Goal: Information Seeking & Learning: Learn about a topic

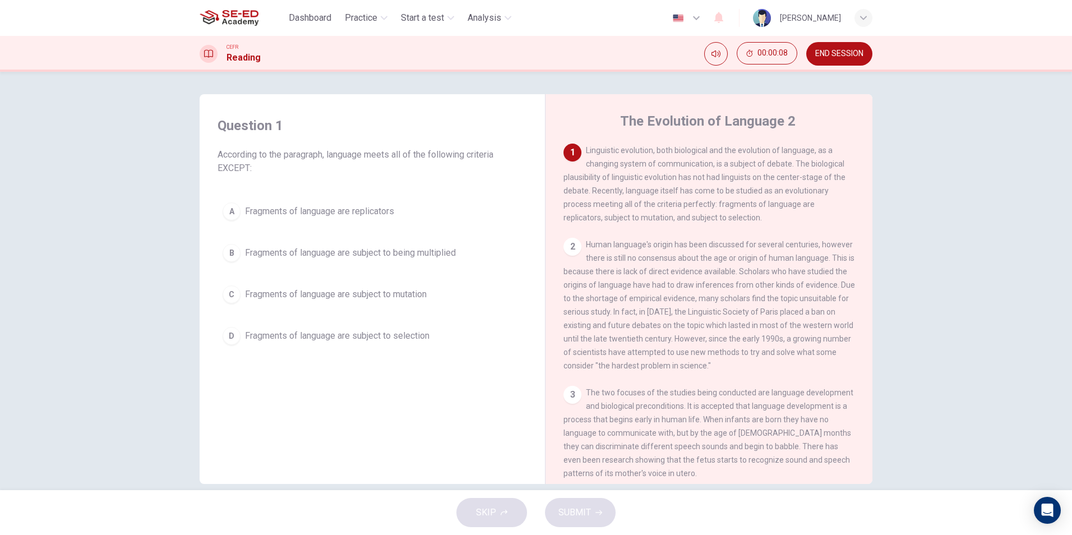
click at [566, 252] on div "2" at bounding box center [572, 247] width 18 height 18
click at [567, 252] on div "2" at bounding box center [572, 247] width 18 height 18
click at [572, 248] on div "2" at bounding box center [572, 247] width 18 height 18
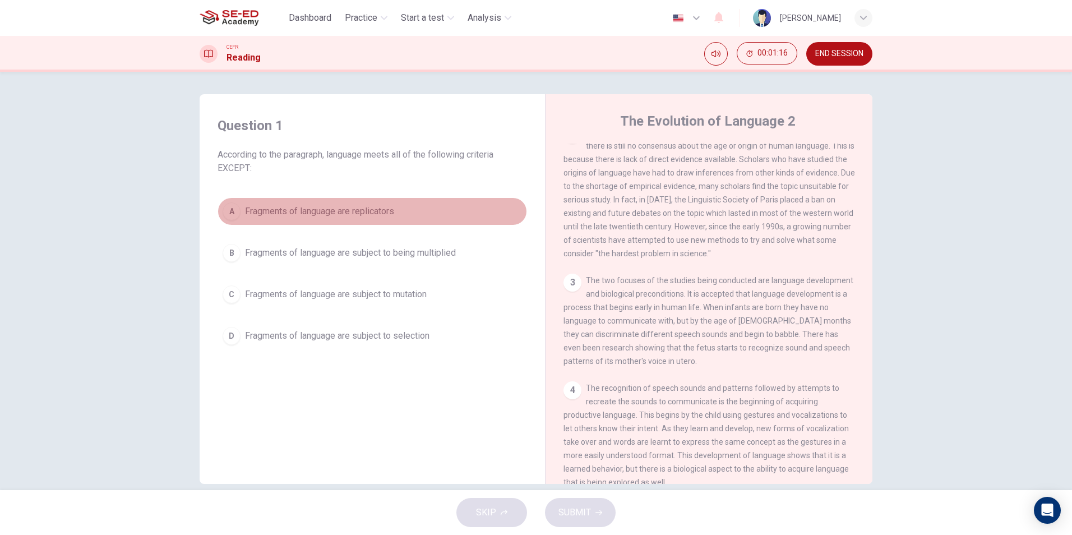
click at [223, 209] on div "A" at bounding box center [232, 211] width 18 height 18
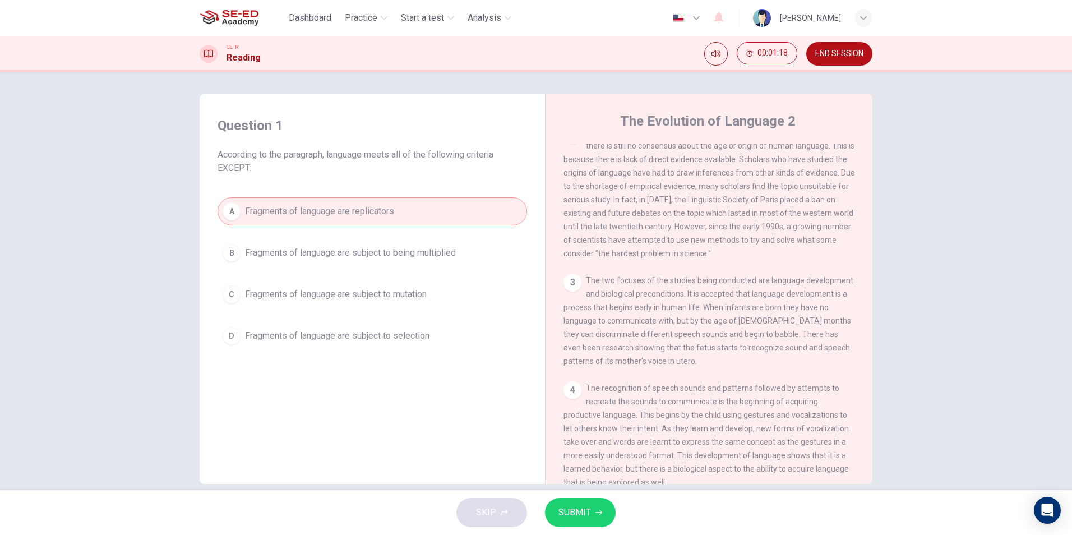
click at [294, 268] on div "A Fragments of language are replicators B Fragments of language are subject to …" at bounding box center [371, 273] width 309 height 152
click at [311, 245] on button "B Fragments of language are subject to being multiplied" at bounding box center [371, 253] width 309 height 28
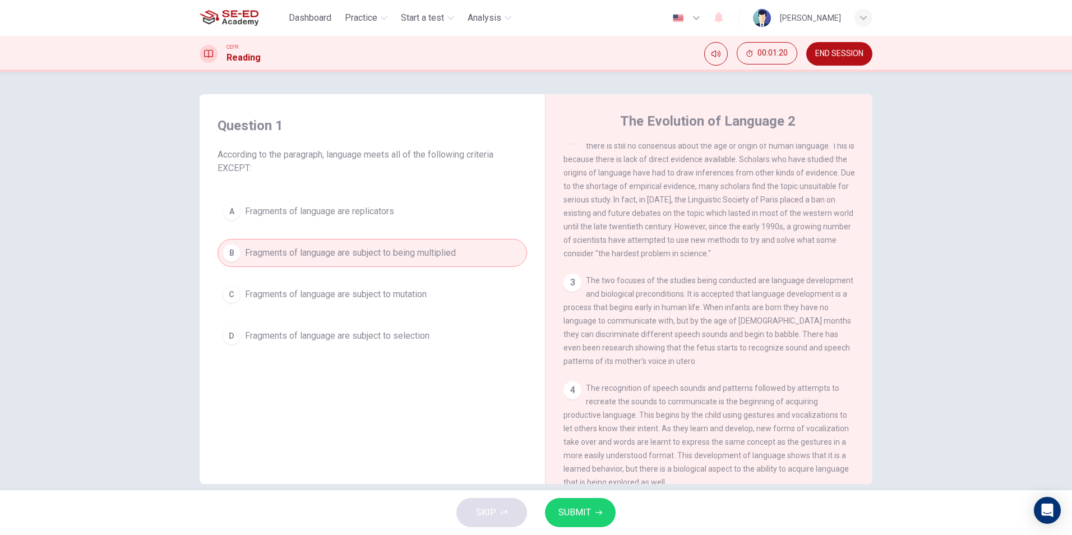
click at [312, 281] on button "C Fragments of language are subject to mutation" at bounding box center [371, 294] width 309 height 28
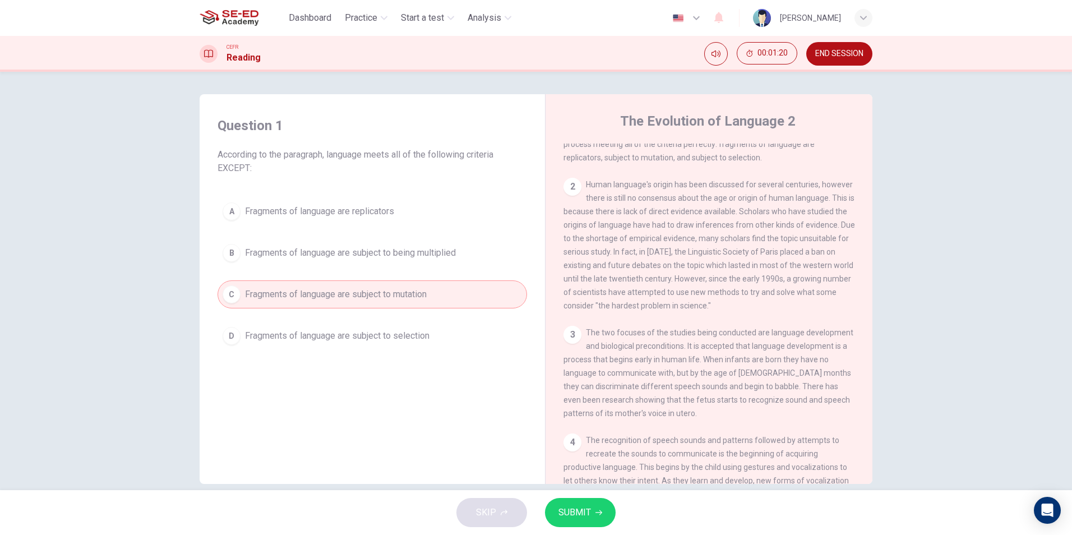
scroll to position [0, 0]
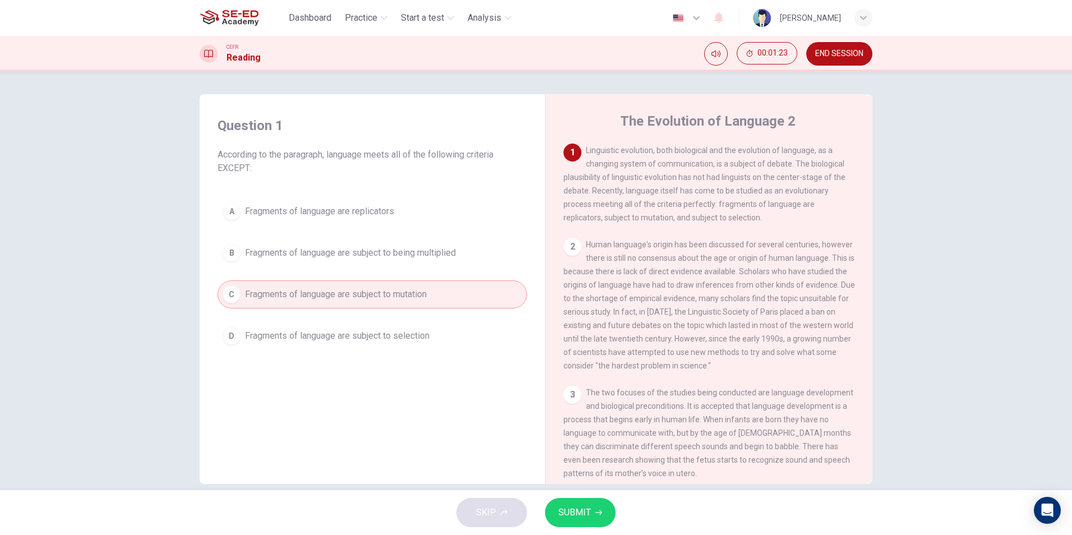
click at [415, 356] on div "Question 1 According to the paragraph, language meets all of the following crit…" at bounding box center [371, 233] width 327 height 256
click at [423, 345] on button "D Fragments of language are subject to selection" at bounding box center [371, 336] width 309 height 28
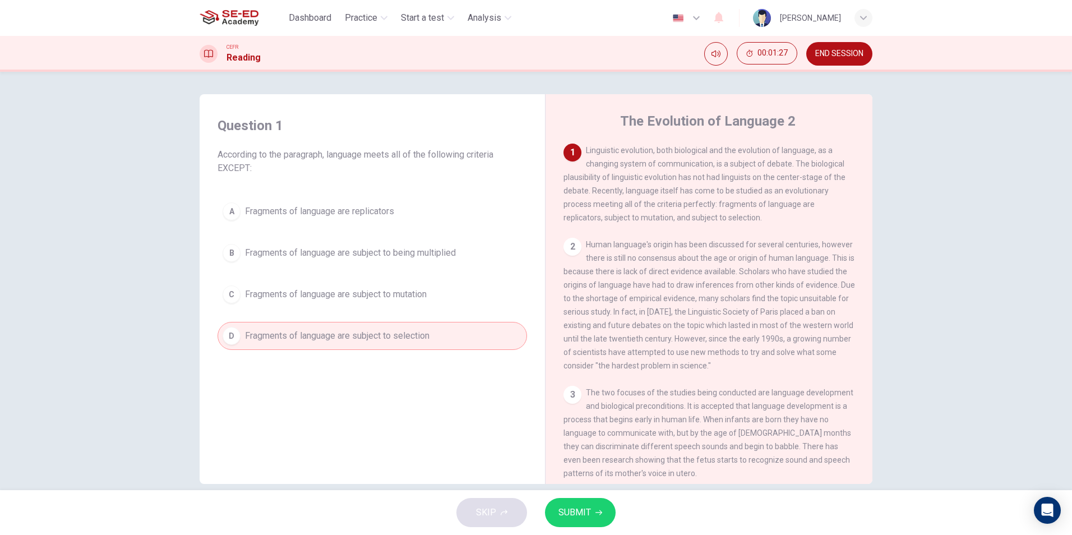
drag, startPoint x: 845, startPoint y: 62, endPoint x: 588, endPoint y: 59, distance: 256.2
click at [845, 62] on button "END SESSION" at bounding box center [839, 54] width 66 height 24
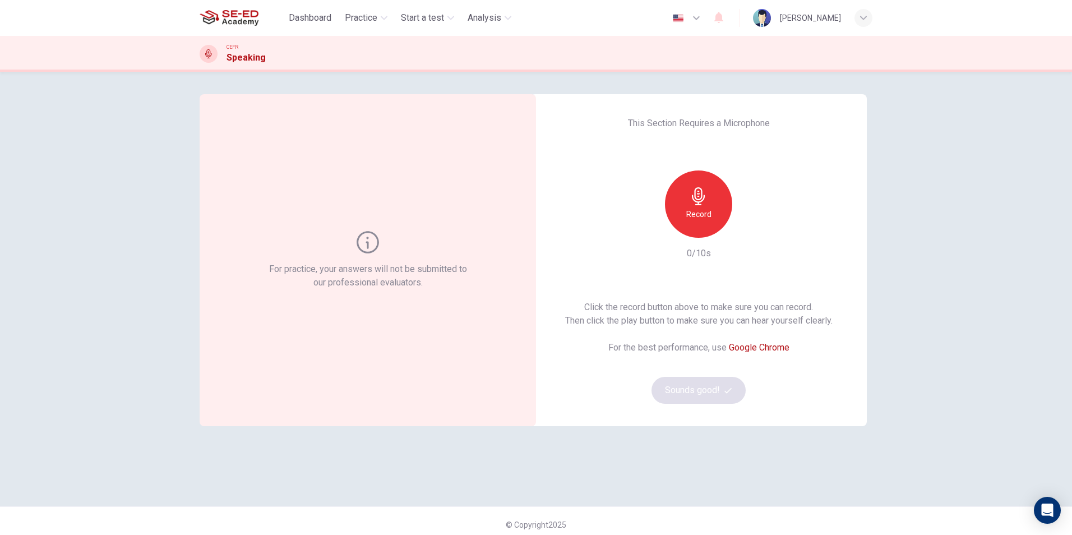
click at [715, 205] on div "Record" at bounding box center [698, 203] width 67 height 67
click at [717, 388] on button "Sounds good!" at bounding box center [698, 390] width 94 height 27
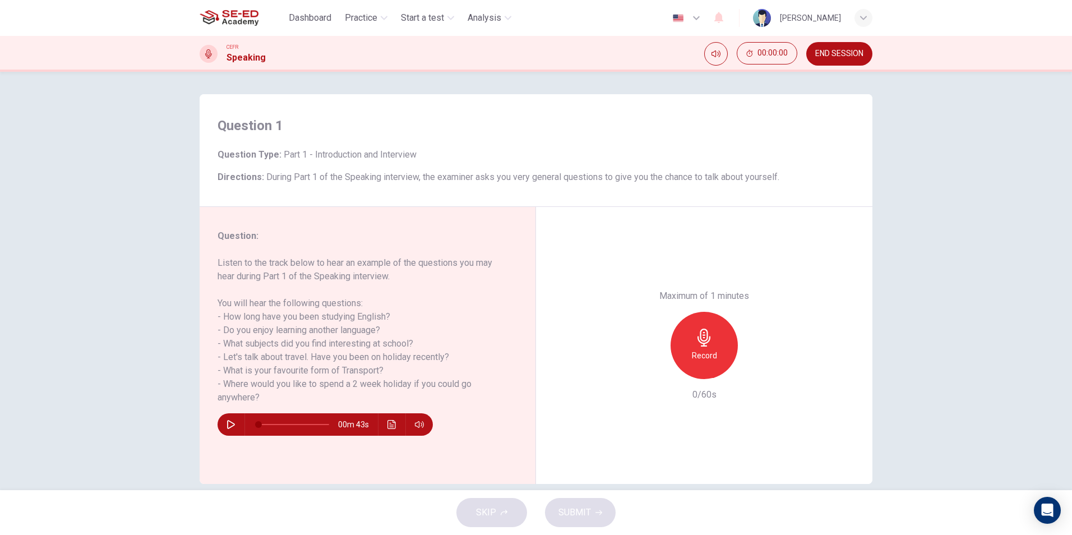
scroll to position [16, 0]
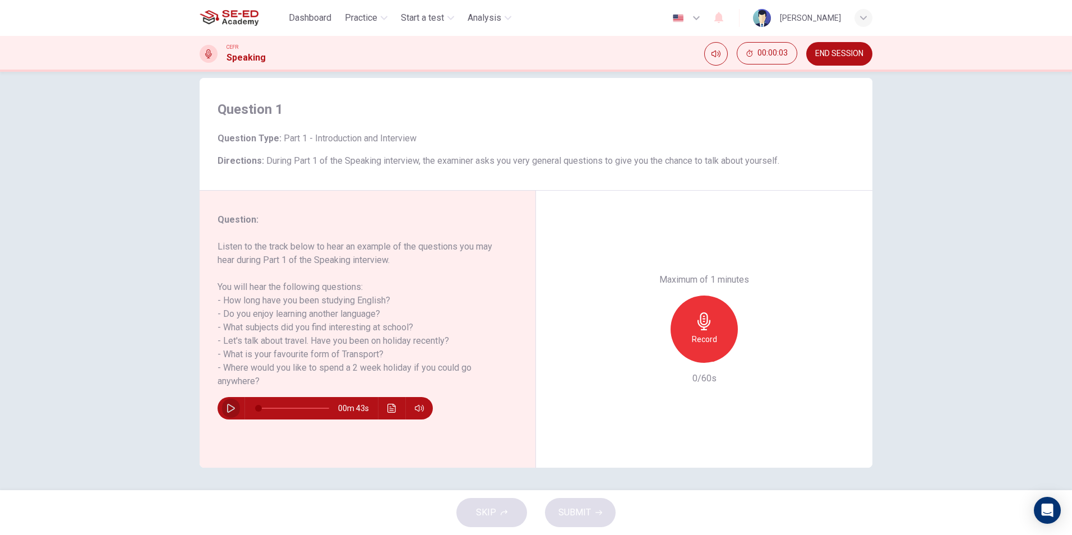
click at [231, 405] on icon "button" at bounding box center [230, 408] width 9 height 9
click at [231, 410] on icon "button" at bounding box center [230, 408] width 9 height 9
type input "41"
click at [222, 397] on button "button" at bounding box center [231, 408] width 18 height 22
type input "0"
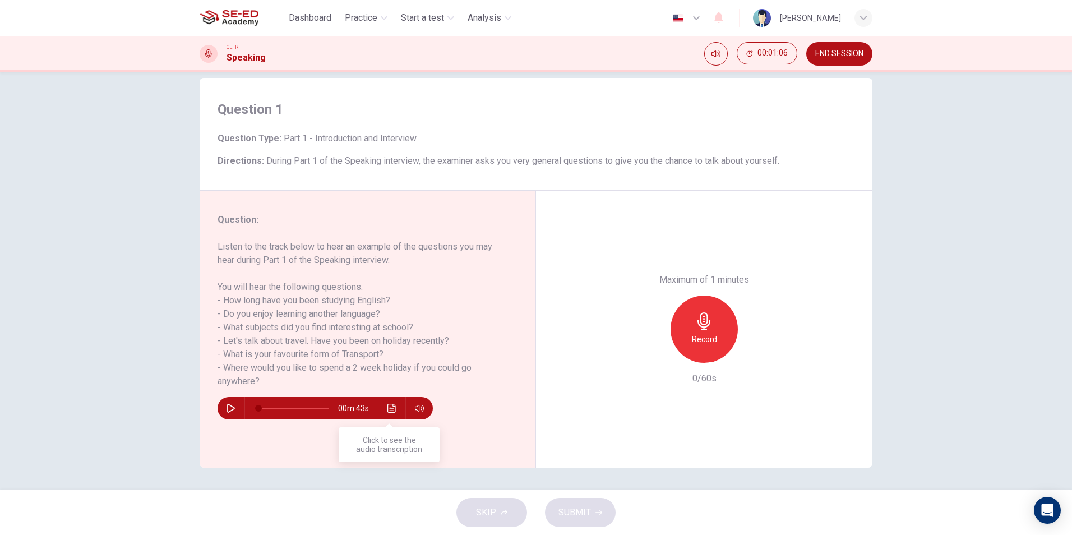
click at [383, 406] on button "Click to see the audio transcription" at bounding box center [392, 408] width 18 height 22
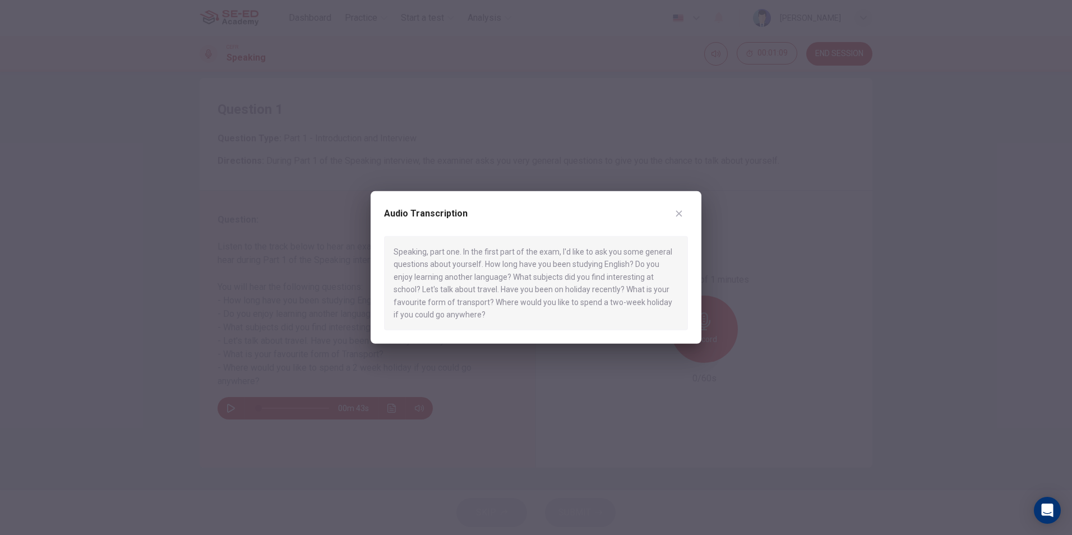
click at [685, 205] on div "Audio Transcription" at bounding box center [536, 220] width 304 height 31
click at [684, 202] on div "Audio Transcription Speaking, part one. In the first part of the exam, I'd like…" at bounding box center [535, 267] width 331 height 152
click at [675, 208] on button "button" at bounding box center [679, 214] width 18 height 18
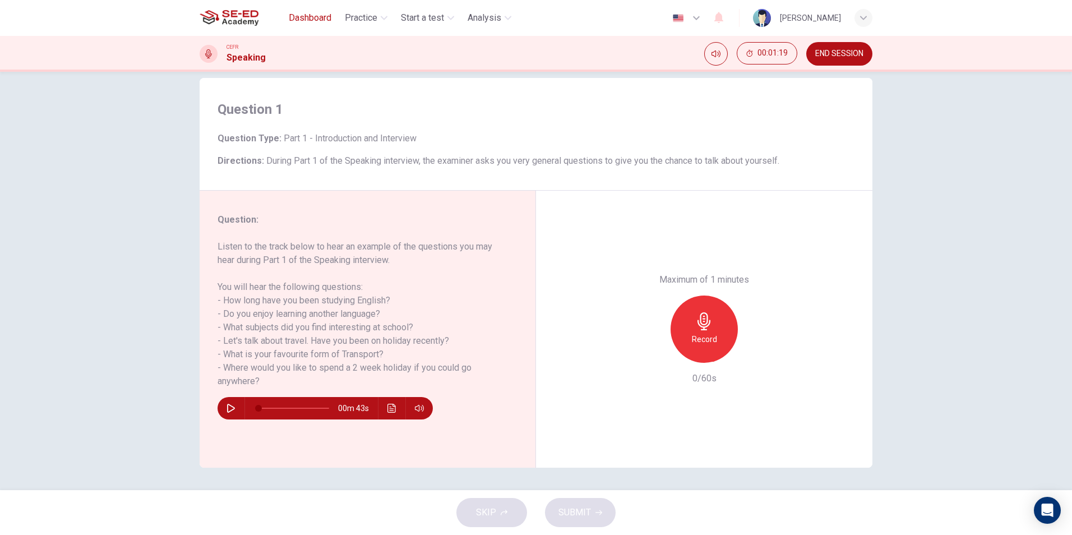
click at [314, 18] on span "Dashboard" at bounding box center [310, 17] width 43 height 13
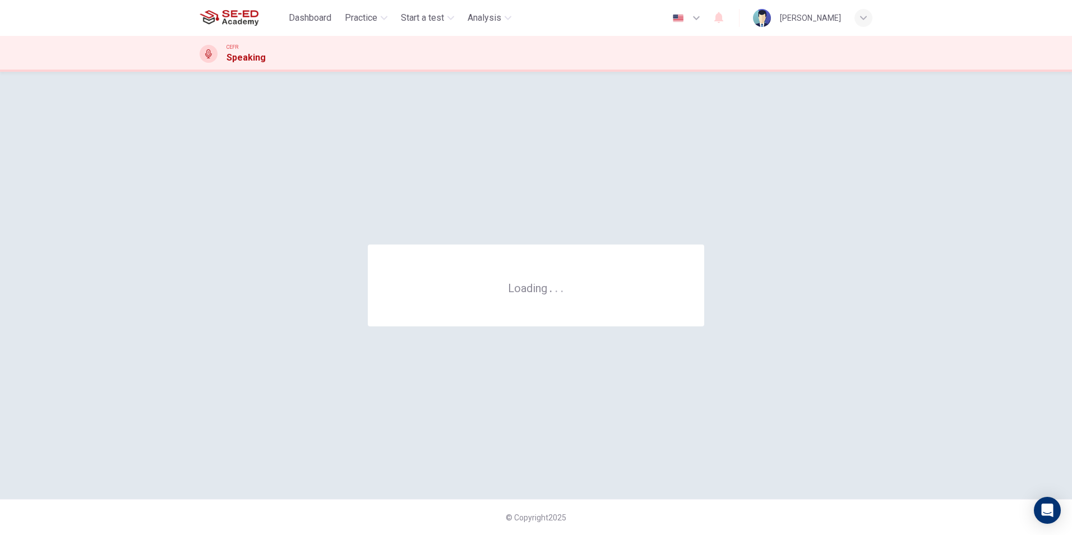
scroll to position [0, 0]
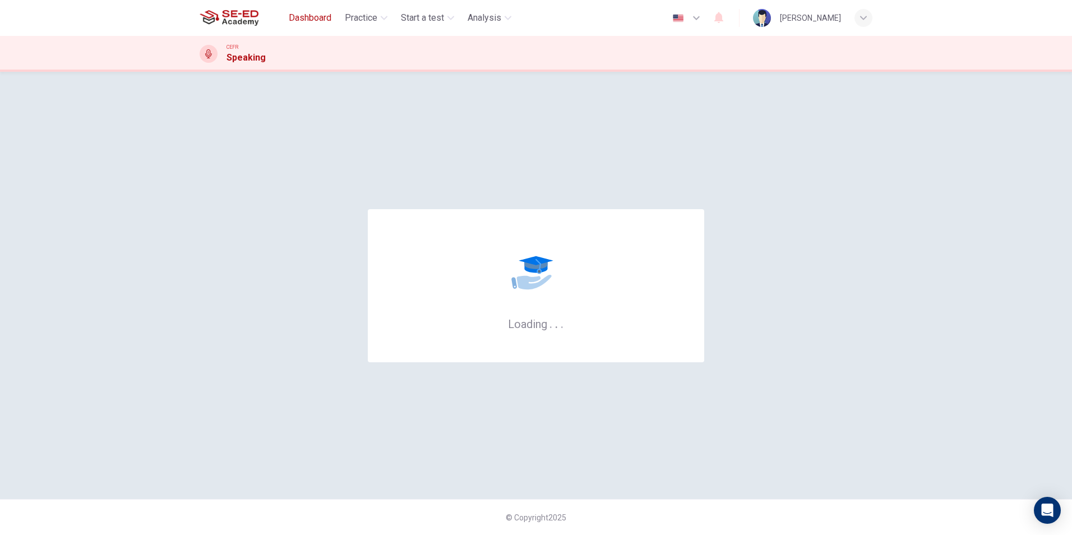
click at [330, 25] on button "Dashboard" at bounding box center [310, 18] width 52 height 20
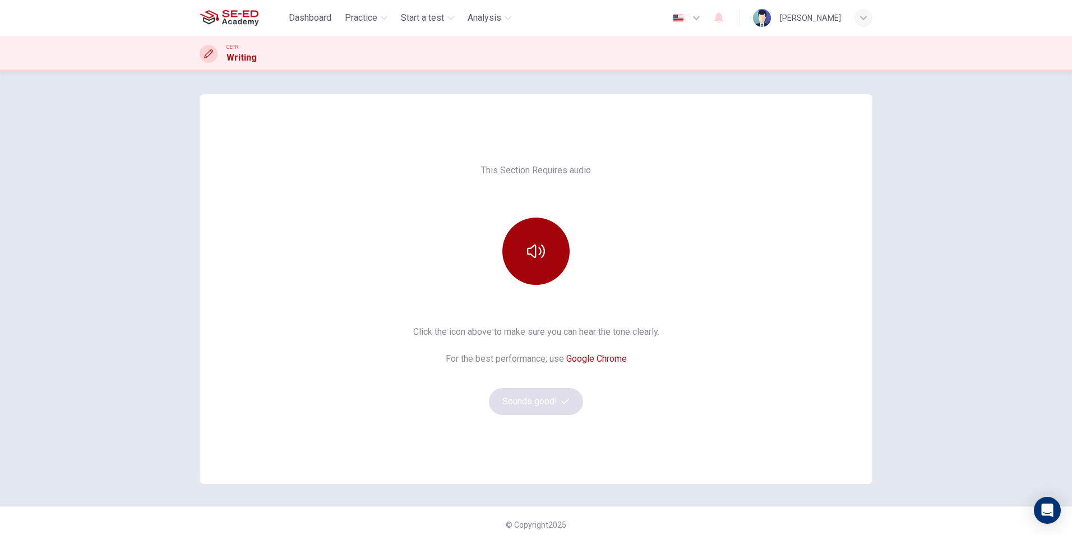
click at [543, 266] on button "button" at bounding box center [535, 250] width 67 height 67
click at [544, 400] on button "Sounds good!" at bounding box center [536, 401] width 94 height 27
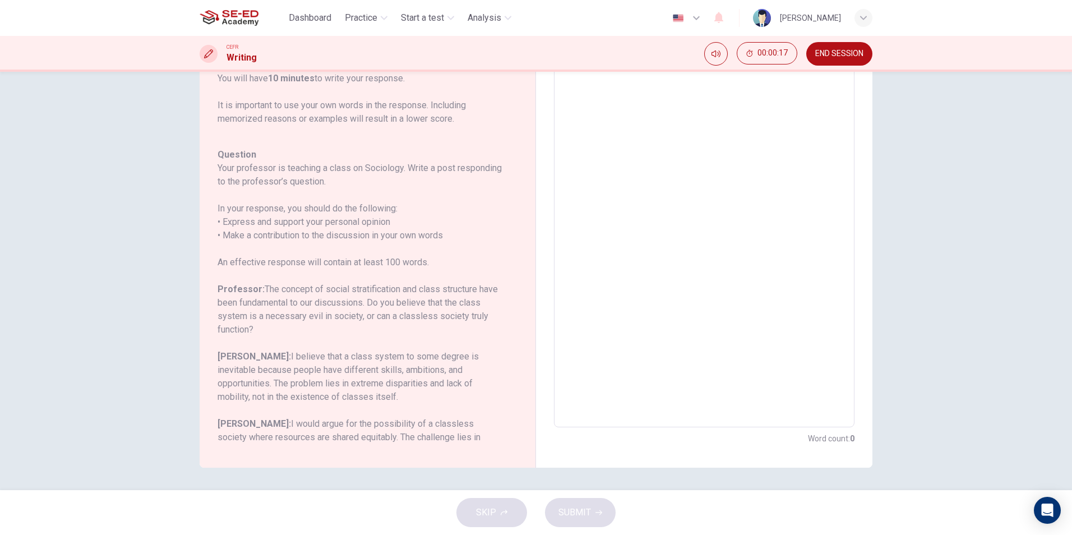
scroll to position [138, 0]
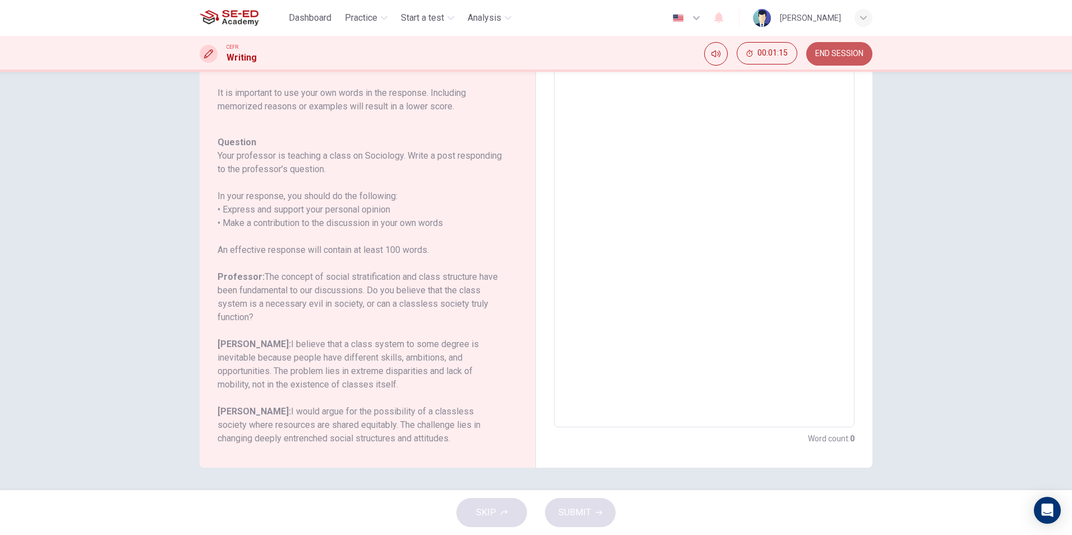
drag, startPoint x: 825, startPoint y: 46, endPoint x: 601, endPoint y: 61, distance: 224.7
click at [825, 46] on button "END SESSION" at bounding box center [839, 54] width 66 height 24
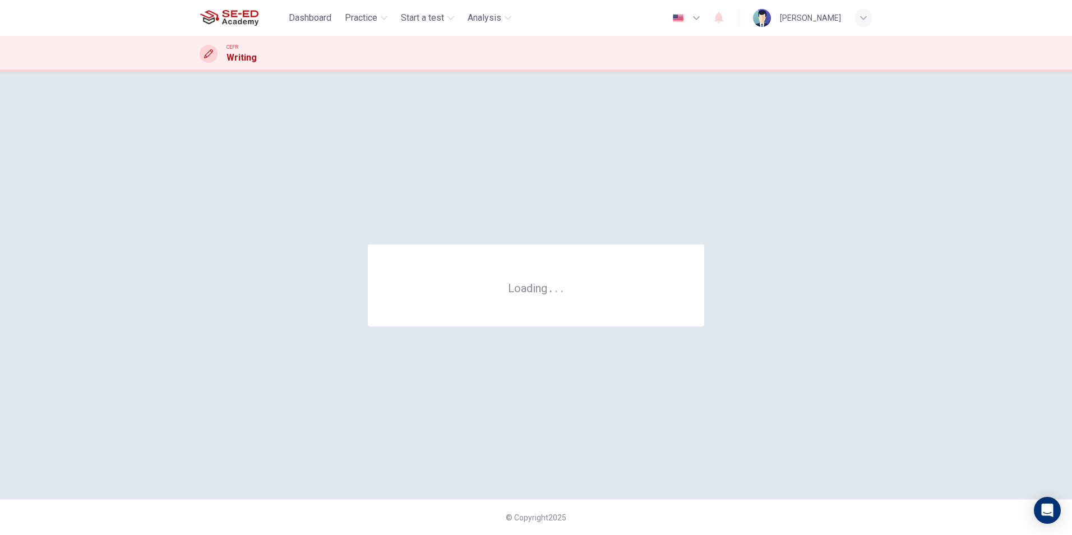
scroll to position [0, 0]
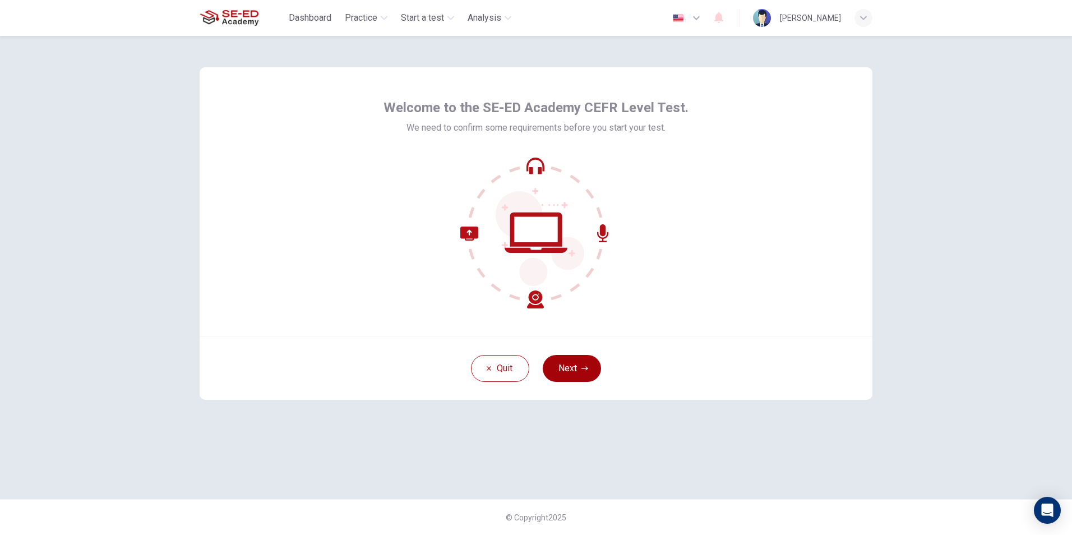
click at [574, 365] on button "Next" at bounding box center [572, 368] width 58 height 27
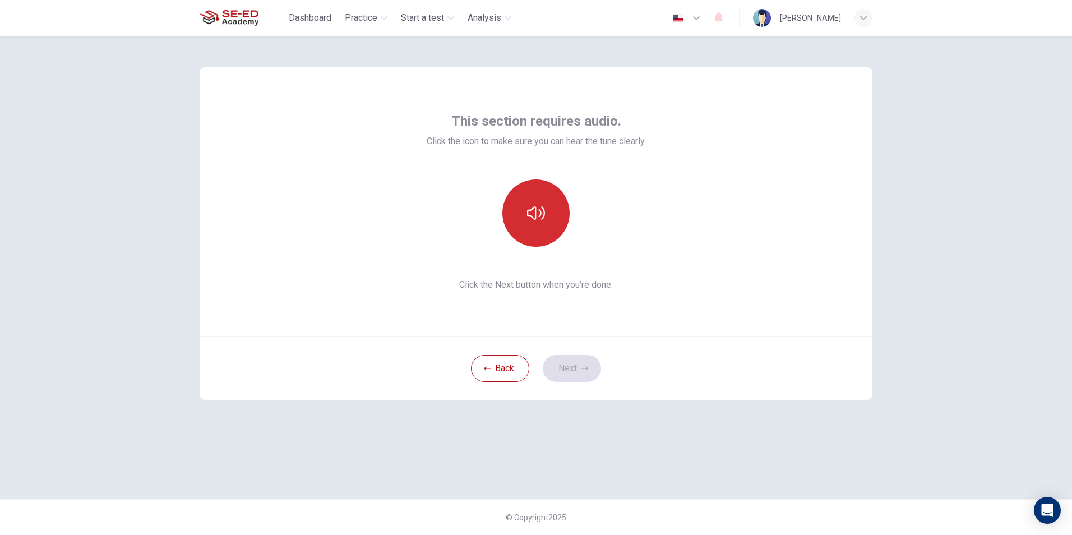
click at [555, 227] on button "button" at bounding box center [535, 212] width 67 height 67
click at [569, 367] on button "Next" at bounding box center [572, 368] width 58 height 27
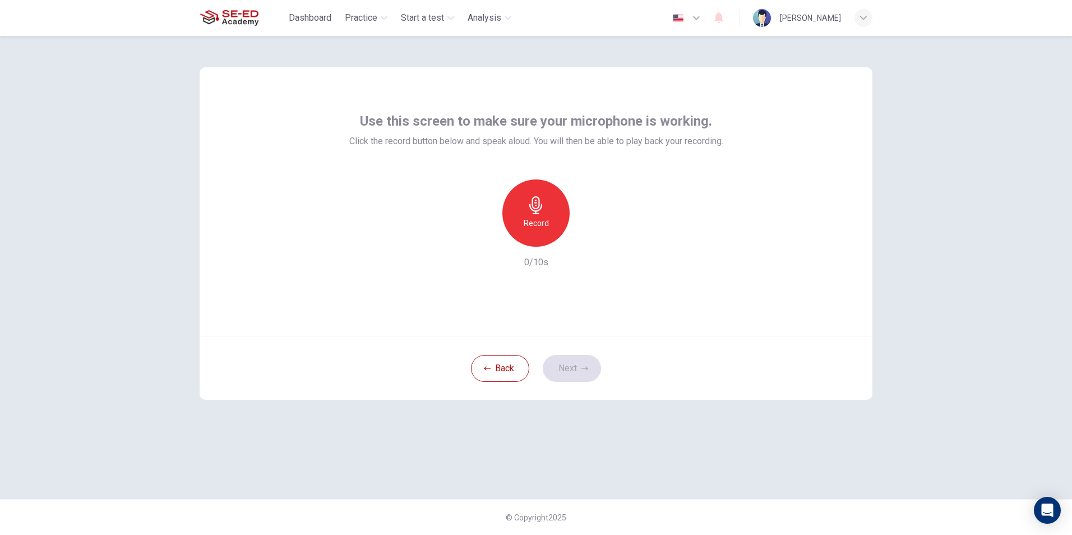
drag, startPoint x: 545, startPoint y: 205, endPoint x: 550, endPoint y: 201, distance: 6.0
click at [546, 204] on div "Record" at bounding box center [535, 212] width 67 height 67
click at [578, 366] on button "Next" at bounding box center [572, 368] width 58 height 27
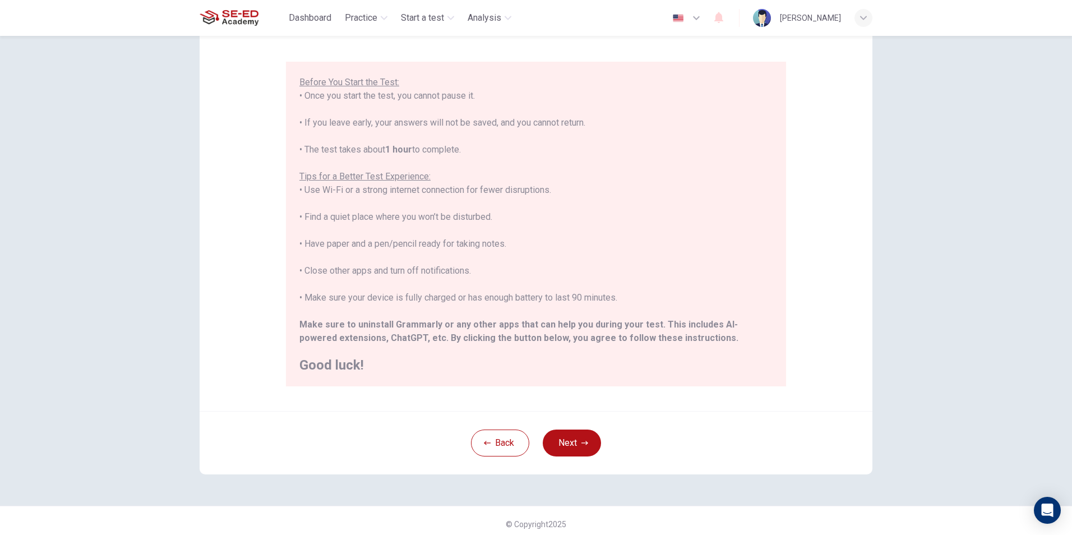
scroll to position [89, 0]
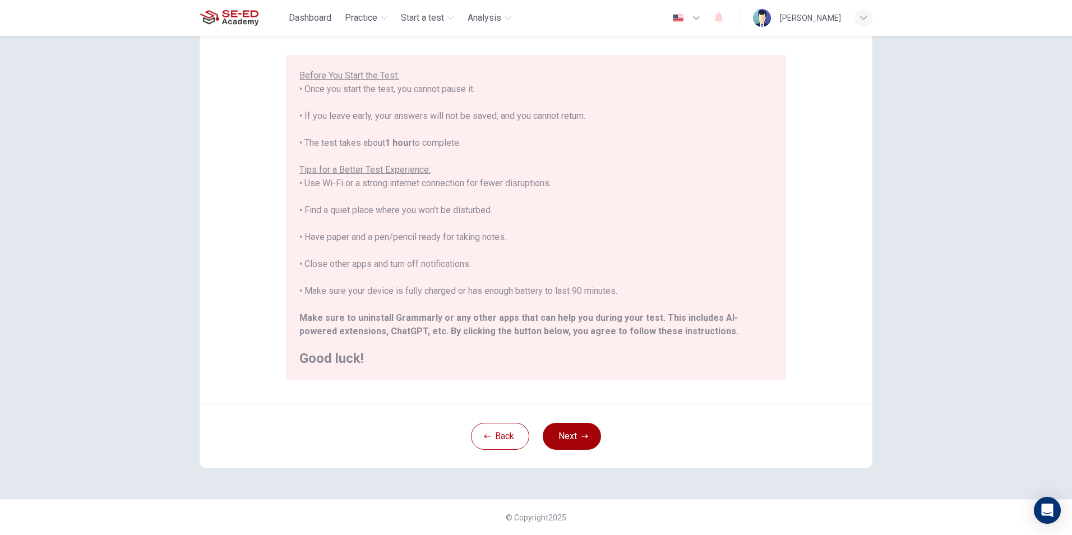
click at [592, 442] on button "Next" at bounding box center [572, 436] width 58 height 27
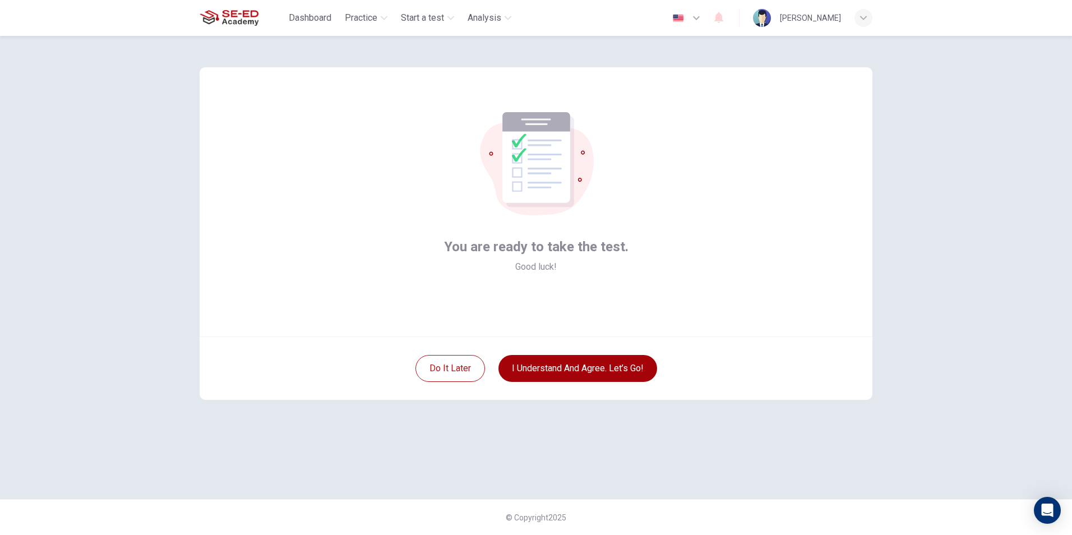
scroll to position [0, 0]
click at [586, 368] on button "I understand and agree. Let’s go!" at bounding box center [577, 368] width 159 height 27
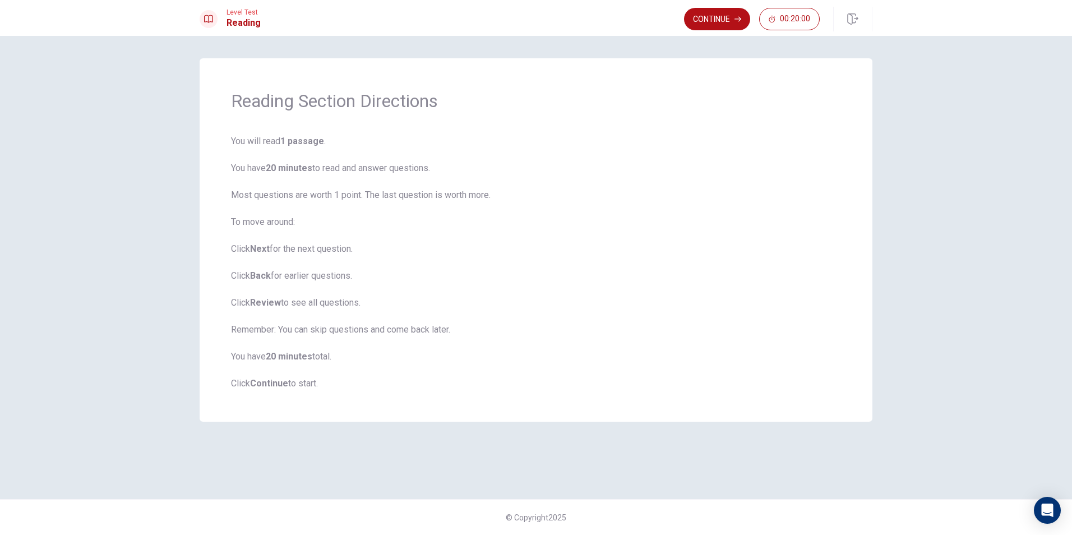
click at [615, 209] on span "You will read 1 passage . You have 20 minutes to read and answer questions. Mos…" at bounding box center [536, 263] width 610 height 256
click at [710, 20] on button "Continue" at bounding box center [717, 19] width 66 height 22
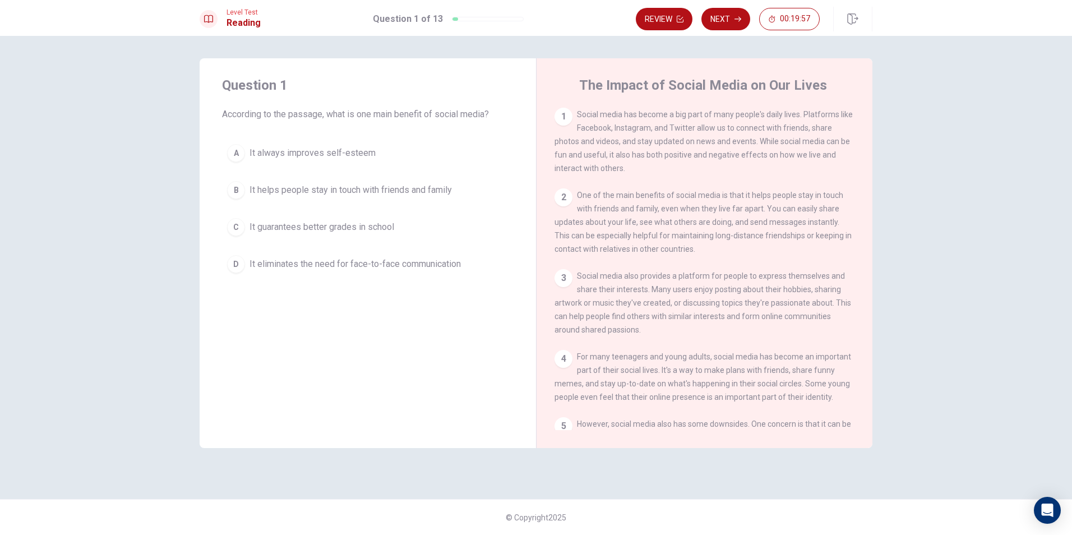
click at [564, 122] on div "1" at bounding box center [563, 117] width 18 height 18
click at [245, 262] on button "D It eliminates the need for face-to-face communication" at bounding box center [367, 264] width 291 height 28
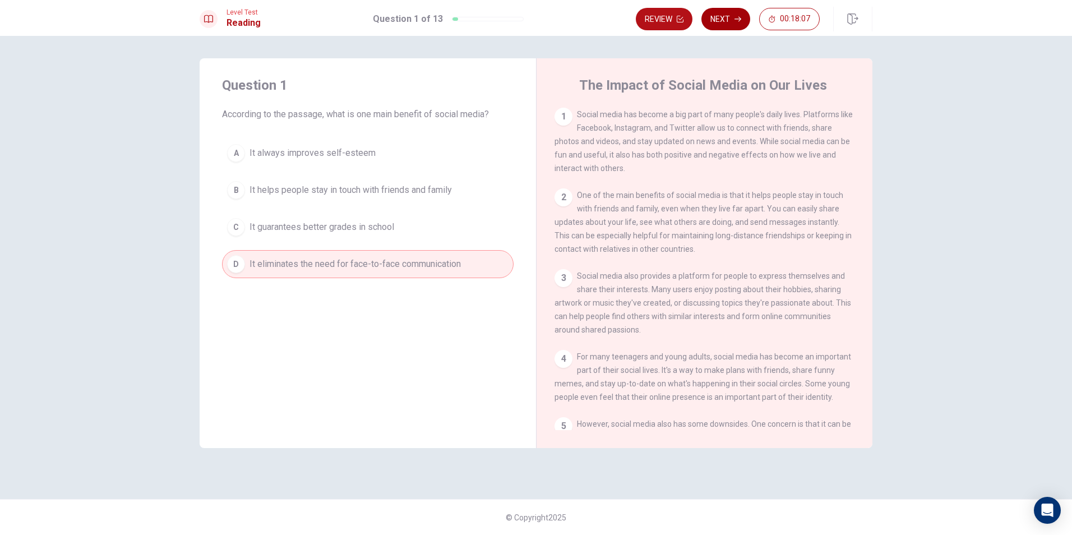
click at [725, 19] on button "Next" at bounding box center [725, 19] width 49 height 22
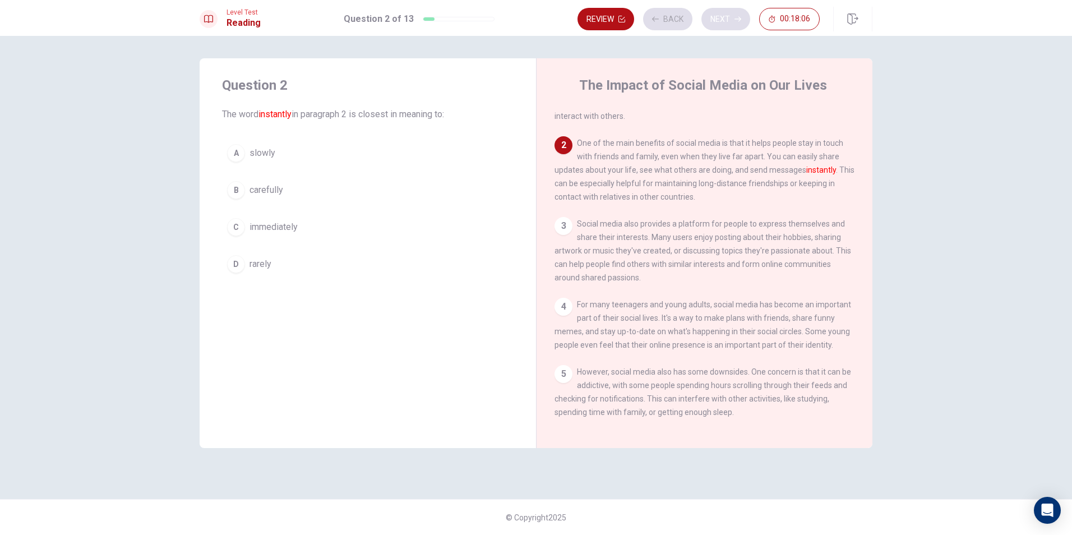
scroll to position [84, 0]
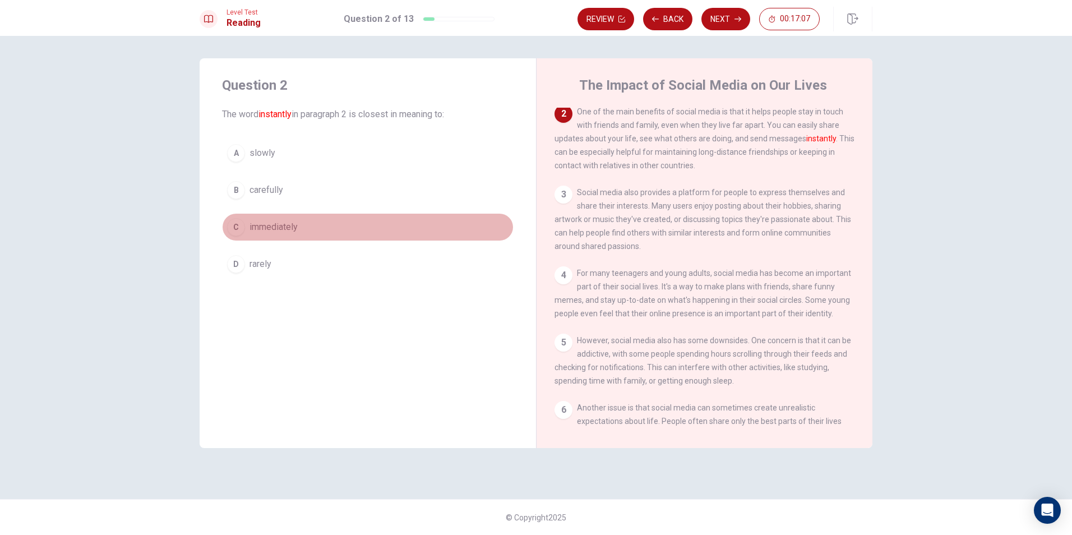
click at [242, 226] on div "C" at bounding box center [236, 227] width 18 height 18
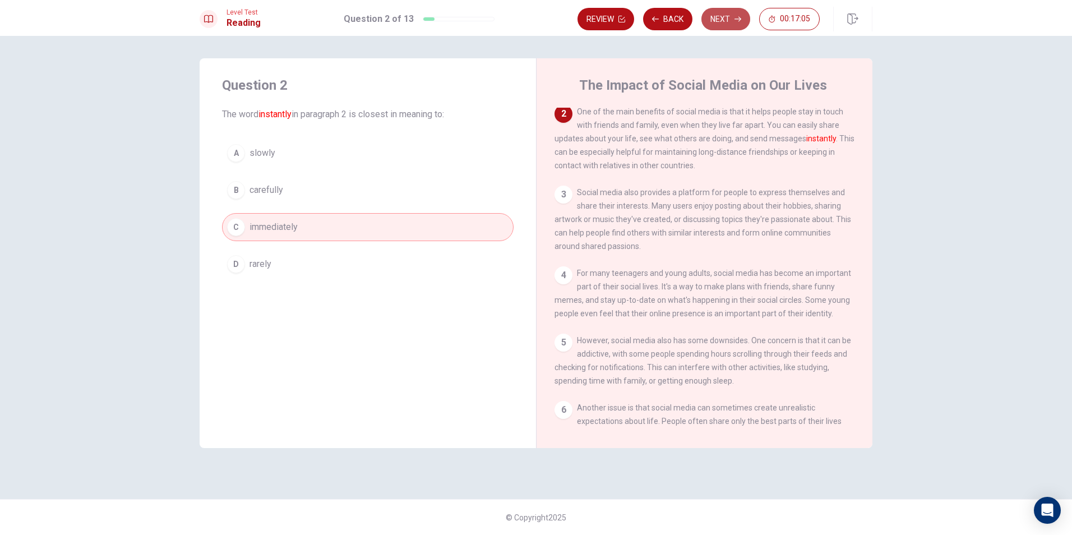
click at [724, 24] on button "Next" at bounding box center [725, 19] width 49 height 22
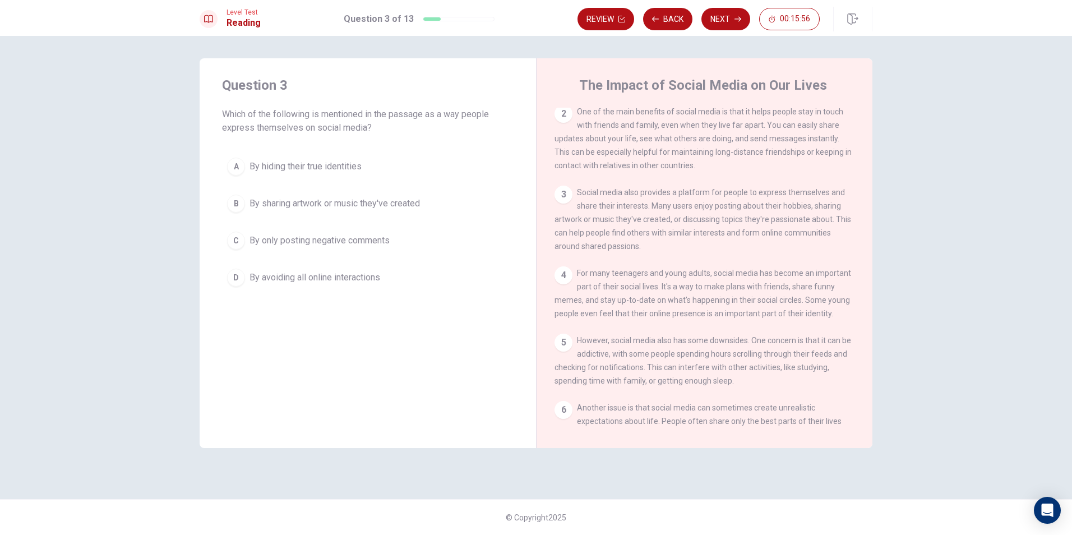
click at [566, 284] on div "4" at bounding box center [563, 275] width 18 height 18
click at [559, 351] on div "5" at bounding box center [563, 342] width 18 height 18
click at [560, 351] on div "5" at bounding box center [563, 342] width 18 height 18
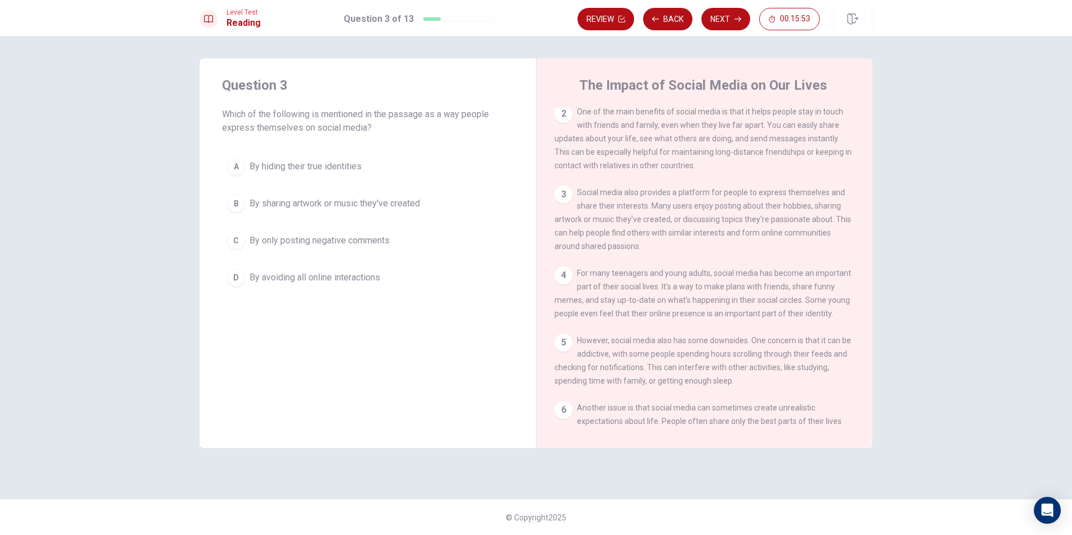
click at [564, 415] on div "6" at bounding box center [563, 410] width 18 height 18
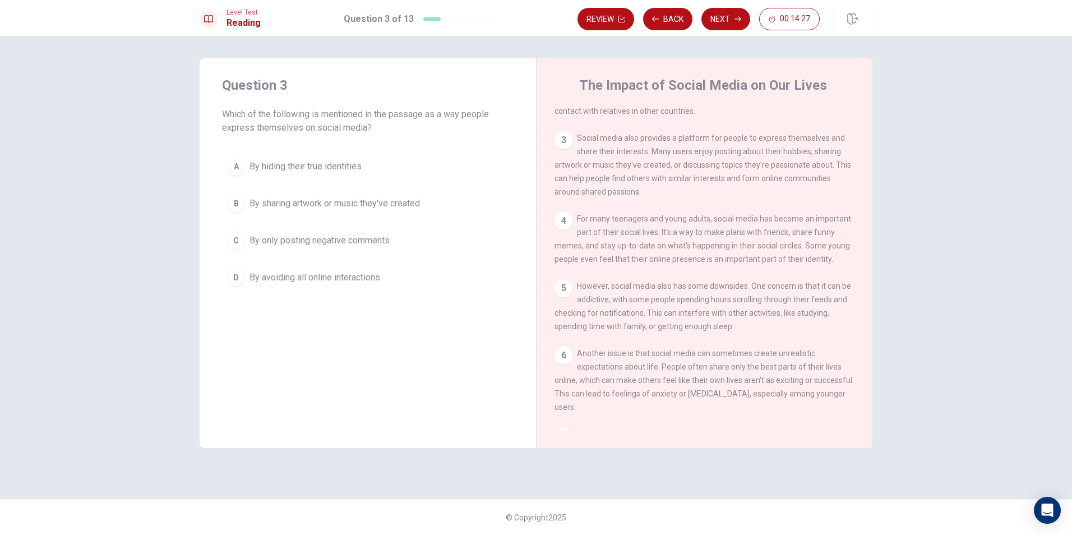
scroll to position [112, 0]
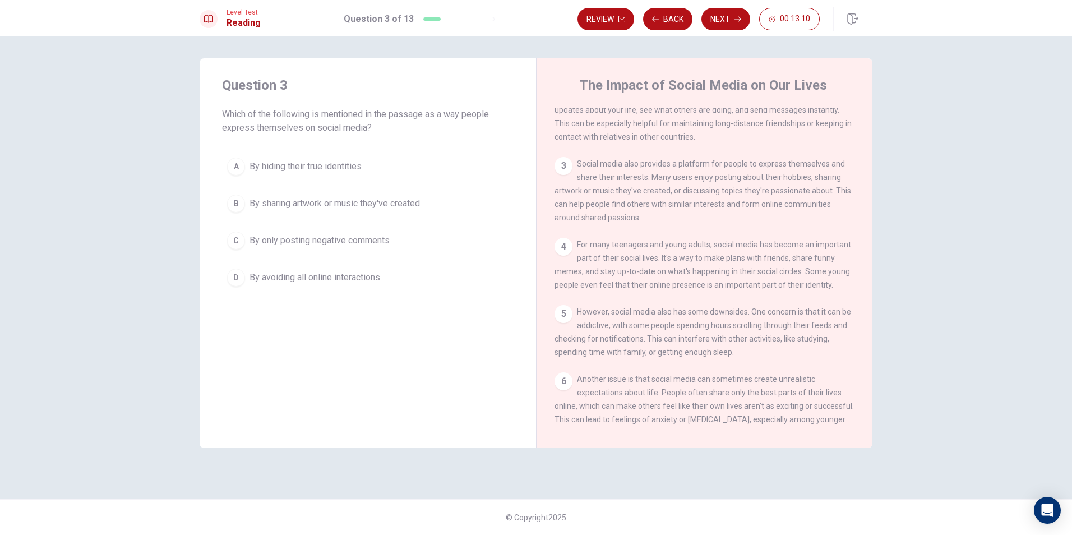
click at [234, 249] on button "C By only posting negative comments" at bounding box center [367, 240] width 291 height 28
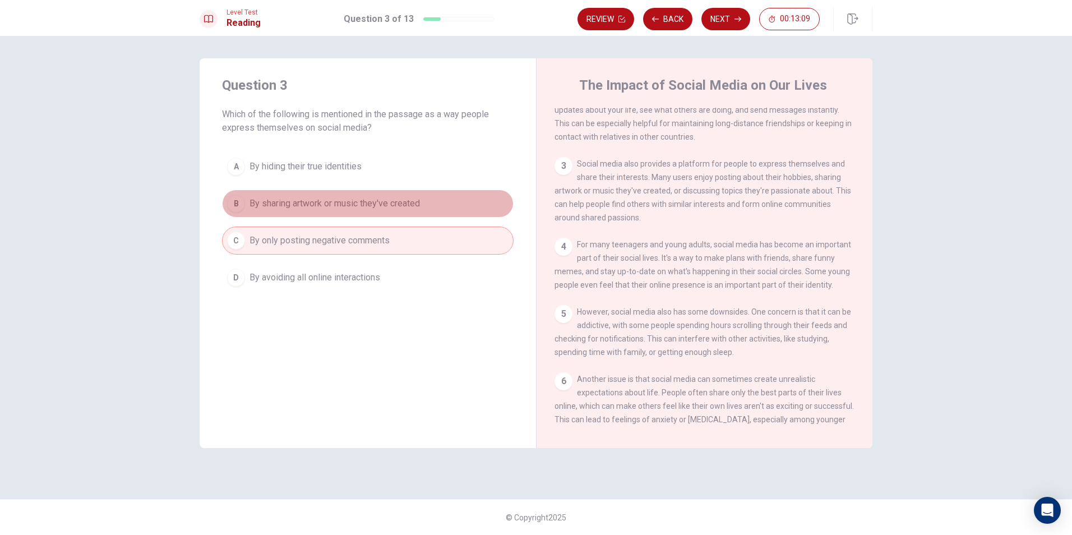
click at [256, 207] on span "By sharing artwork or music they've created" at bounding box center [334, 203] width 170 height 13
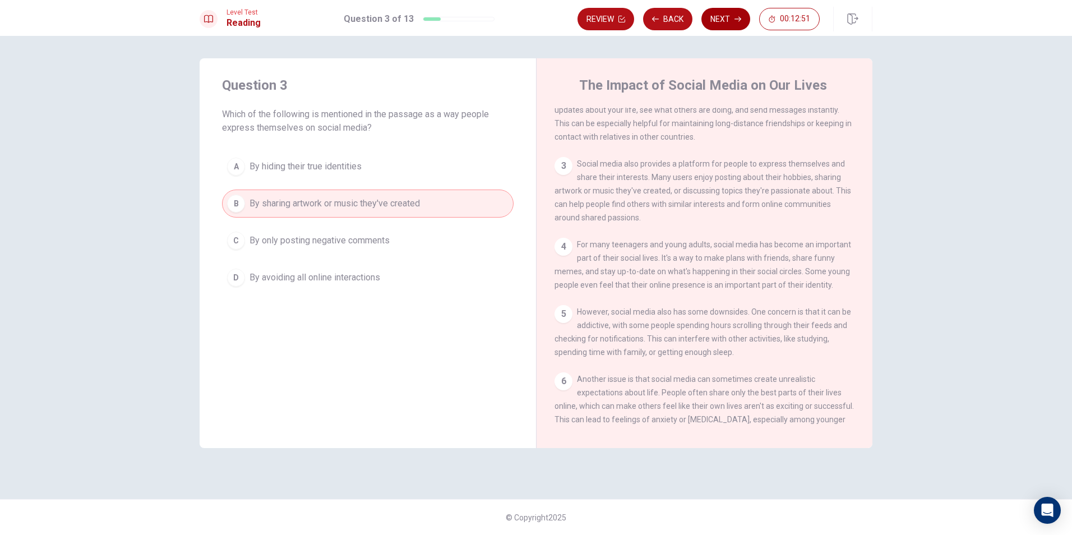
click at [719, 21] on button "Next" at bounding box center [725, 19] width 49 height 22
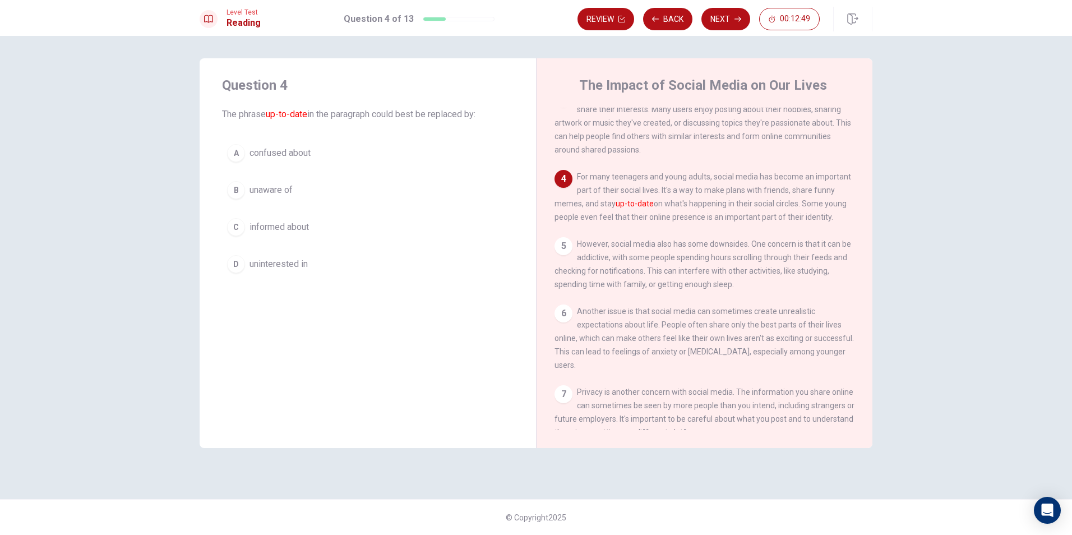
scroll to position [152, 0]
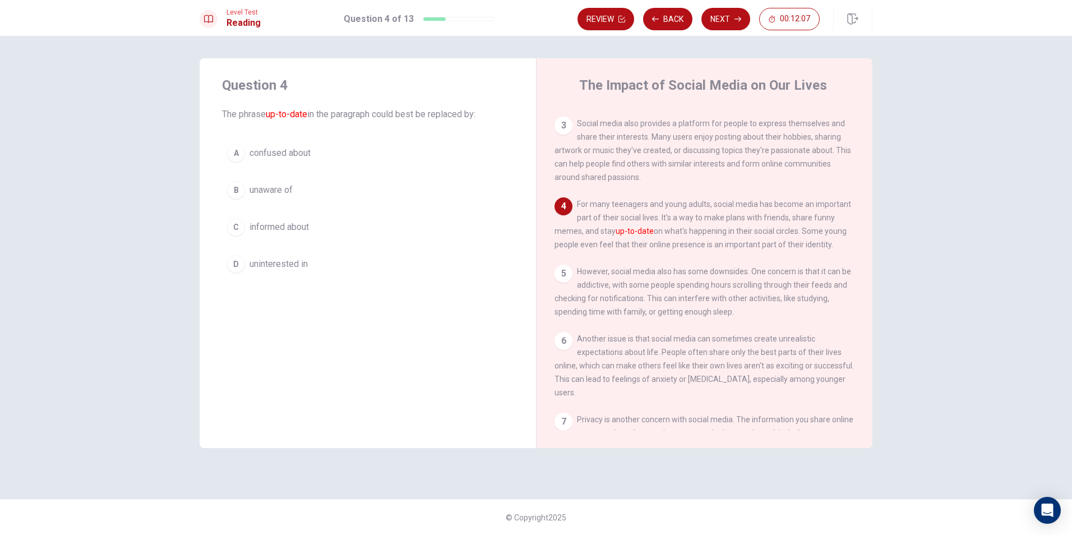
click at [253, 221] on span "informed about" at bounding box center [278, 226] width 59 height 13
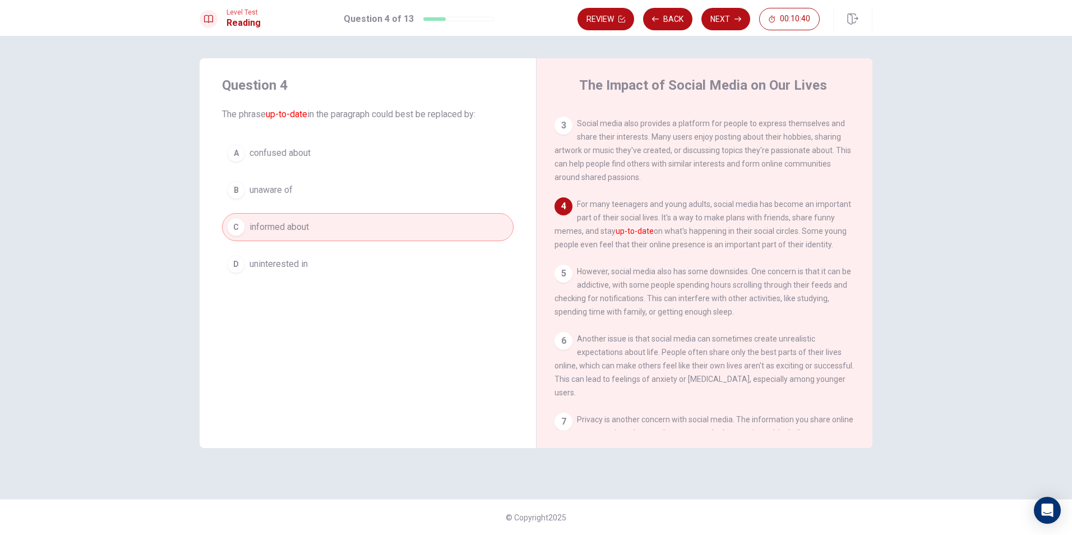
click at [417, 261] on button "D uninterested in" at bounding box center [367, 264] width 291 height 28
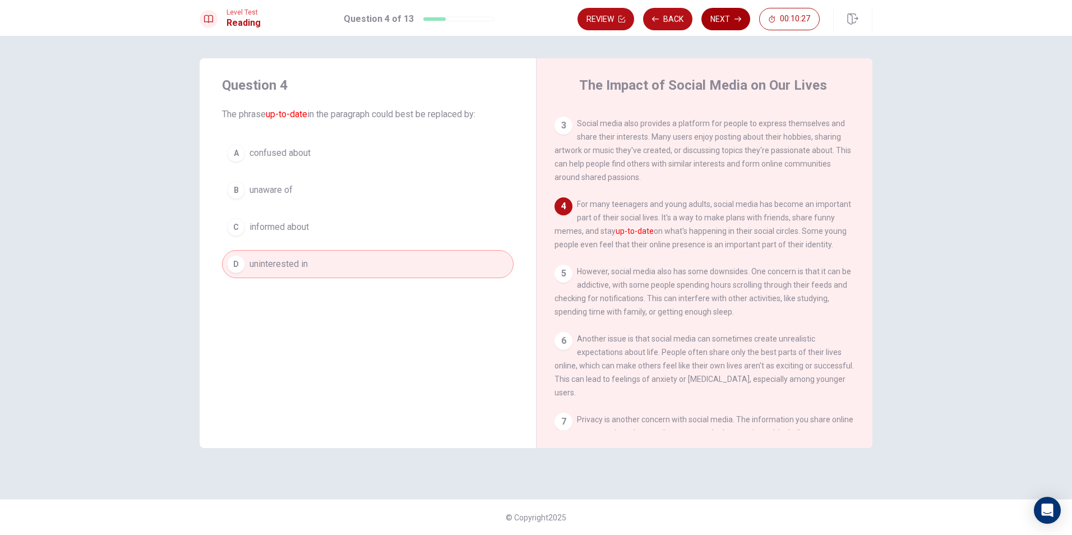
click at [721, 15] on button "Next" at bounding box center [725, 19] width 49 height 22
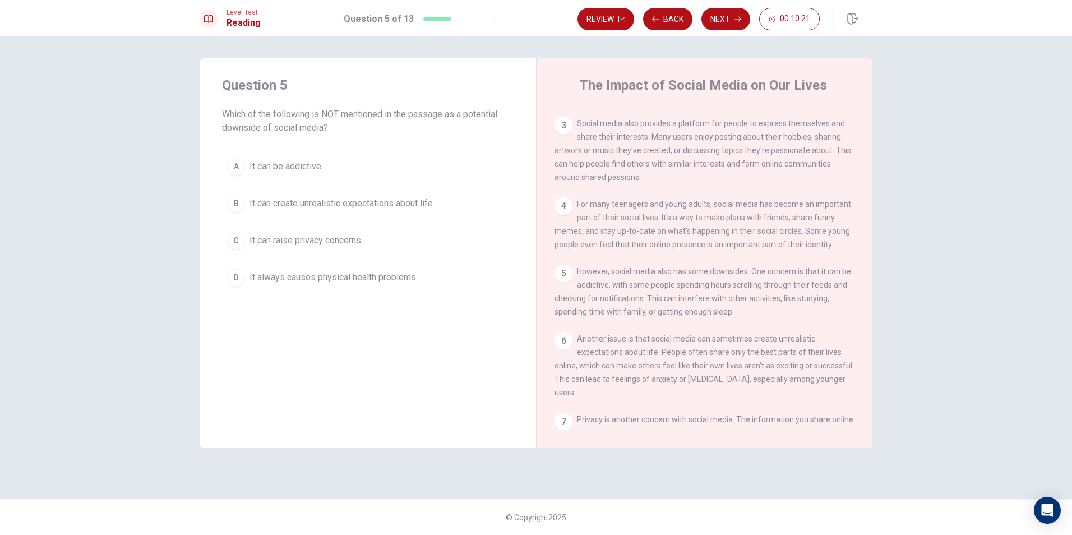
click at [566, 282] on div "5" at bounding box center [563, 274] width 18 height 18
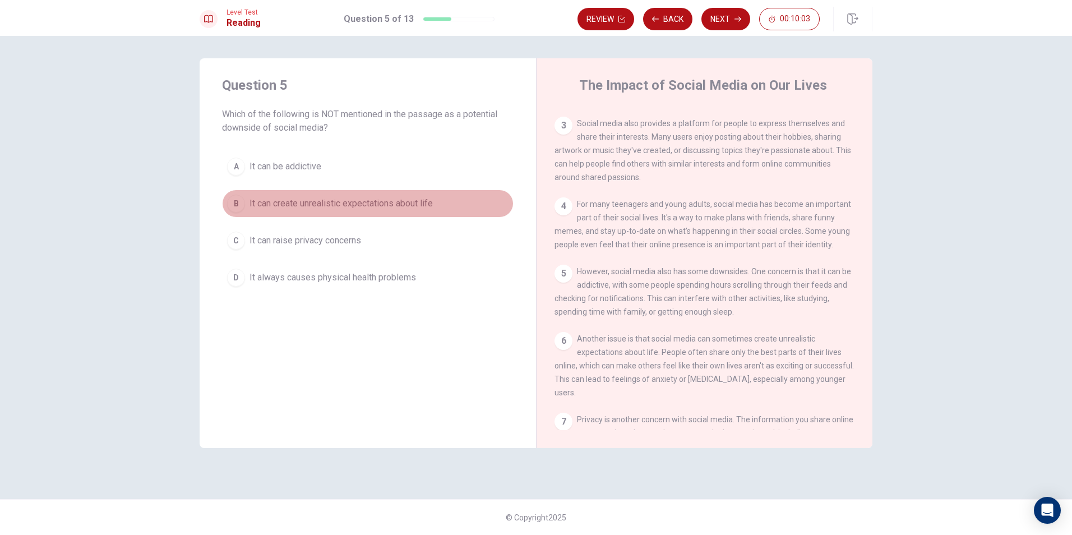
click at [277, 202] on span "It can create unrealistic expectations about life" at bounding box center [340, 203] width 183 height 13
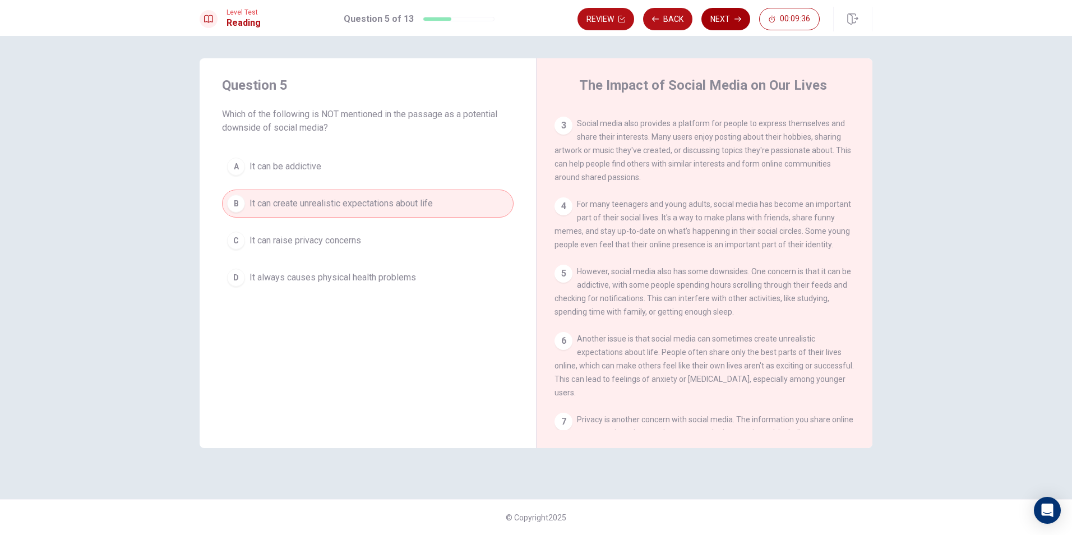
click at [723, 12] on button "Next" at bounding box center [725, 19] width 49 height 22
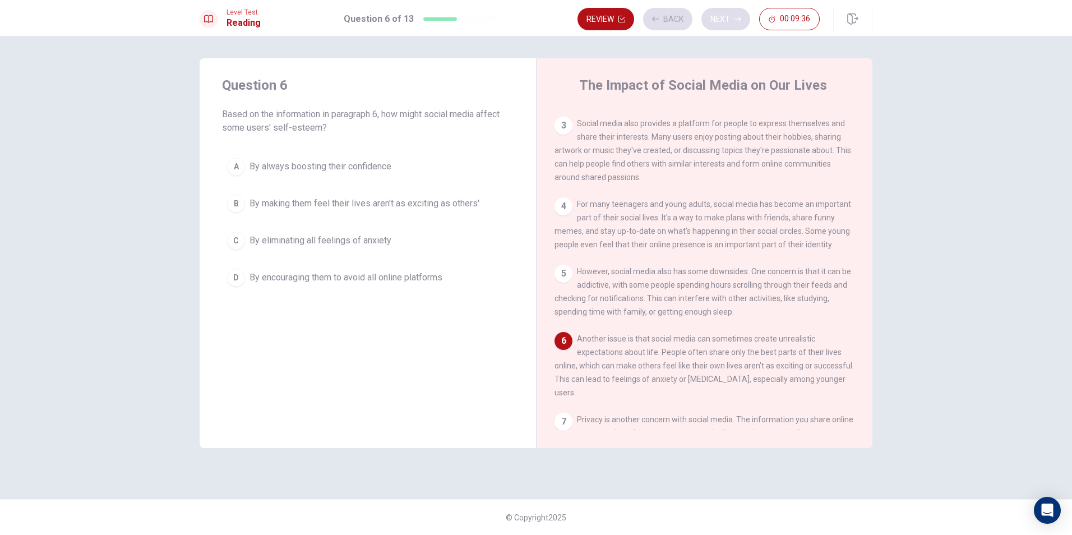
scroll to position [249, 0]
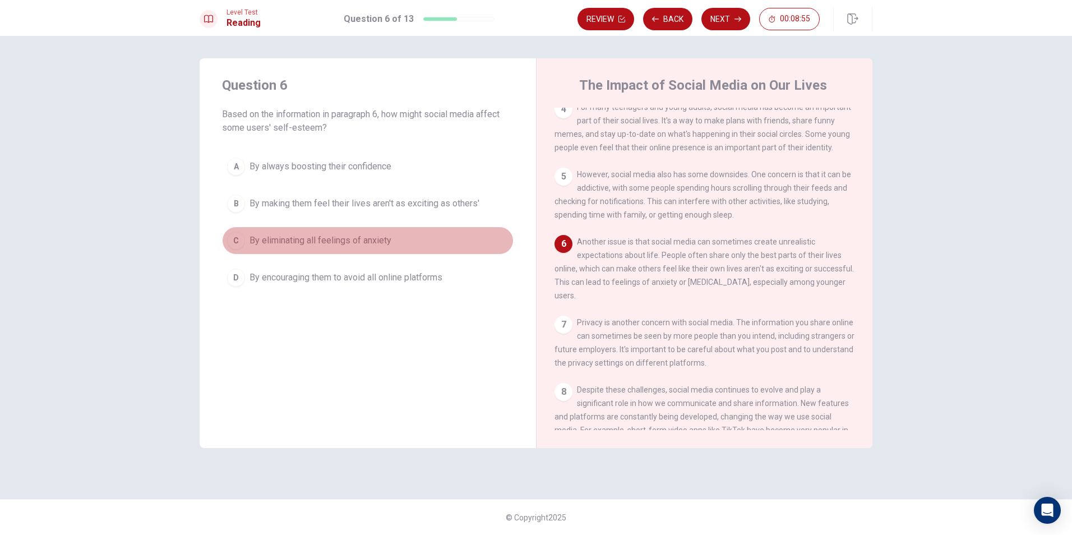
click at [239, 243] on div "C" at bounding box center [236, 240] width 18 height 18
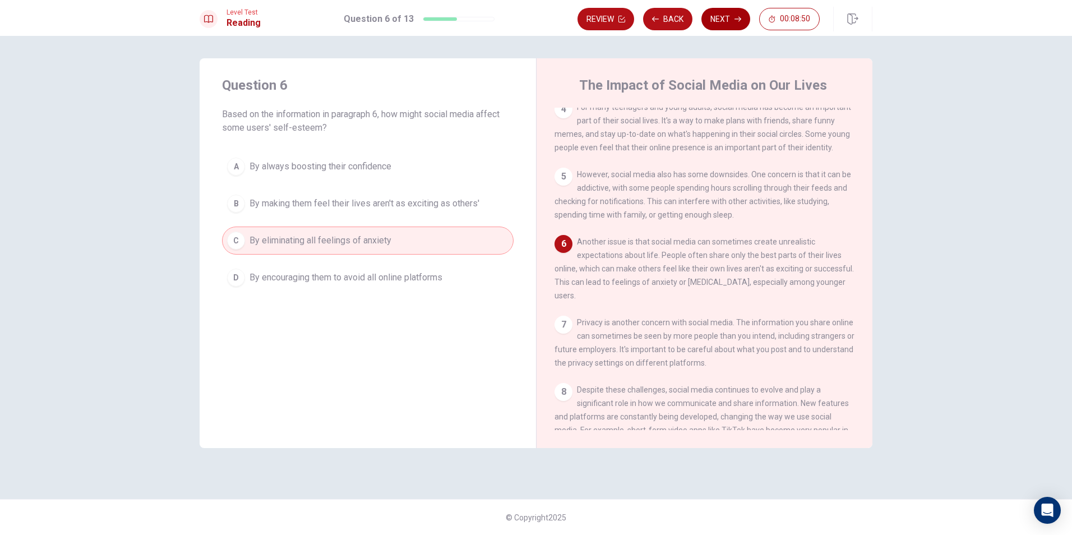
click at [716, 18] on button "Next" at bounding box center [725, 19] width 49 height 22
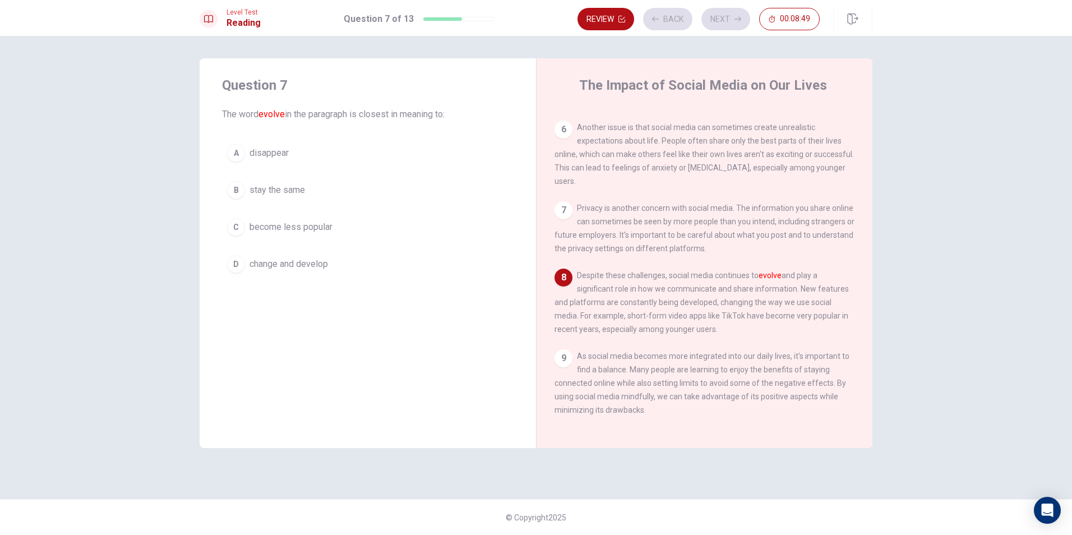
scroll to position [387, 0]
click at [274, 190] on span "stay the same" at bounding box center [276, 189] width 55 height 13
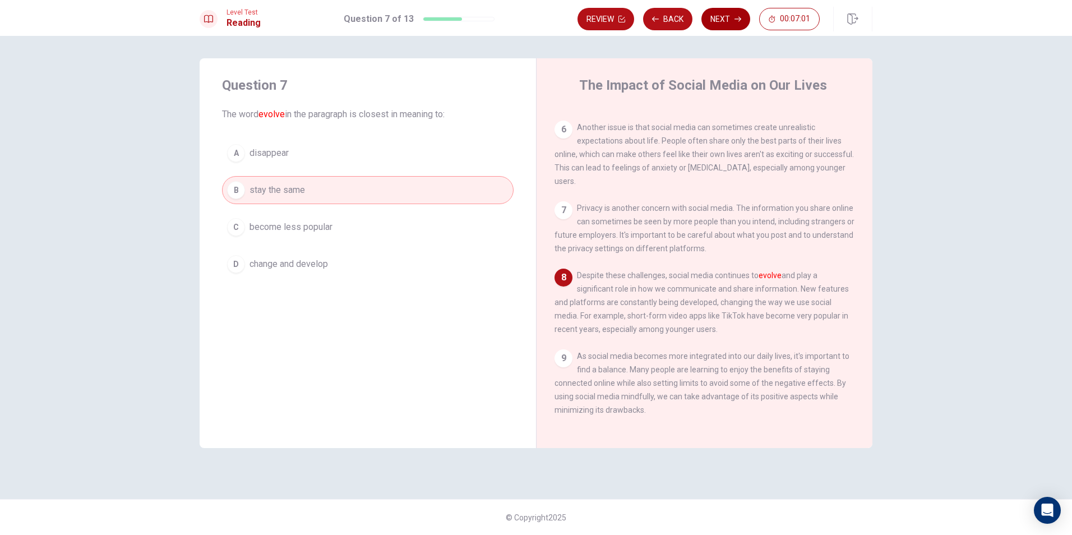
click at [726, 18] on button "Next" at bounding box center [725, 19] width 49 height 22
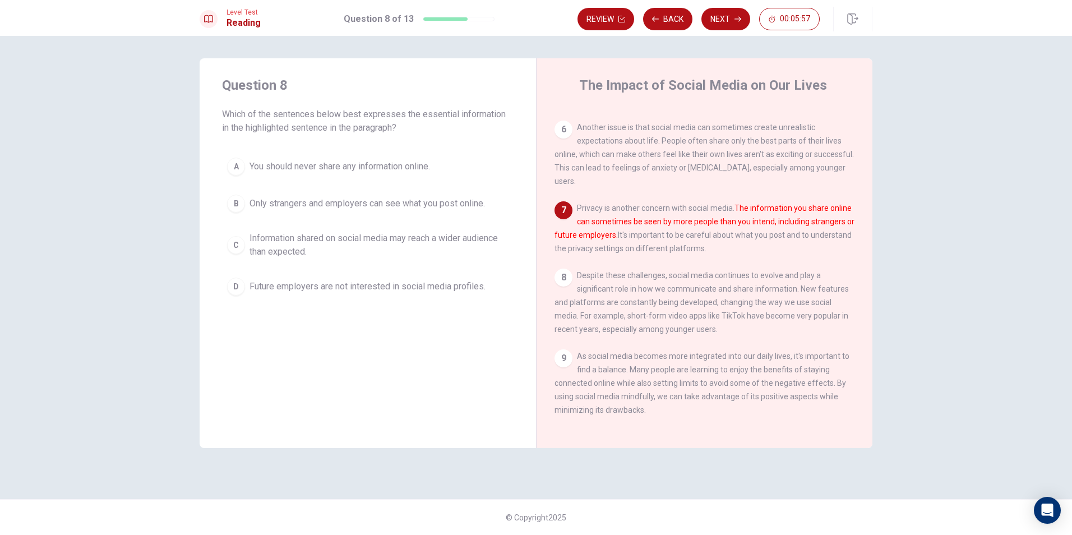
click at [293, 246] on span "Information shared on social media may reach a wider audience than expected." at bounding box center [378, 244] width 259 height 27
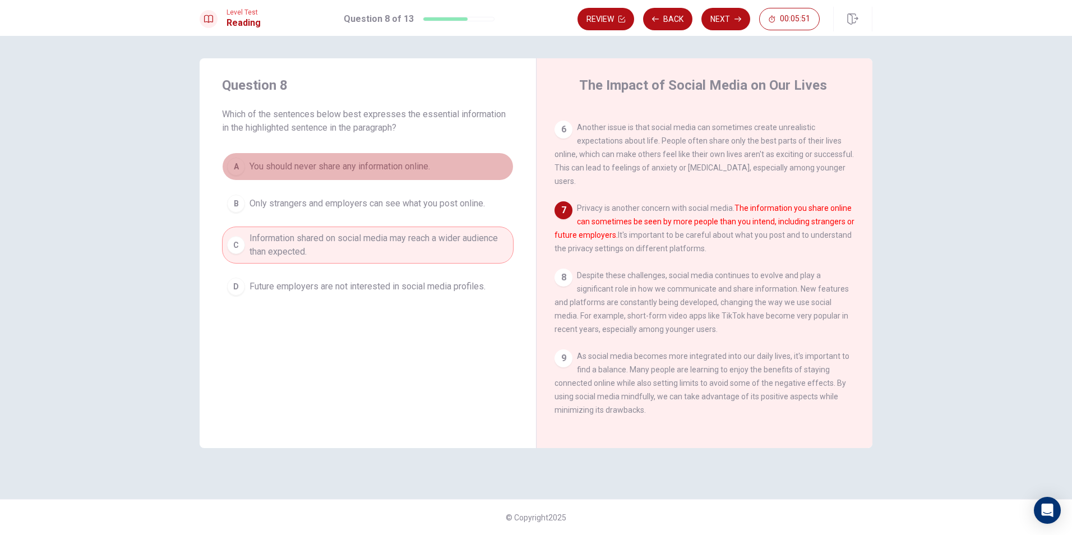
click at [339, 167] on span "You should never share any information online." at bounding box center [339, 166] width 180 height 13
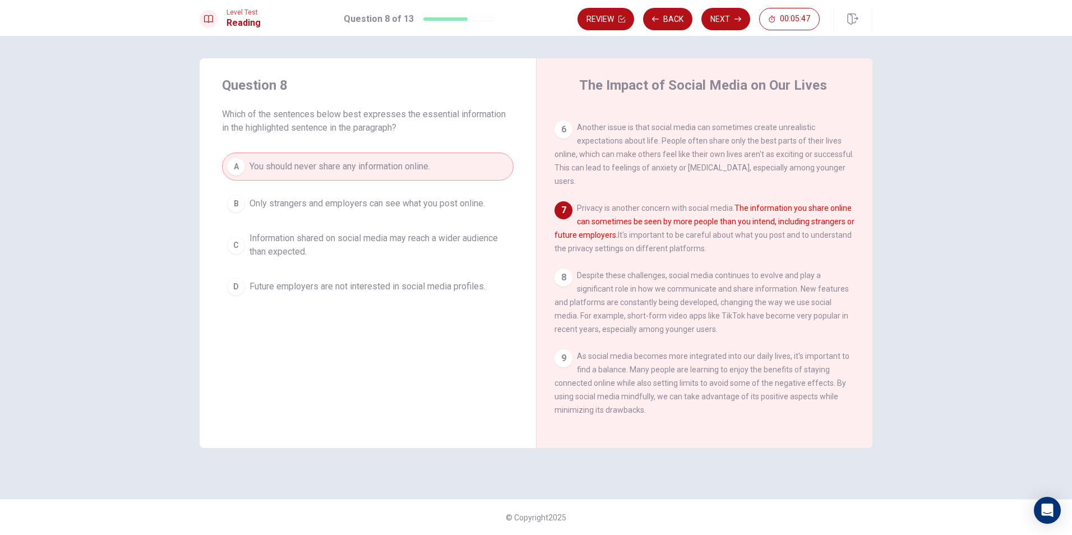
click at [359, 245] on span "Information shared on social media may reach a wider audience than expected." at bounding box center [378, 244] width 259 height 27
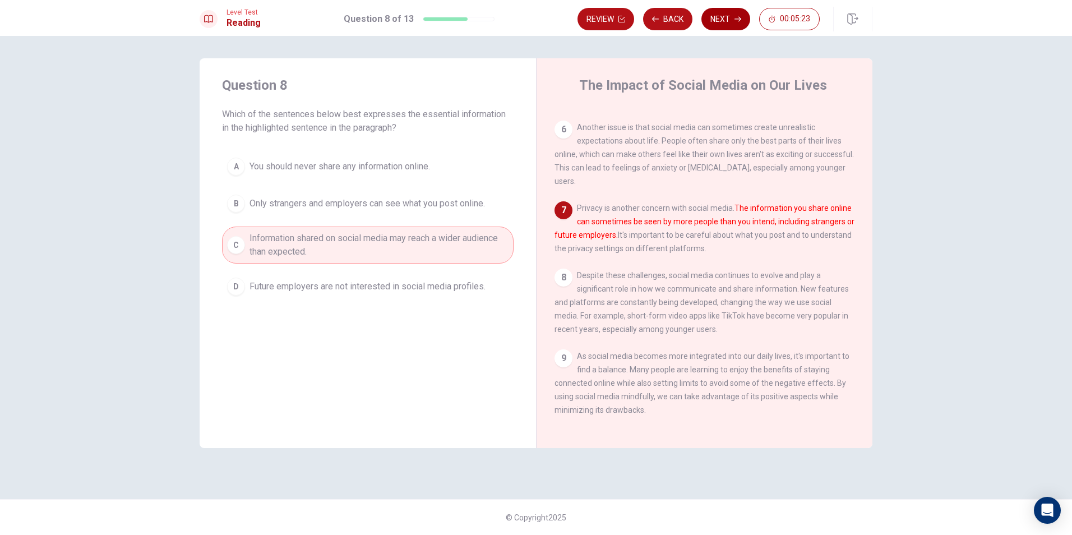
click at [720, 15] on button "Next" at bounding box center [725, 19] width 49 height 22
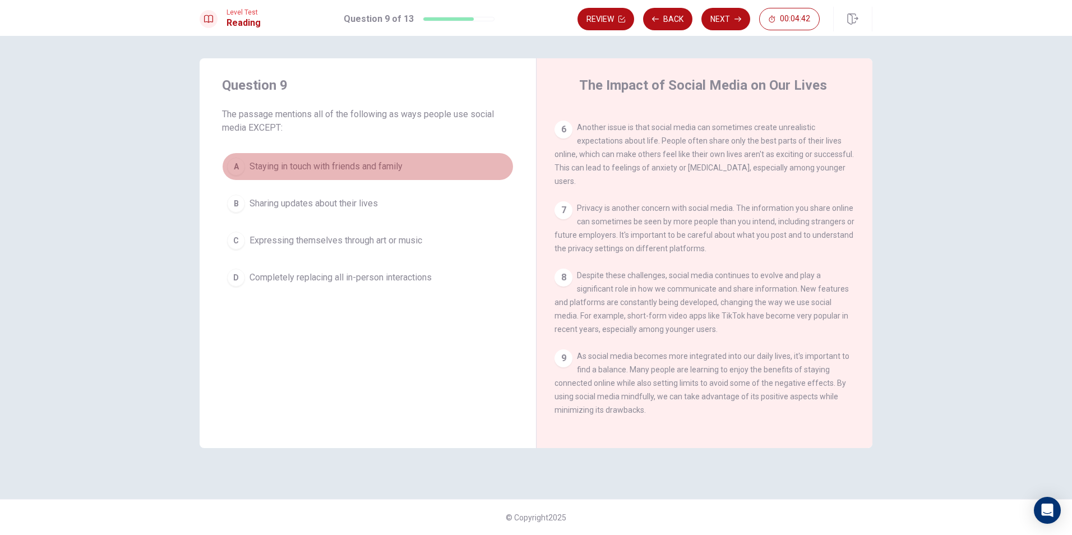
click at [313, 170] on span "Staying in touch with friends and family" at bounding box center [325, 166] width 153 height 13
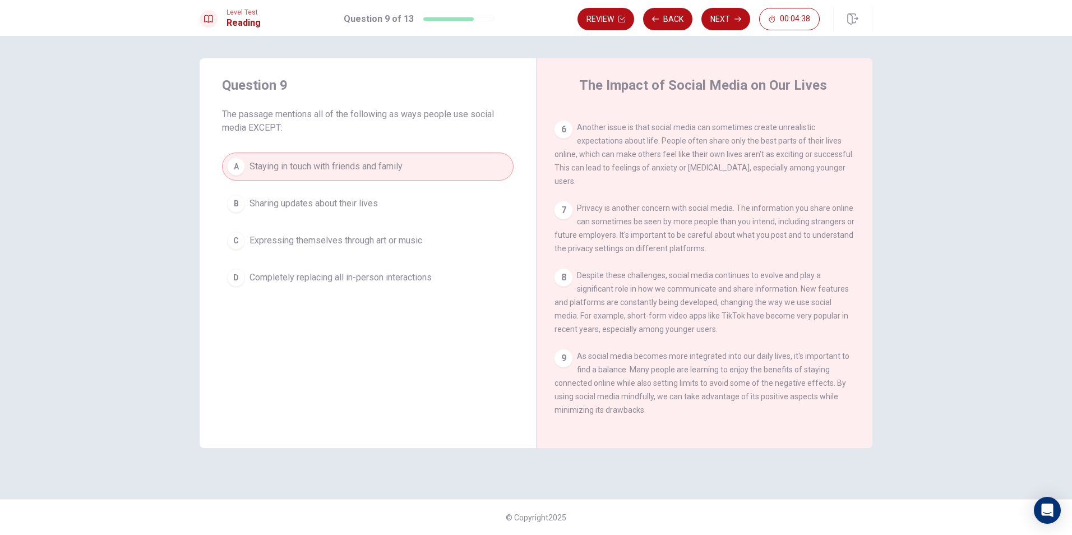
click at [355, 281] on span "Completely replacing all in-person interactions" at bounding box center [340, 277] width 182 height 13
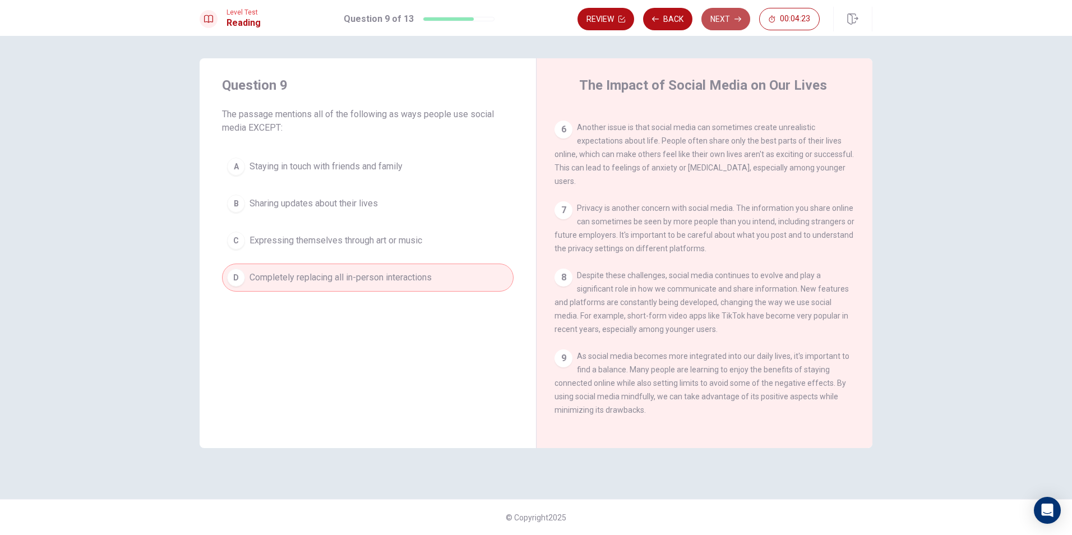
click at [723, 19] on button "Next" at bounding box center [725, 19] width 49 height 22
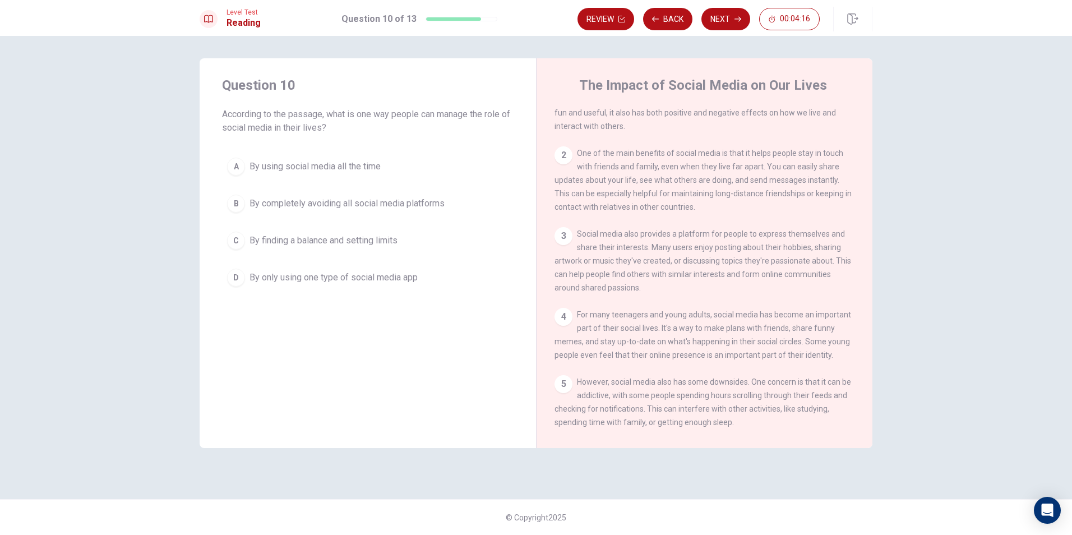
scroll to position [0, 0]
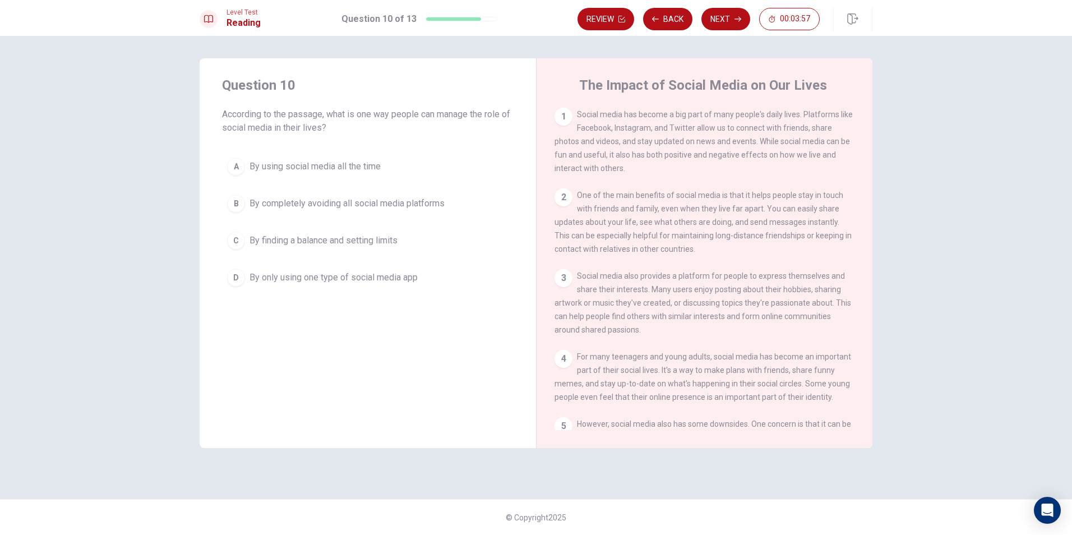
click at [360, 243] on span "By finding a balance and setting limits" at bounding box center [323, 240] width 148 height 13
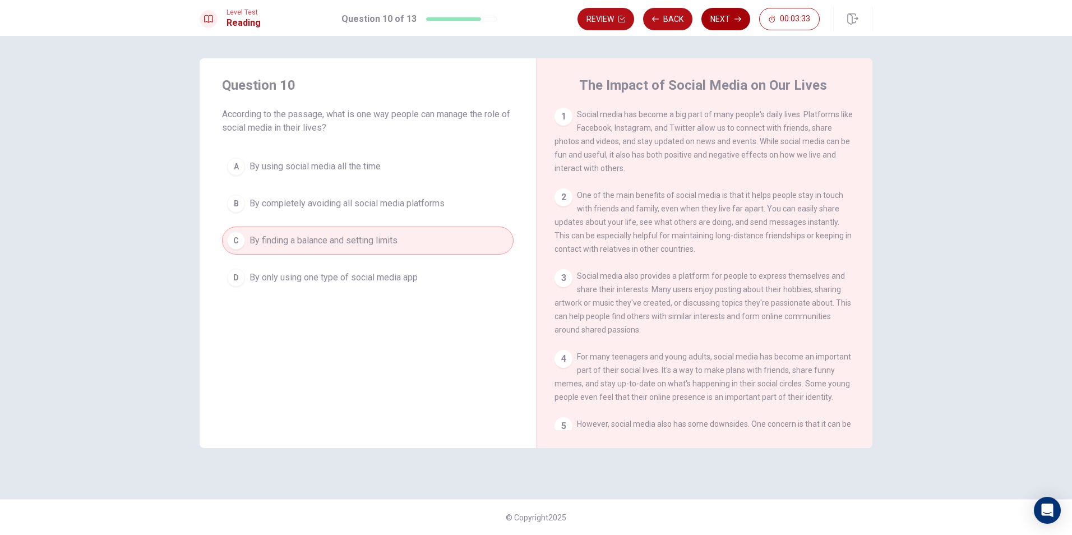
click at [729, 16] on button "Next" at bounding box center [725, 19] width 49 height 22
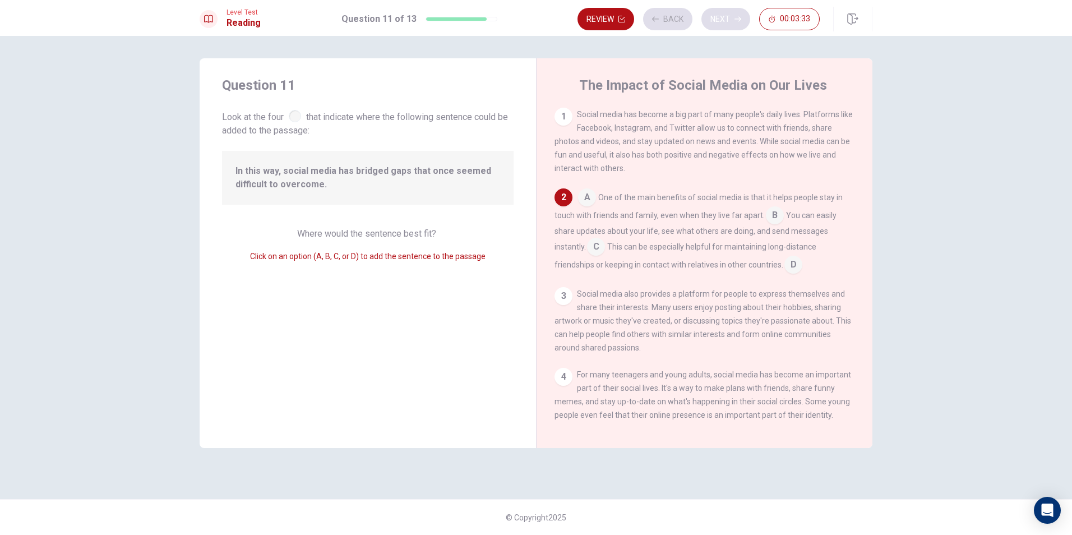
scroll to position [84, 0]
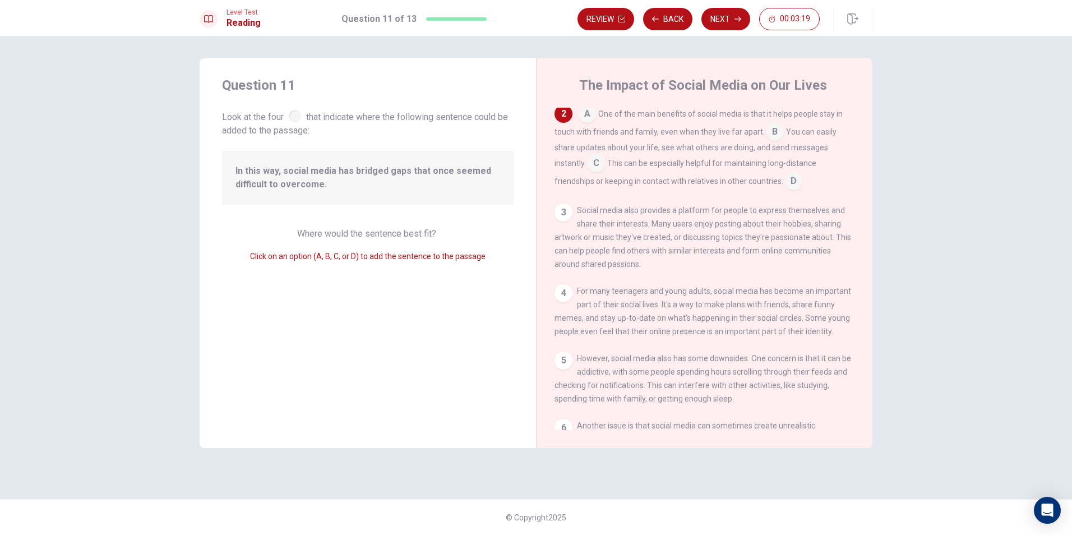
click at [590, 118] on input at bounding box center [587, 115] width 18 height 18
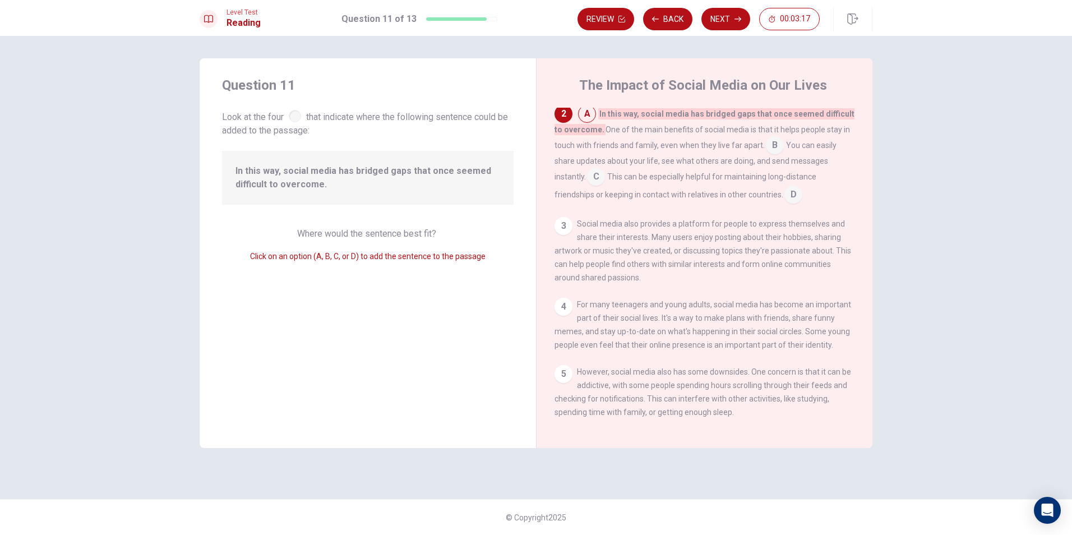
click at [559, 114] on div "2" at bounding box center [563, 114] width 18 height 18
click at [598, 178] on input at bounding box center [596, 178] width 18 height 18
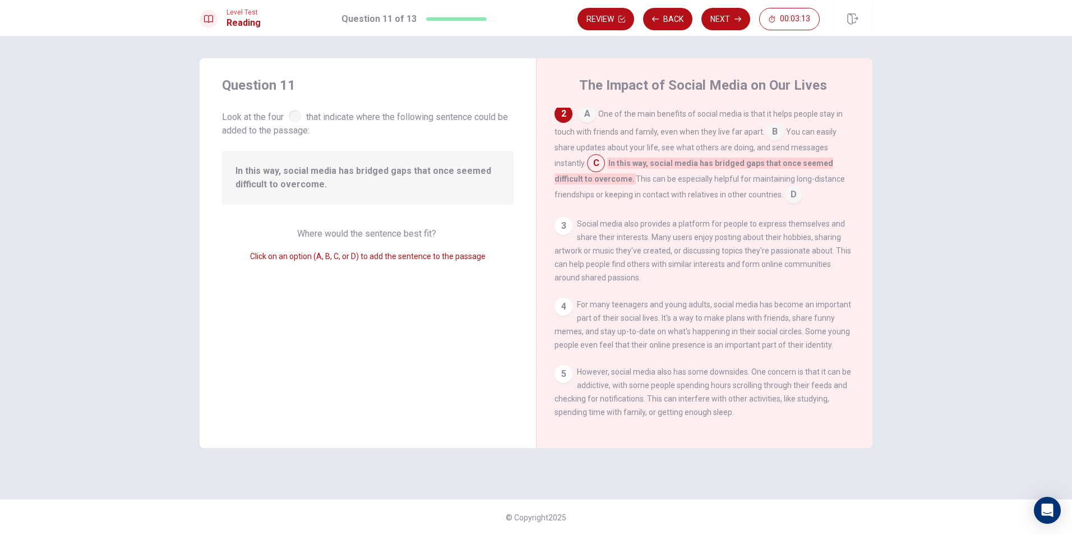
click at [770, 137] on input at bounding box center [775, 133] width 18 height 18
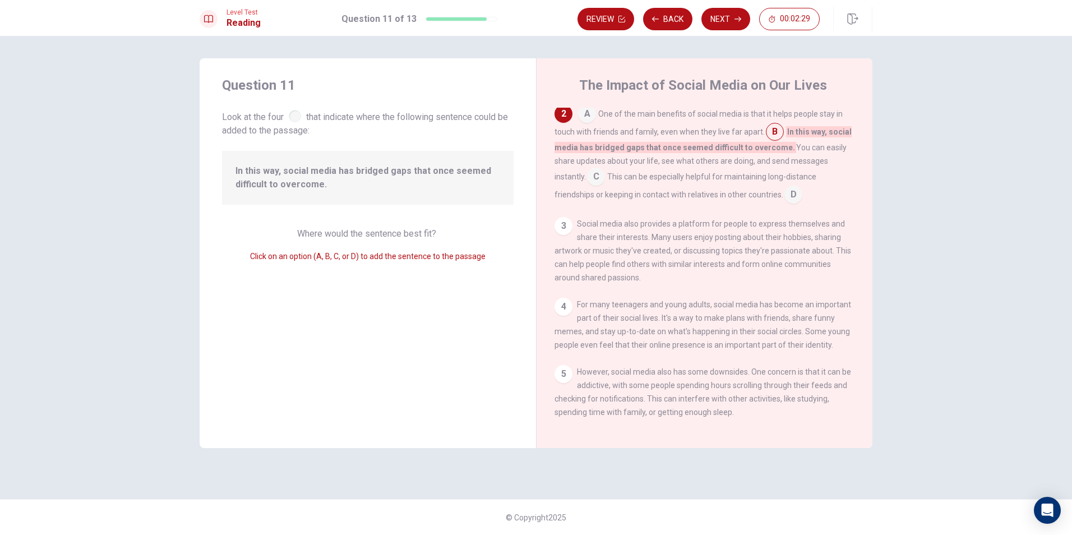
click at [559, 316] on div "4" at bounding box center [563, 307] width 18 height 18
click at [565, 311] on div "4" at bounding box center [563, 307] width 18 height 18
click at [564, 310] on div "4" at bounding box center [563, 307] width 18 height 18
click at [601, 182] on input at bounding box center [596, 178] width 18 height 18
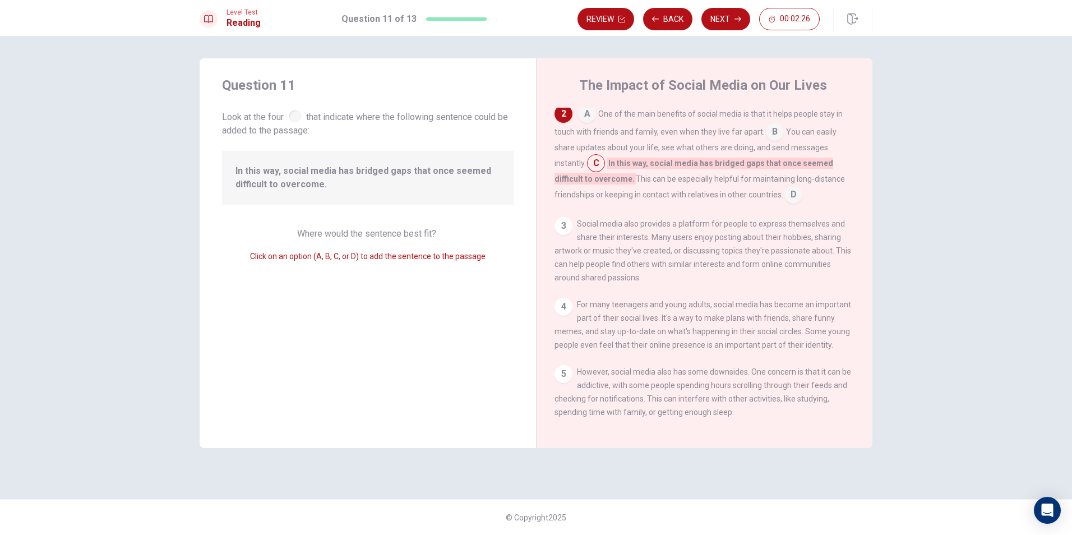
click at [782, 199] on span "This can be especially helpful for maintaining long-distance friendships or kee…" at bounding box center [699, 186] width 290 height 25
click at [795, 201] on input at bounding box center [793, 196] width 18 height 18
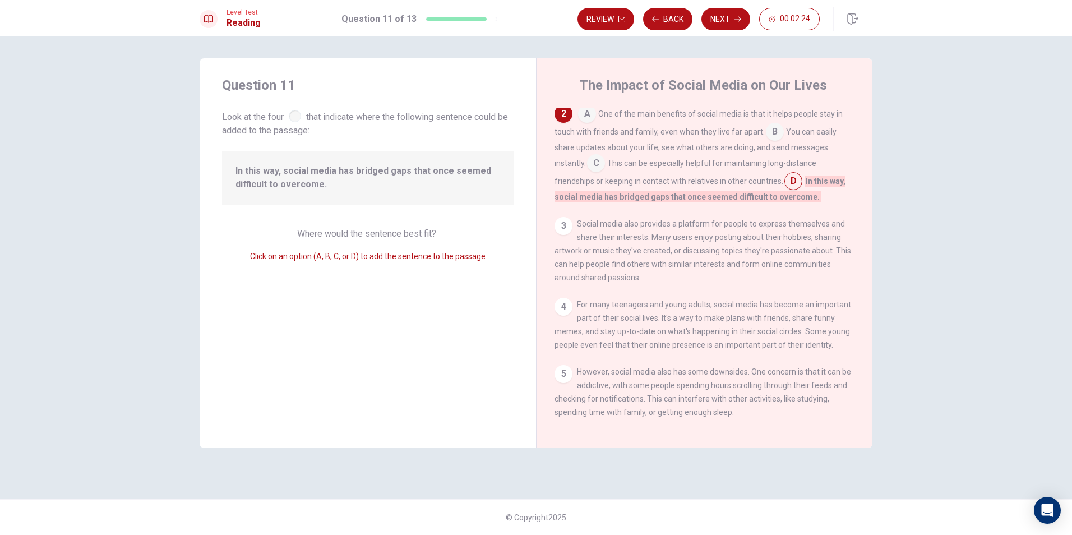
click at [571, 230] on div "3" at bounding box center [563, 226] width 18 height 18
click at [567, 229] on div "3" at bounding box center [563, 226] width 18 height 18
click at [603, 168] on input at bounding box center [596, 164] width 18 height 18
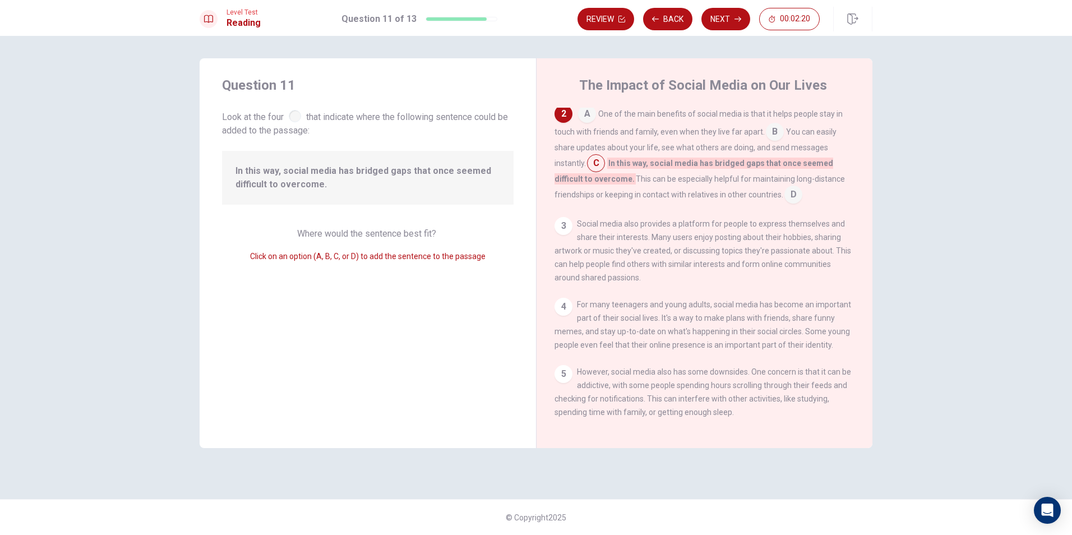
click at [586, 110] on input at bounding box center [587, 115] width 18 height 18
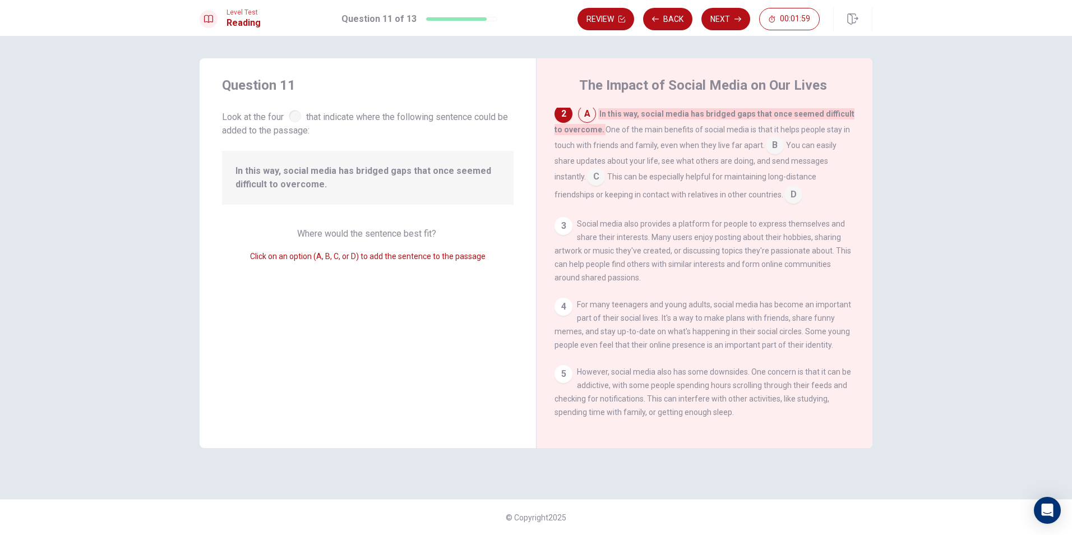
click at [770, 149] on input at bounding box center [775, 146] width 18 height 18
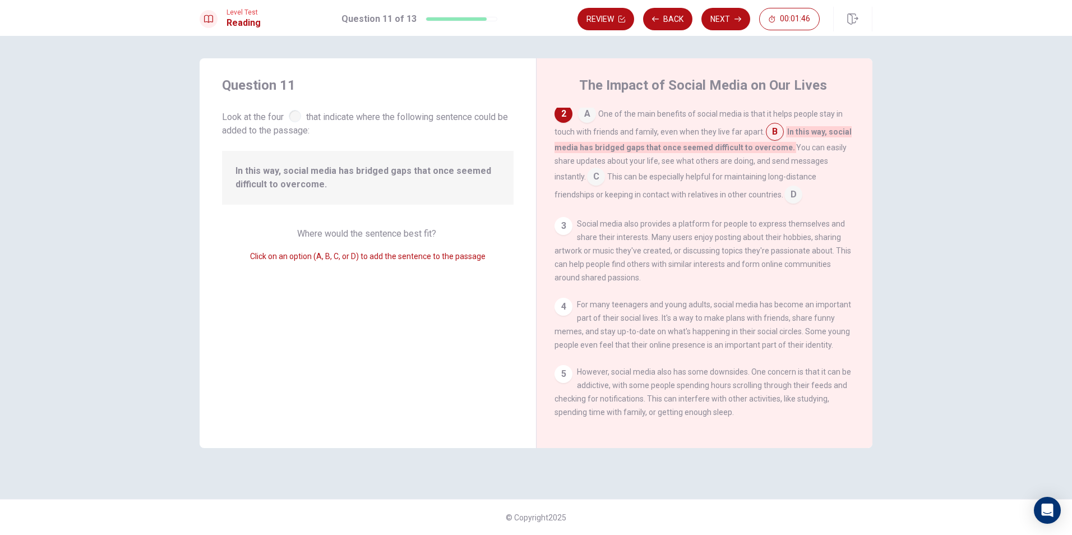
click at [599, 182] on input at bounding box center [596, 178] width 18 height 18
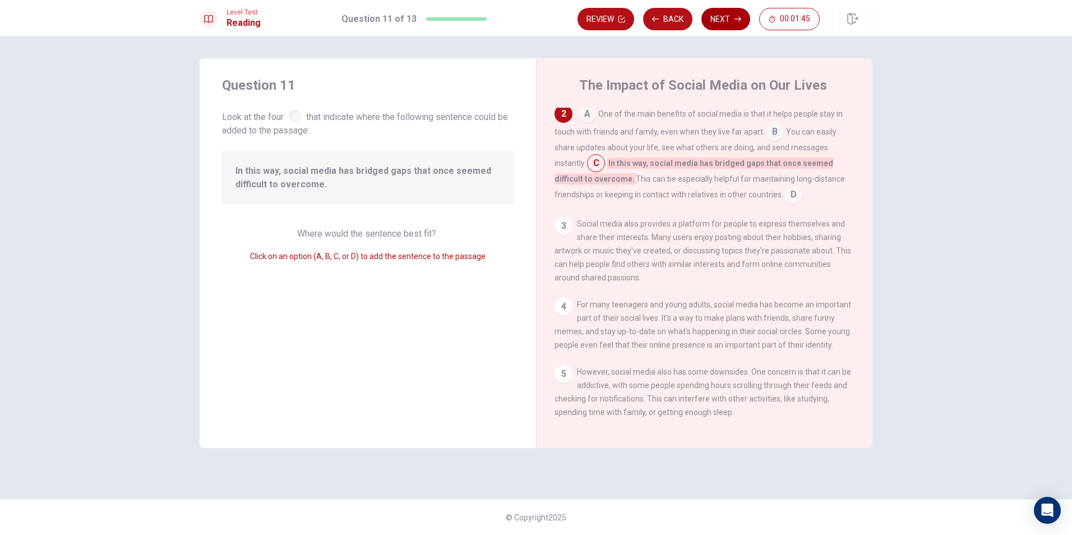
click at [727, 16] on button "Next" at bounding box center [725, 19] width 49 height 22
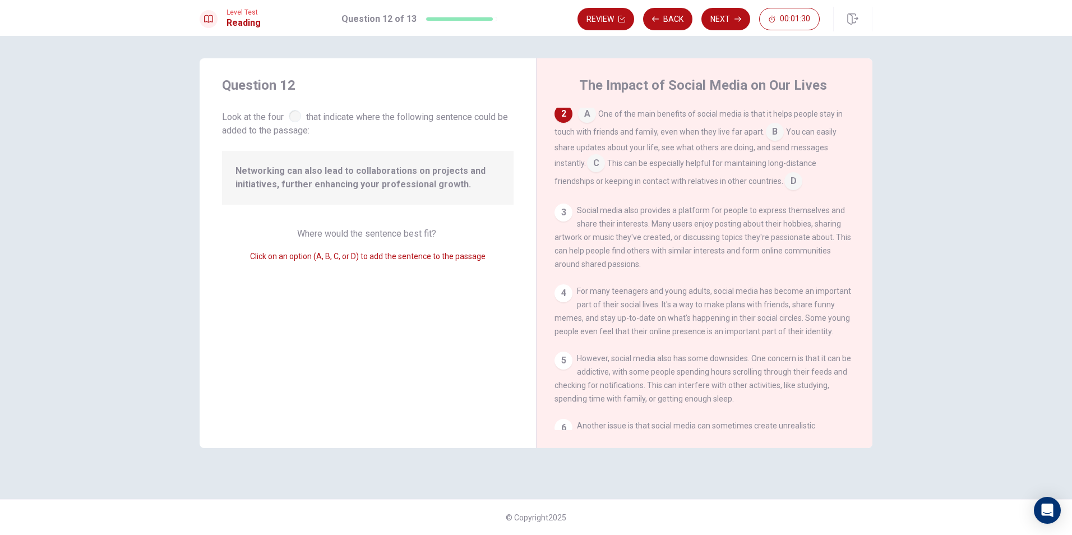
click at [566, 207] on div "3" at bounding box center [563, 212] width 18 height 18
click at [598, 165] on input at bounding box center [596, 164] width 18 height 18
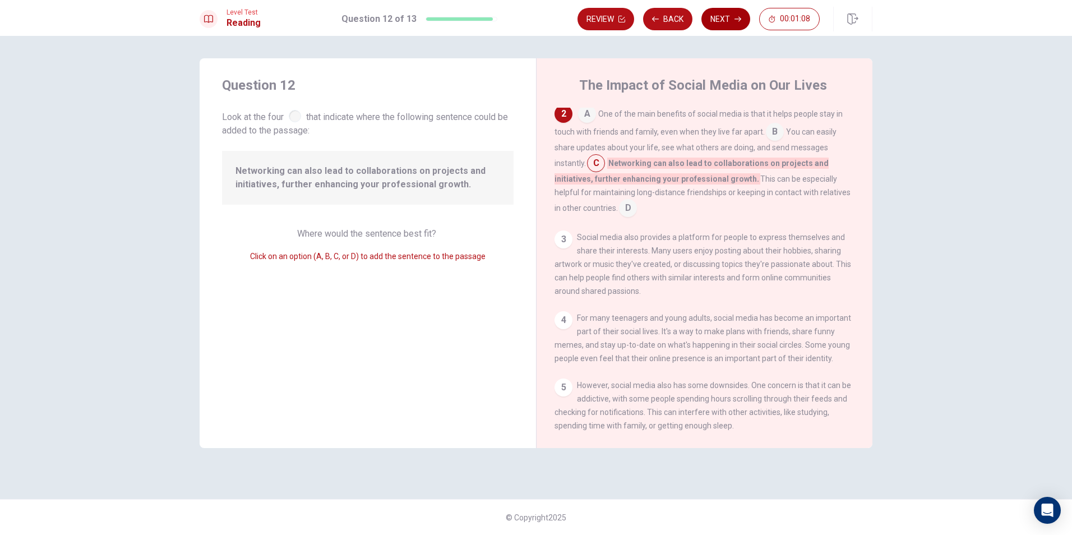
click at [728, 19] on button "Next" at bounding box center [725, 19] width 49 height 22
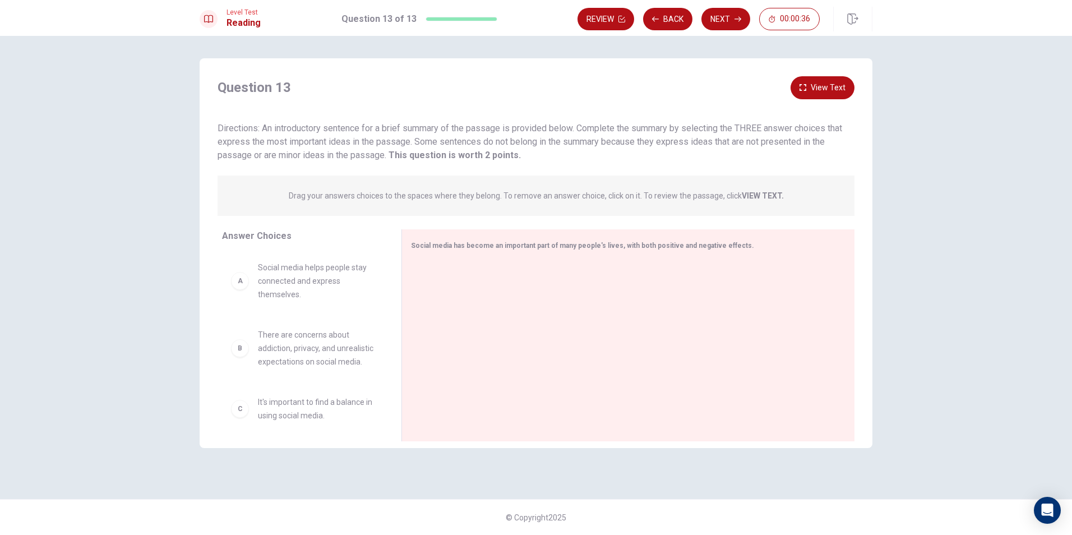
scroll to position [249, 0]
drag, startPoint x: 263, startPoint y: 342, endPoint x: 266, endPoint y: 299, distance: 42.7
click at [265, 339] on div "A Social media helps people stay connected and express themselves. B There are …" at bounding box center [307, 338] width 170 height 173
click at [273, 285] on span "Only young people use social media." at bounding box center [316, 280] width 117 height 27
click at [236, 343] on div "G Social media makes every user happy." at bounding box center [302, 334] width 143 height 27
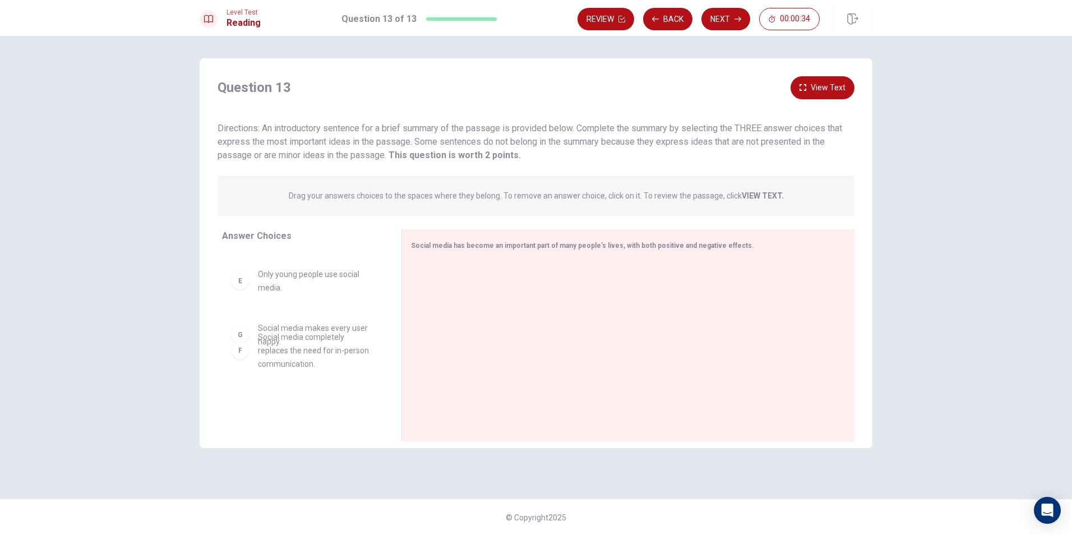
click at [243, 332] on div "G" at bounding box center [240, 335] width 18 height 18
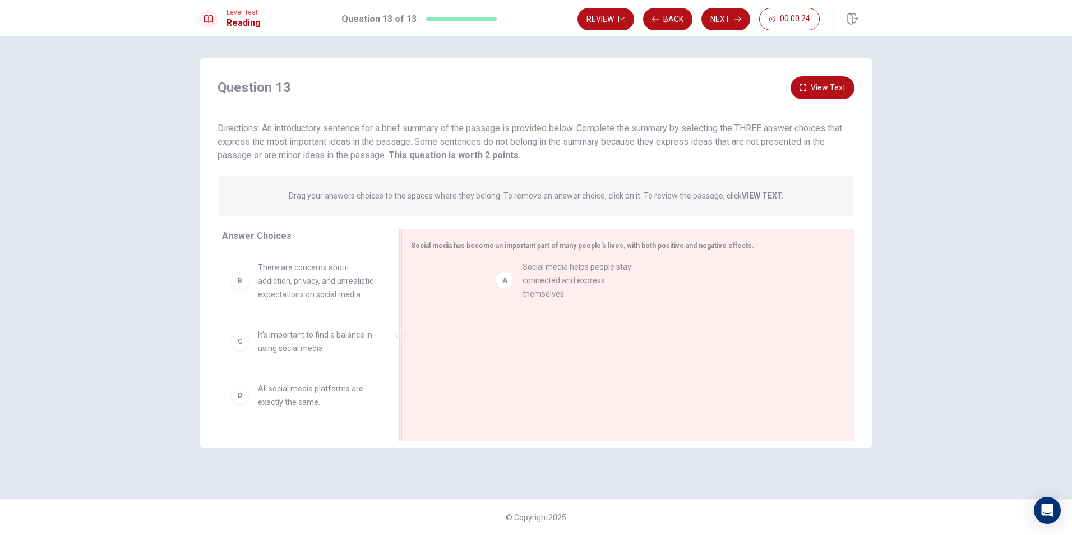
drag, startPoint x: 309, startPoint y: 286, endPoint x: 576, endPoint y: 285, distance: 267.3
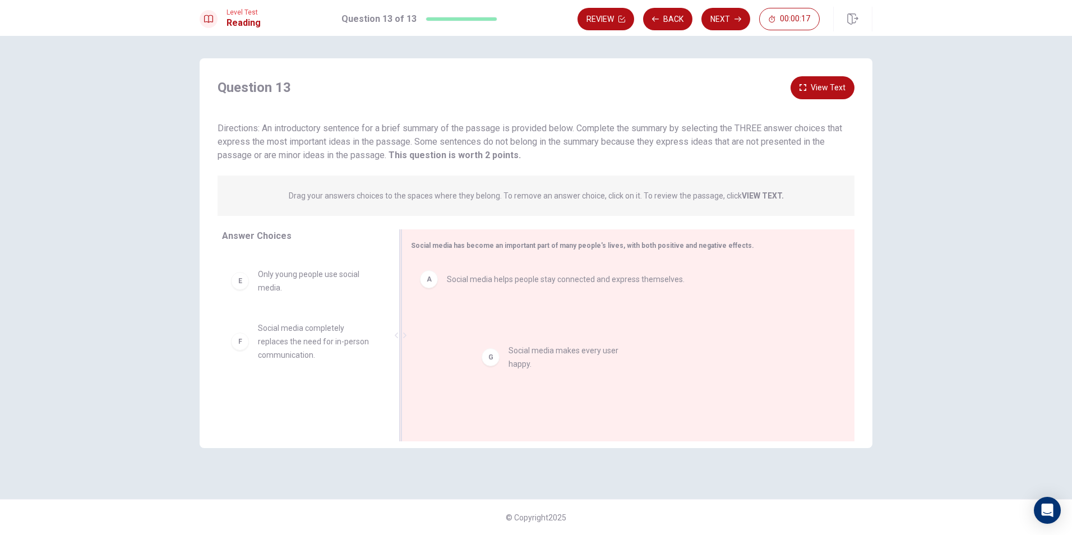
drag, startPoint x: 295, startPoint y: 408, endPoint x: 548, endPoint y: 363, distance: 257.4
drag, startPoint x: 291, startPoint y: 402, endPoint x: 272, endPoint y: 386, distance: 24.7
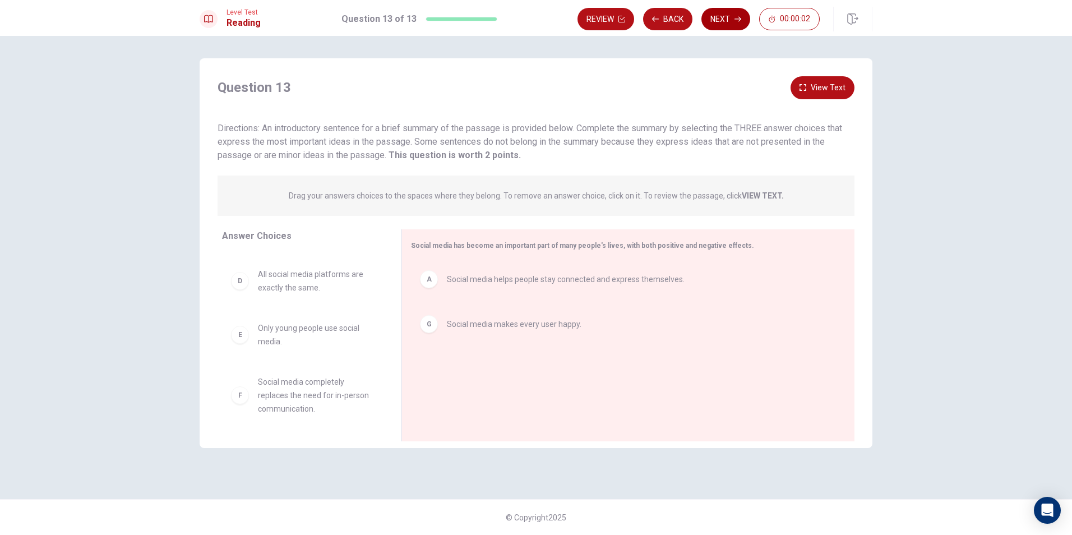
click at [725, 16] on button "Next" at bounding box center [725, 19] width 49 height 22
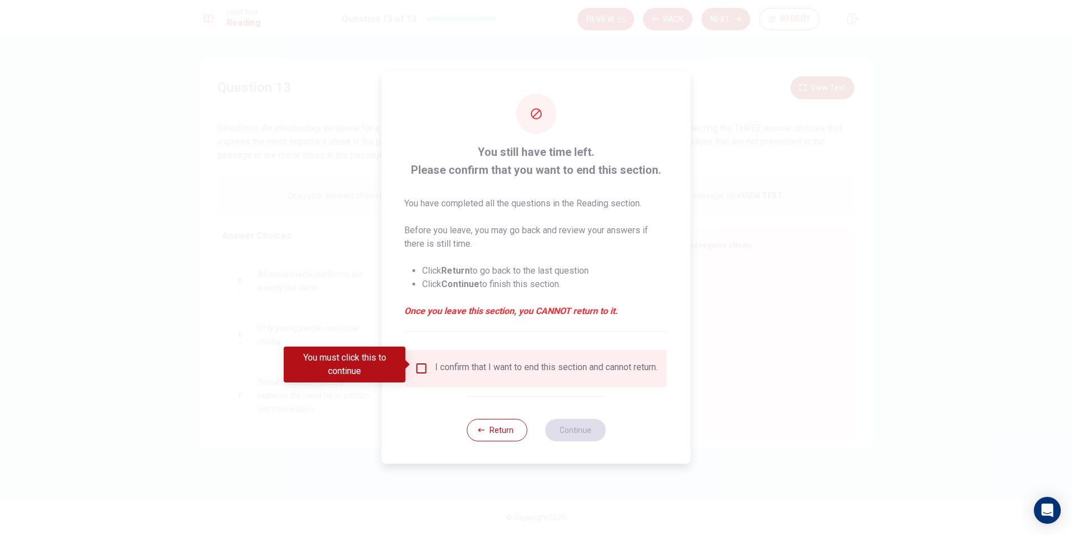
click at [456, 373] on div "I confirm that I want to end this section and cannot return." at bounding box center [546, 368] width 223 height 13
click at [425, 364] on input "You must click this to continue" at bounding box center [421, 368] width 13 height 13
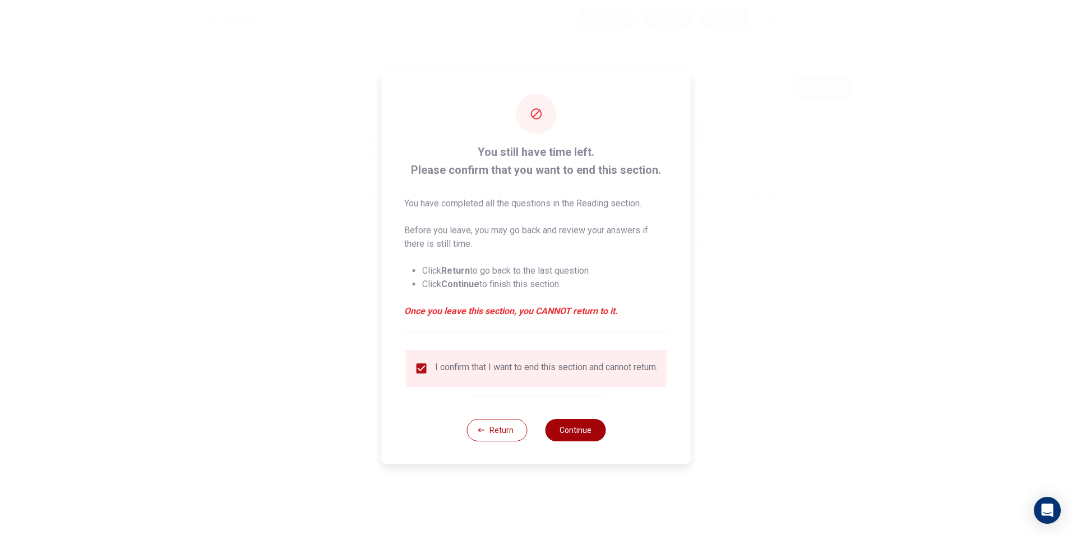
click at [555, 428] on button "Continue" at bounding box center [575, 430] width 61 height 22
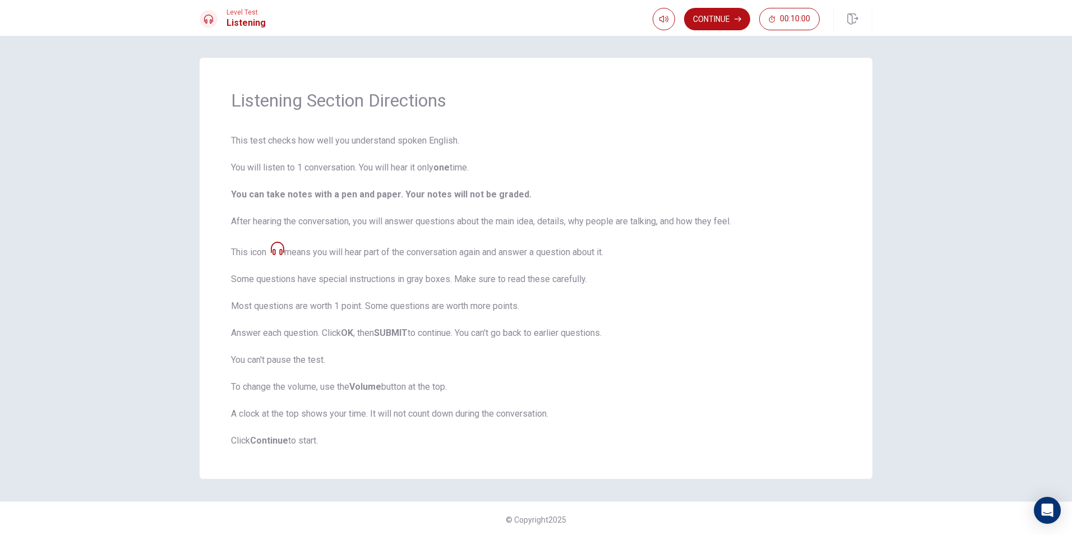
scroll to position [3, 0]
click at [733, 18] on button "Continue" at bounding box center [717, 19] width 66 height 22
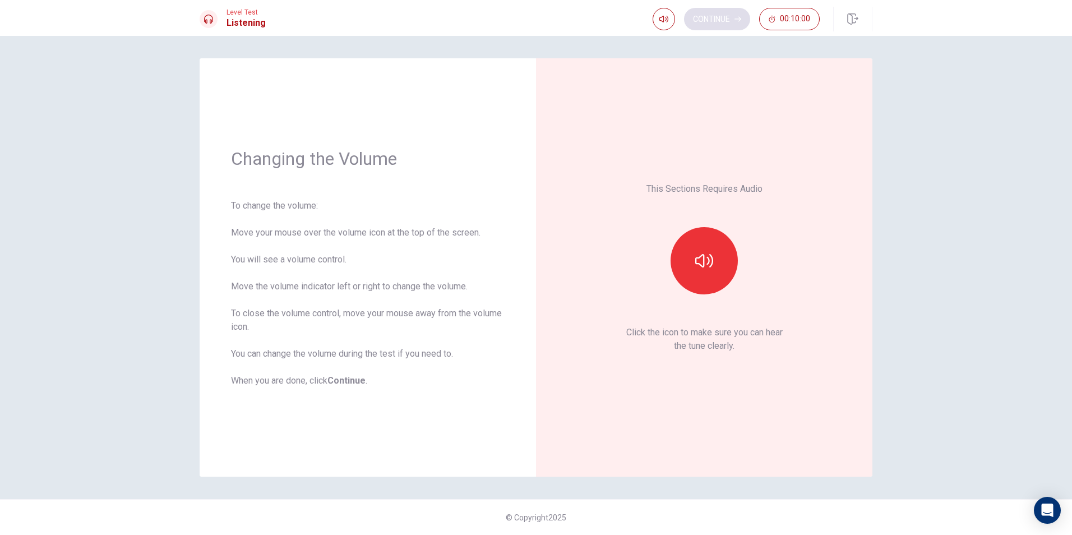
scroll to position [0, 0]
click at [719, 270] on button "button" at bounding box center [703, 260] width 67 height 67
click at [739, 23] on button "Continue" at bounding box center [717, 19] width 66 height 22
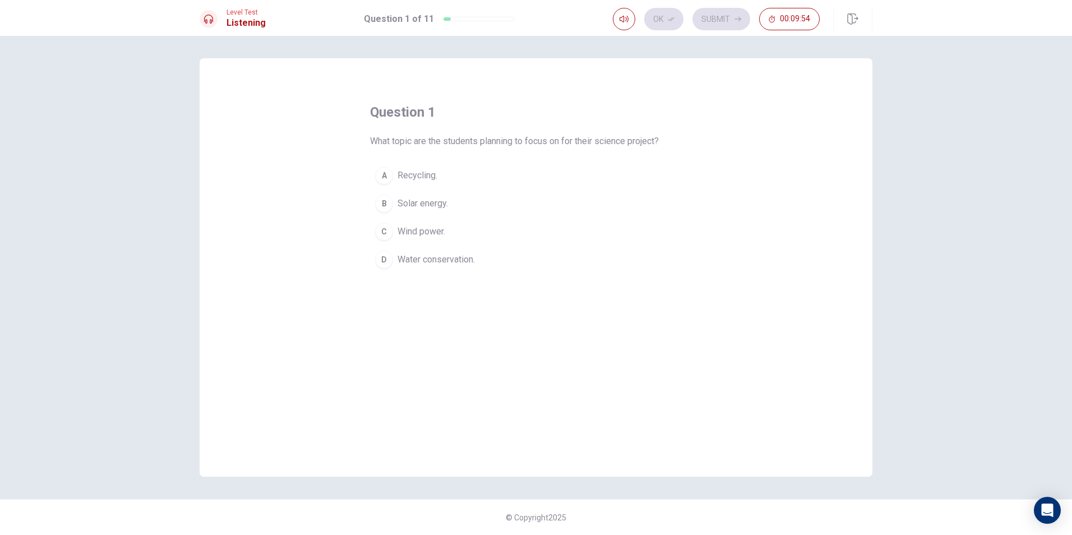
click at [387, 228] on div "C" at bounding box center [384, 232] width 18 height 18
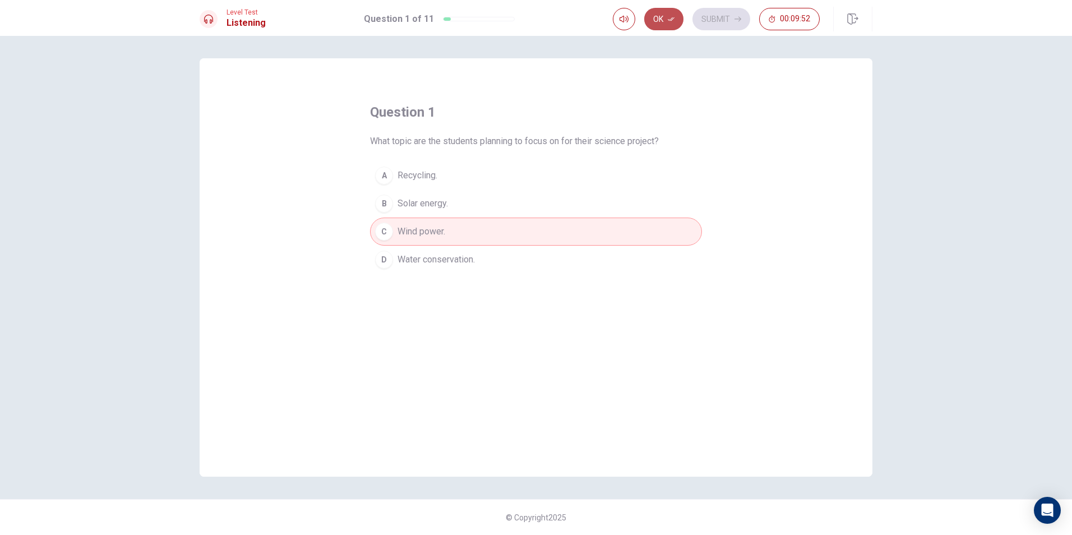
click at [655, 15] on button "Ok" at bounding box center [663, 19] width 39 height 22
click at [717, 16] on button "Submit" at bounding box center [721, 19] width 58 height 22
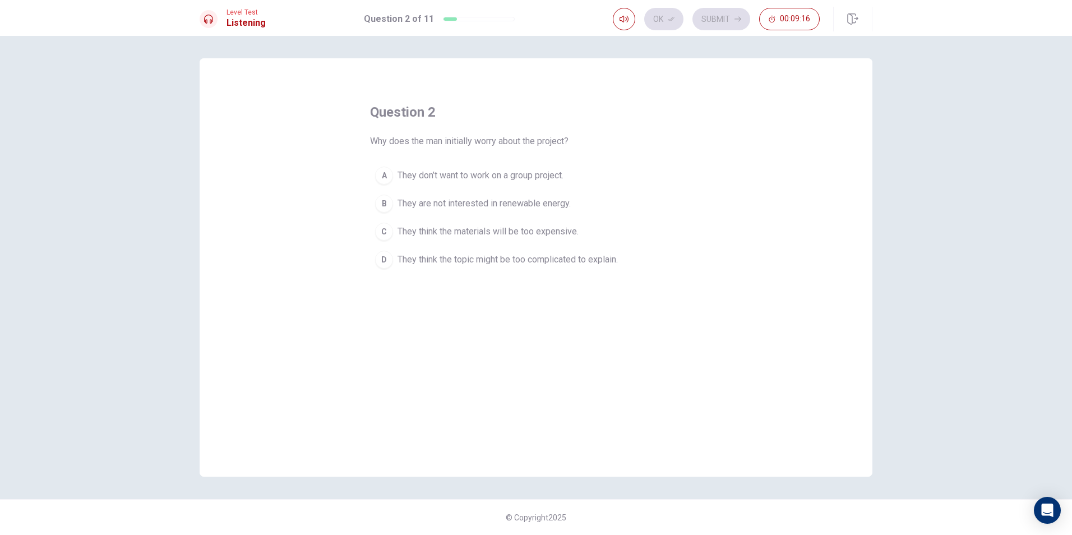
click at [501, 261] on span "They think the topic might be too complicated to explain." at bounding box center [507, 259] width 220 height 13
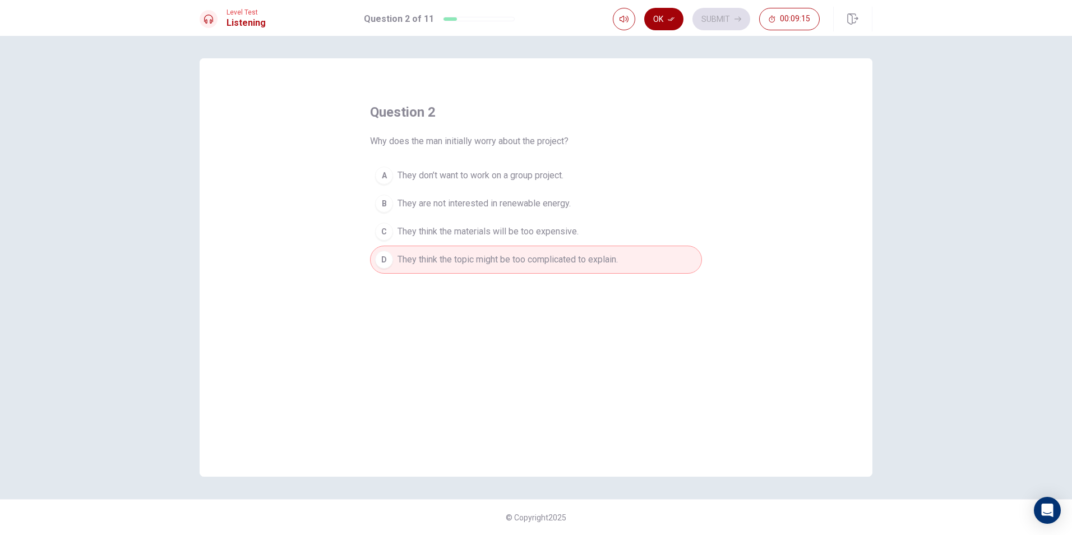
click at [667, 17] on button "Ok" at bounding box center [663, 19] width 39 height 22
click at [731, 22] on button "Submit" at bounding box center [721, 19] width 58 height 22
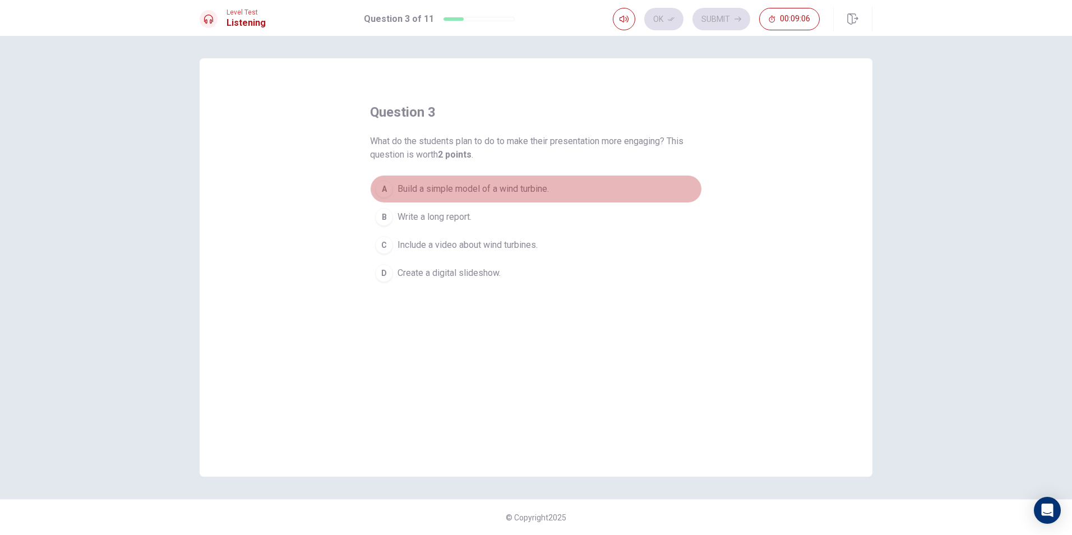
click at [484, 188] on span "Build a simple model of a wind turbine." at bounding box center [472, 188] width 151 height 13
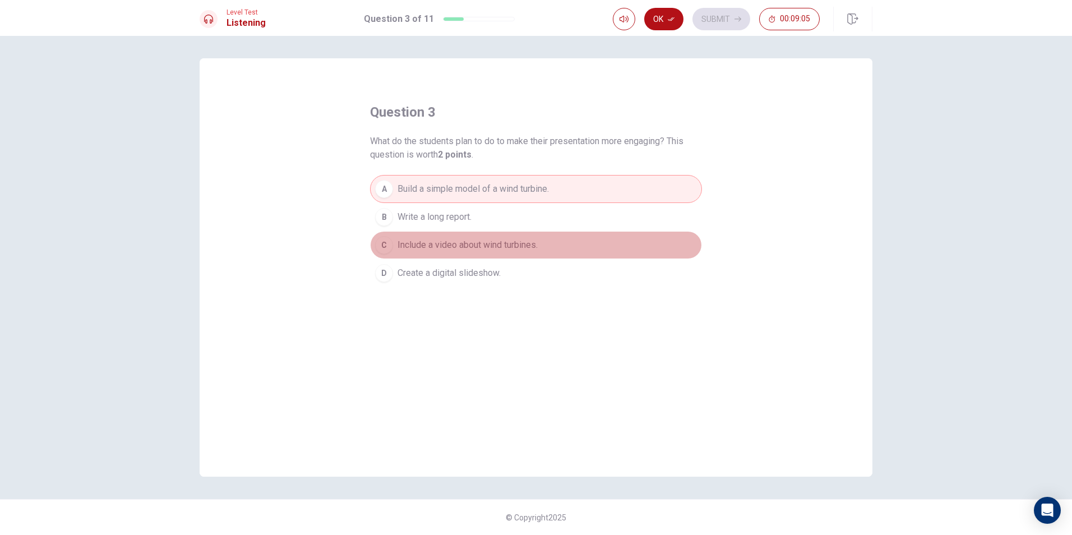
click at [440, 244] on span "Include a video about wind turbines." at bounding box center [467, 244] width 140 height 13
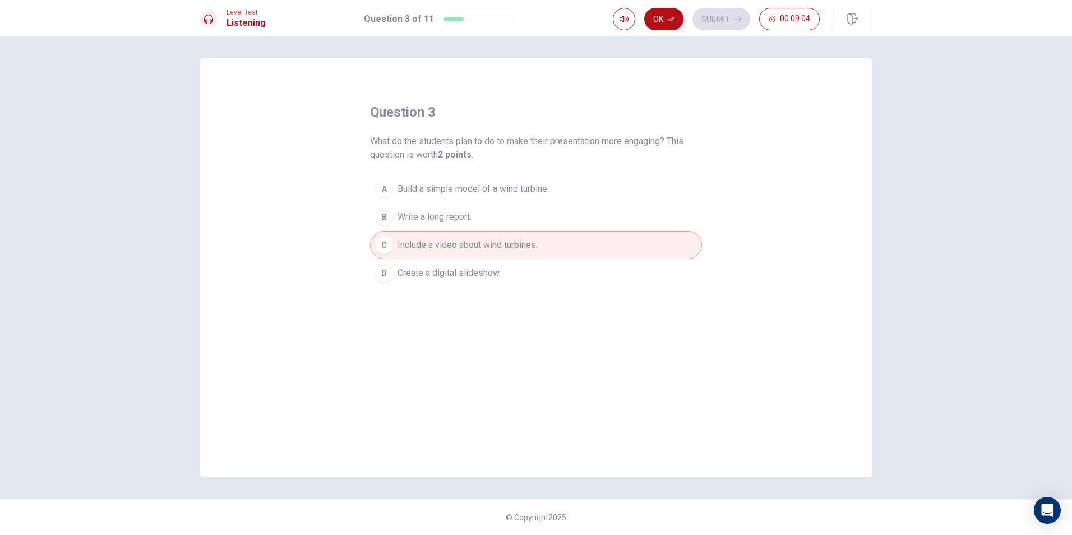
click at [458, 178] on button "A Build a simple model of a wind turbine." at bounding box center [536, 189] width 332 height 28
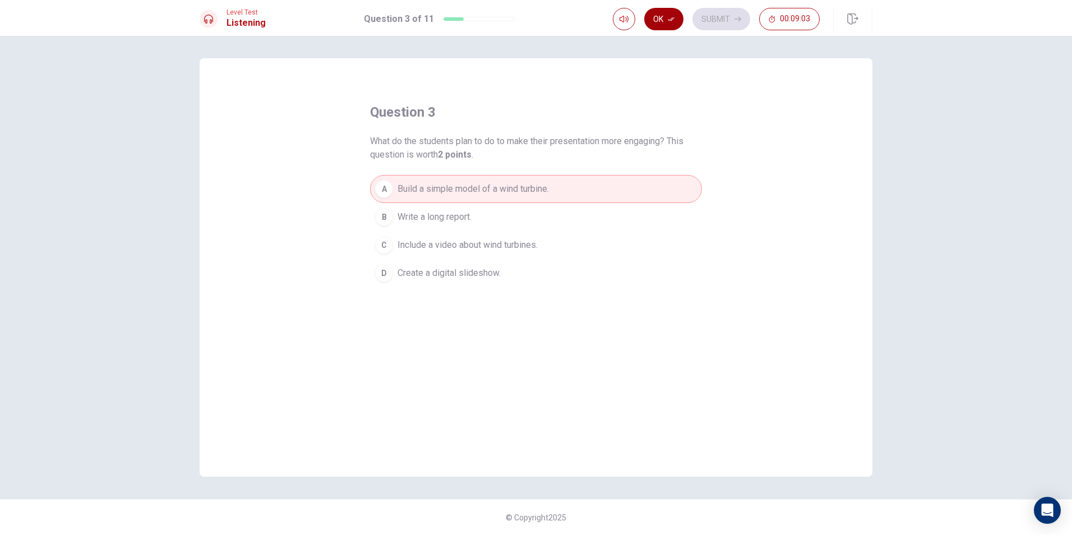
click at [664, 26] on button "Ok" at bounding box center [663, 19] width 39 height 22
click at [705, 21] on button "Submit" at bounding box center [721, 19] width 58 height 22
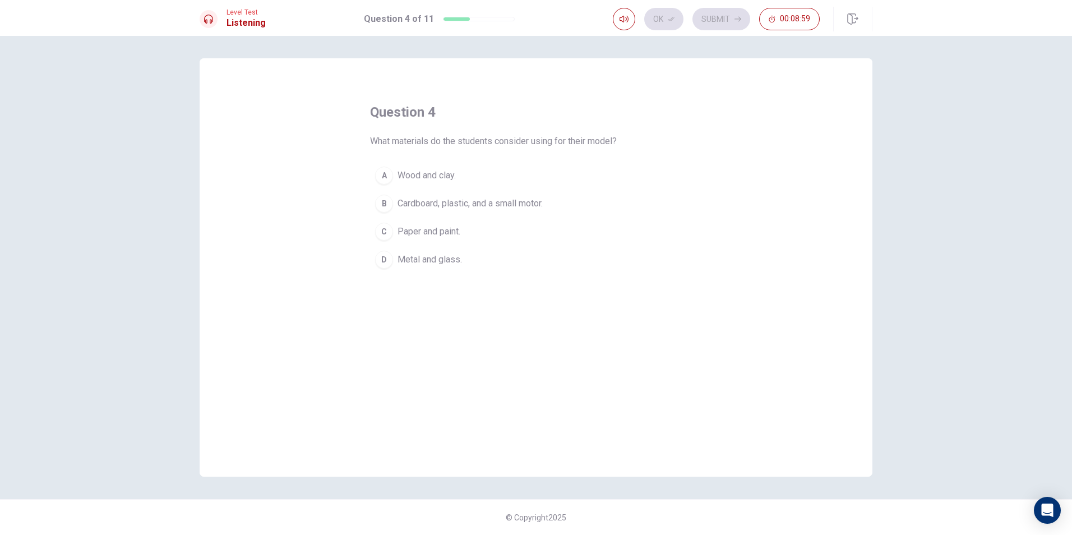
click at [509, 202] on span "Cardboard, plastic, and a small motor." at bounding box center [469, 203] width 145 height 13
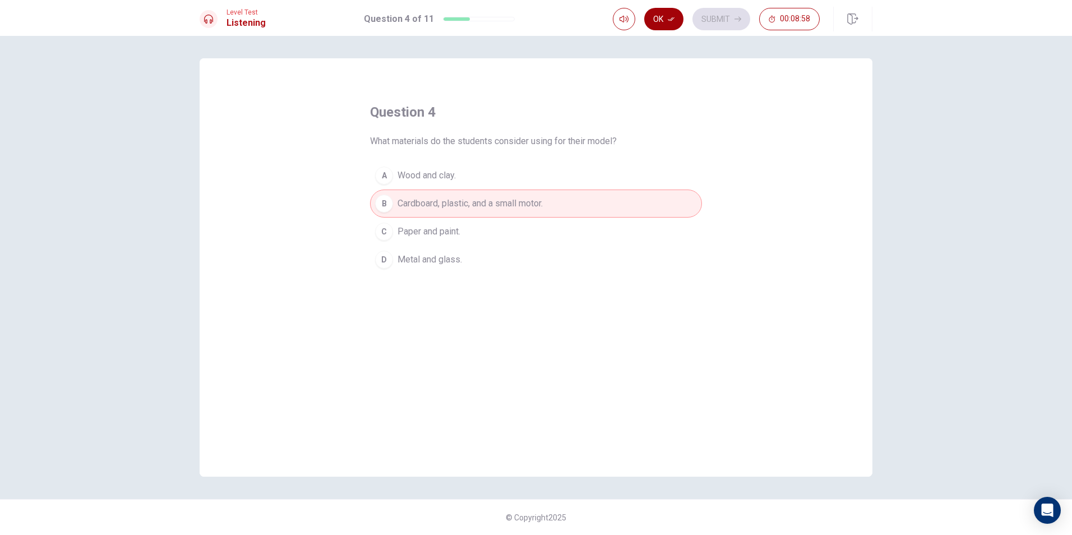
click at [675, 15] on button "Ok" at bounding box center [663, 19] width 39 height 22
click at [723, 12] on button "Submit" at bounding box center [721, 19] width 58 height 22
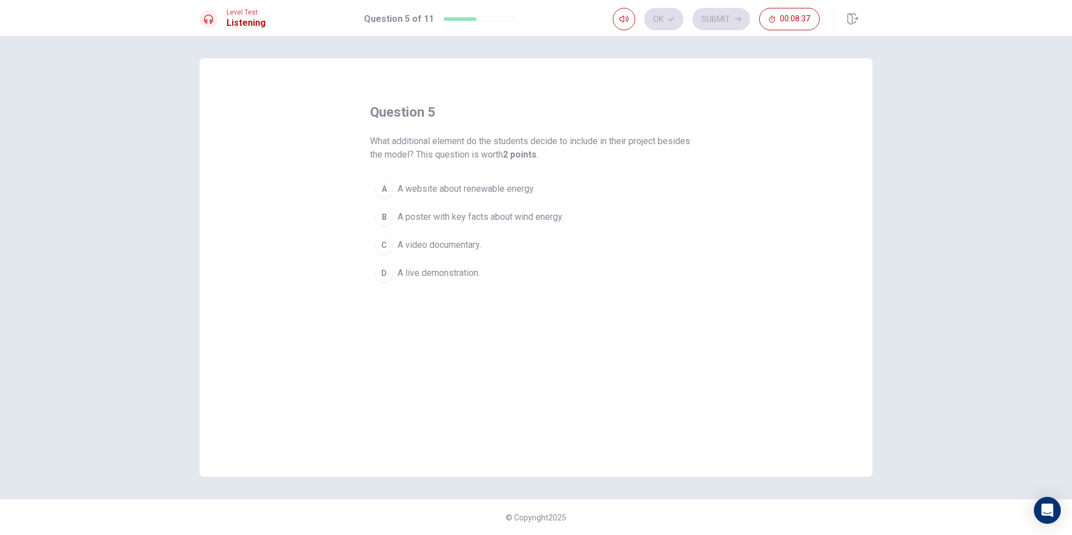
click at [500, 217] on span "A poster with key facts about wind energy." at bounding box center [480, 216] width 166 height 13
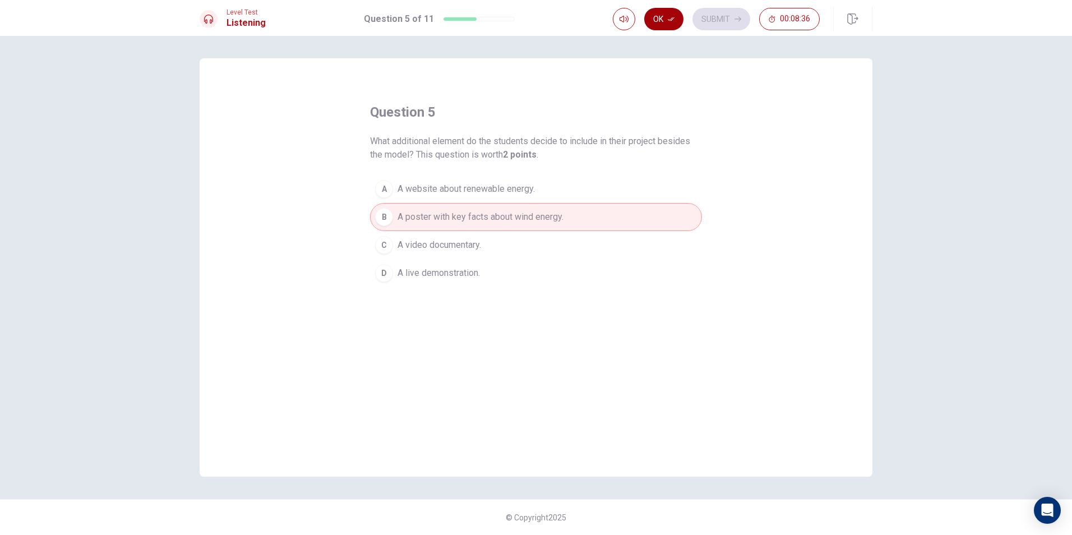
click at [663, 21] on button "Ok" at bounding box center [663, 19] width 39 height 22
click at [716, 16] on button "Submit" at bounding box center [721, 19] width 58 height 22
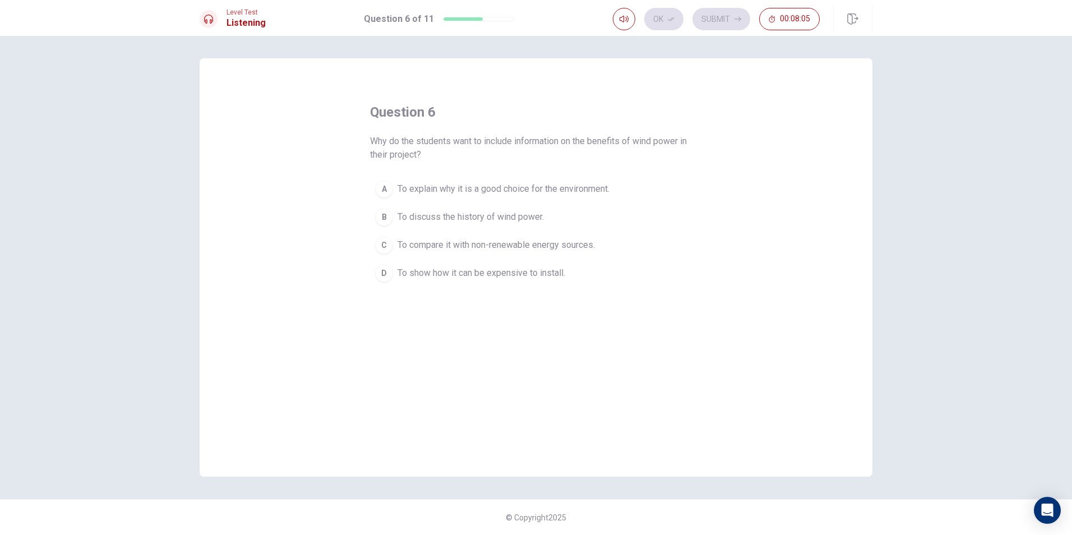
click at [471, 189] on span "To explain why it is a good choice for the environment." at bounding box center [503, 188] width 212 height 13
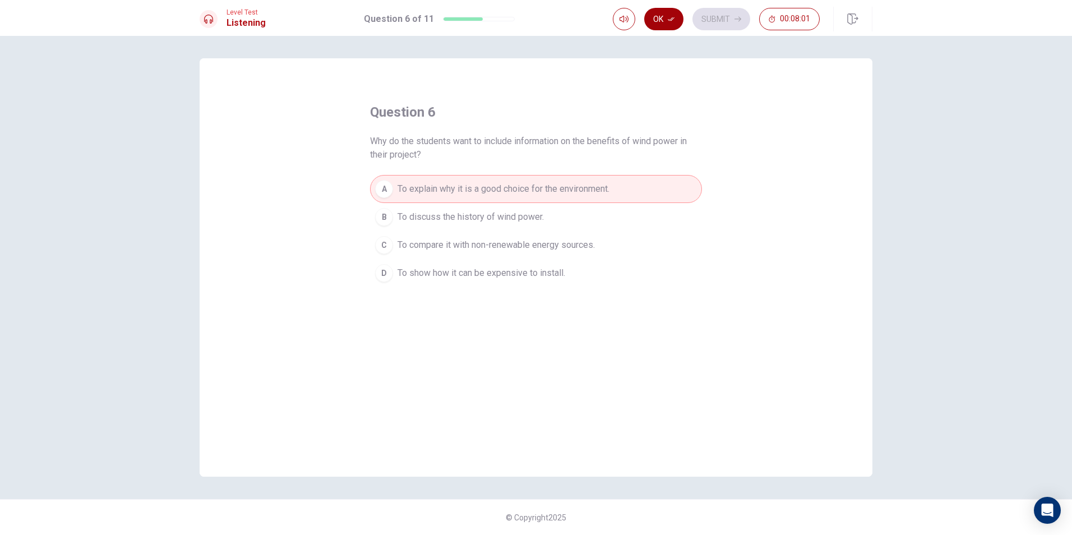
click at [673, 19] on icon "button" at bounding box center [671, 19] width 7 height 4
click at [715, 13] on button "Submit" at bounding box center [721, 19] width 58 height 22
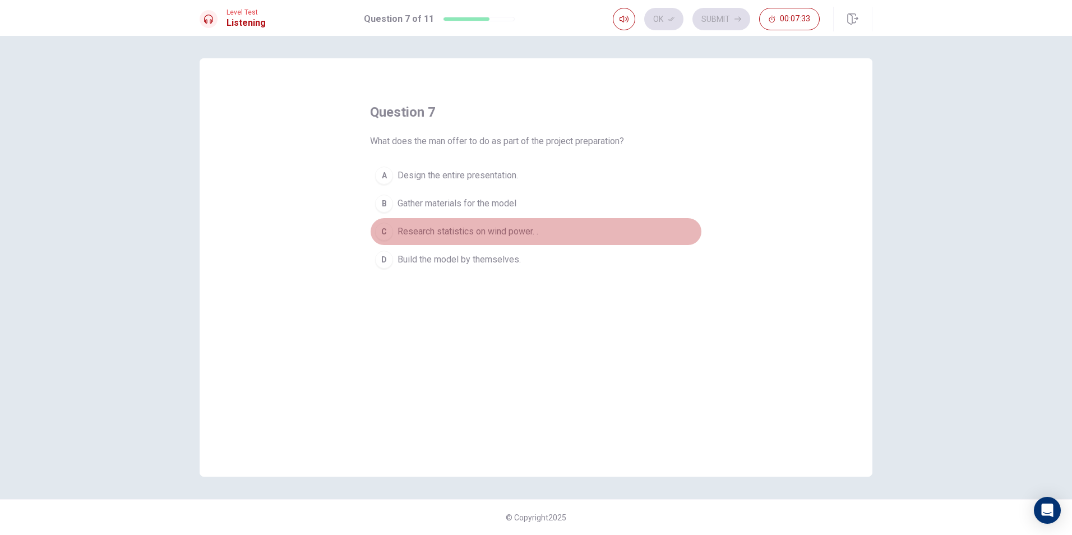
click at [503, 238] on span "Research statistics on wind power. ." at bounding box center [467, 231] width 141 height 13
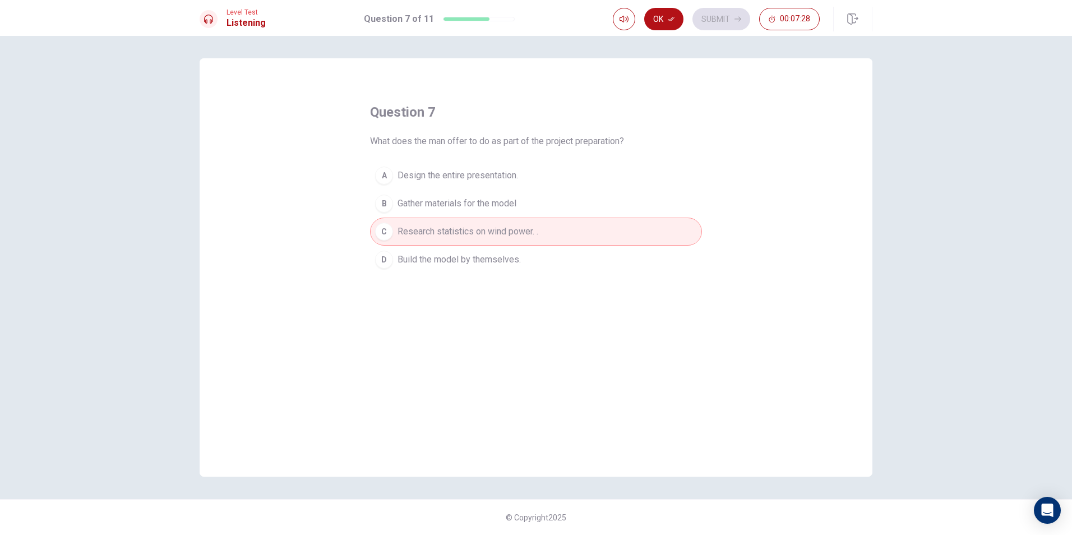
click at [520, 265] on span "Build the model by themselves." at bounding box center [458, 259] width 123 height 13
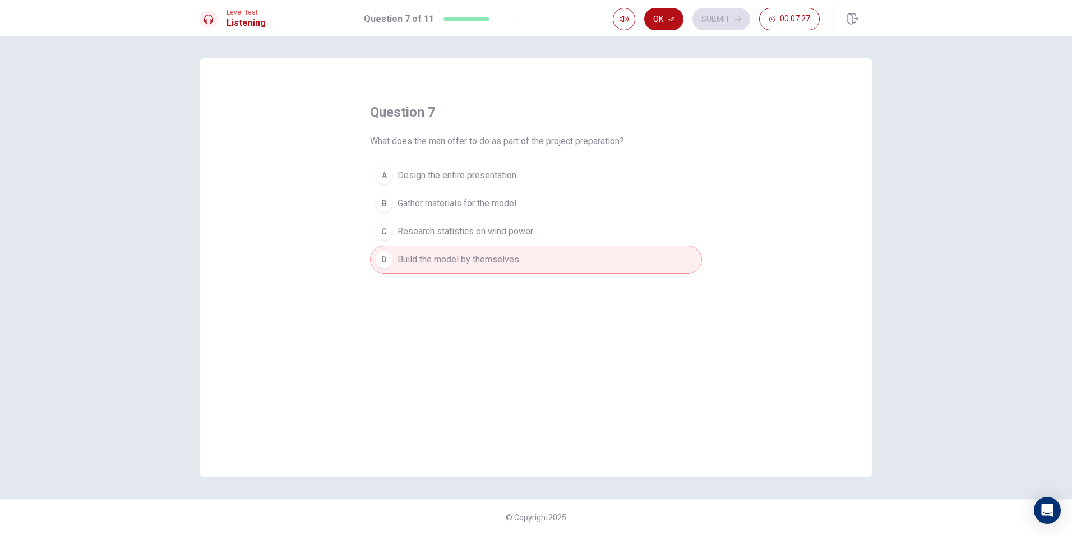
click at [668, 20] on icon "button" at bounding box center [671, 19] width 7 height 7
click at [714, 19] on button "Submit" at bounding box center [721, 19] width 58 height 22
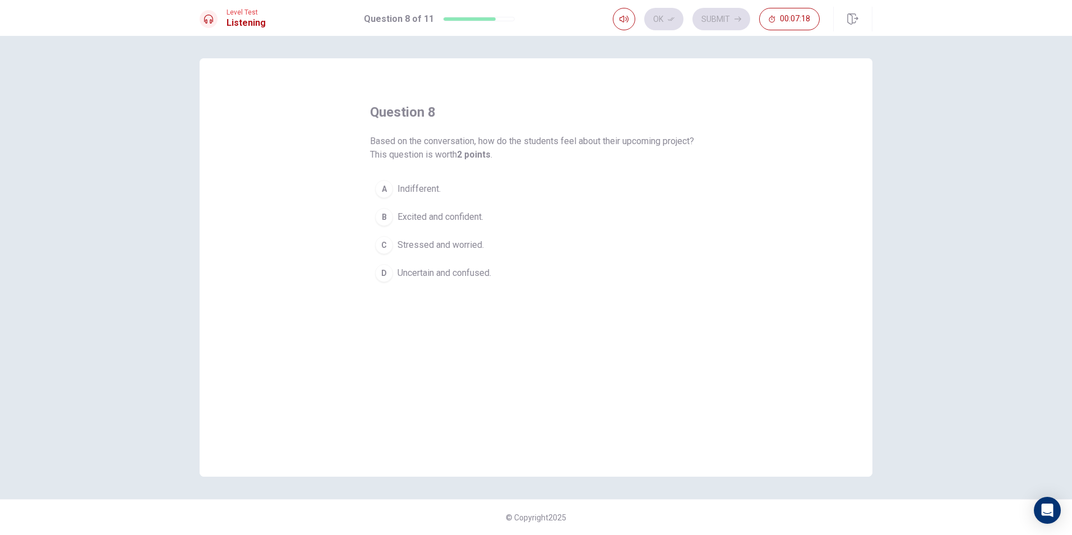
click at [470, 219] on span "Excited and confident." at bounding box center [440, 216] width 86 height 13
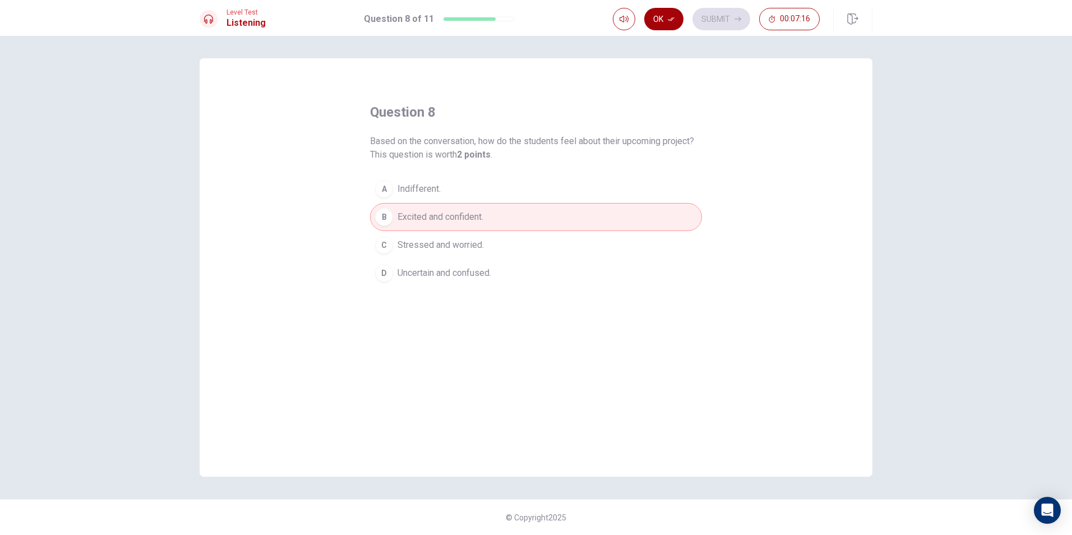
click at [669, 22] on button "Ok" at bounding box center [663, 19] width 39 height 22
click at [712, 7] on div "Ok Submit 00:07:16" at bounding box center [743, 19] width 260 height 25
click at [712, 12] on button "Submit" at bounding box center [721, 19] width 58 height 22
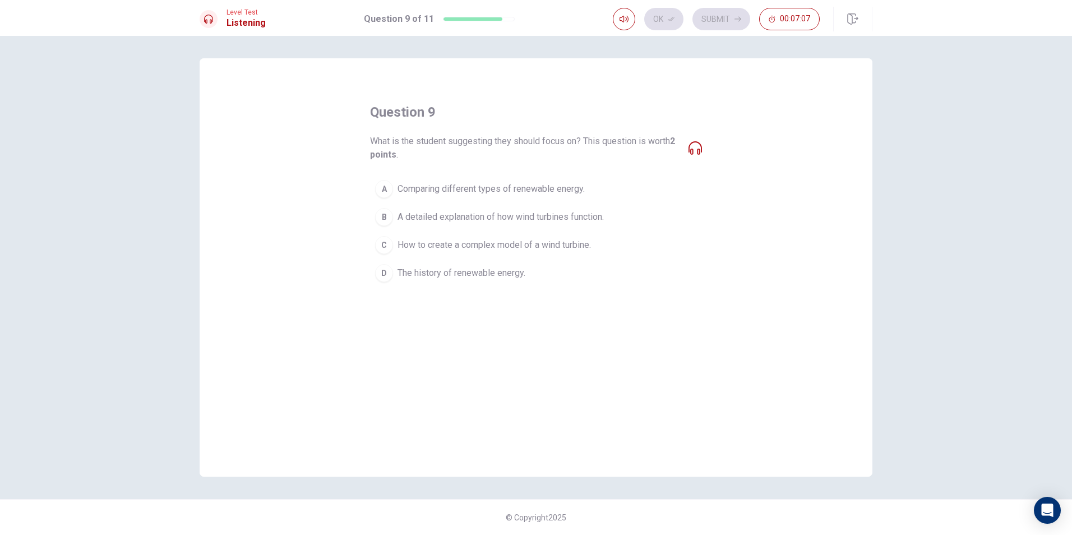
click at [475, 217] on span "A detailed explanation of how wind turbines function." at bounding box center [500, 216] width 206 height 13
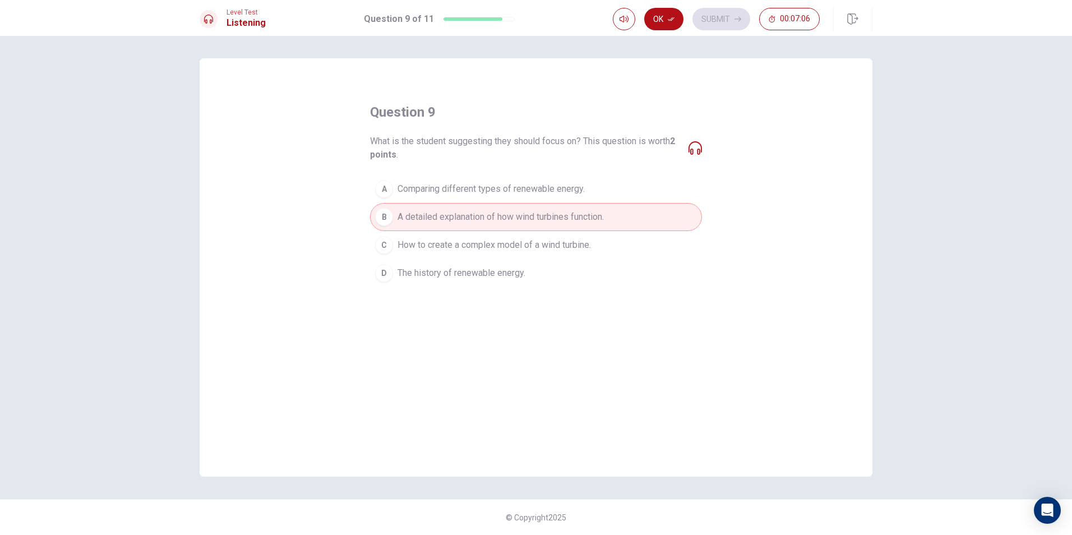
click at [476, 247] on span "How to create a complex model of a wind turbine." at bounding box center [493, 244] width 193 height 13
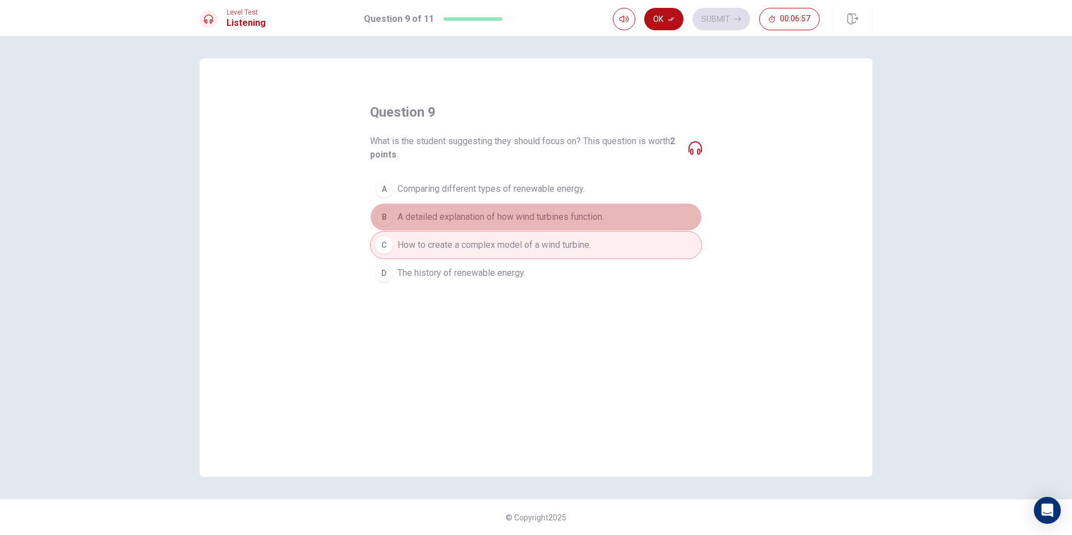
click at [434, 211] on span "A detailed explanation of how wind turbines function." at bounding box center [500, 216] width 206 height 13
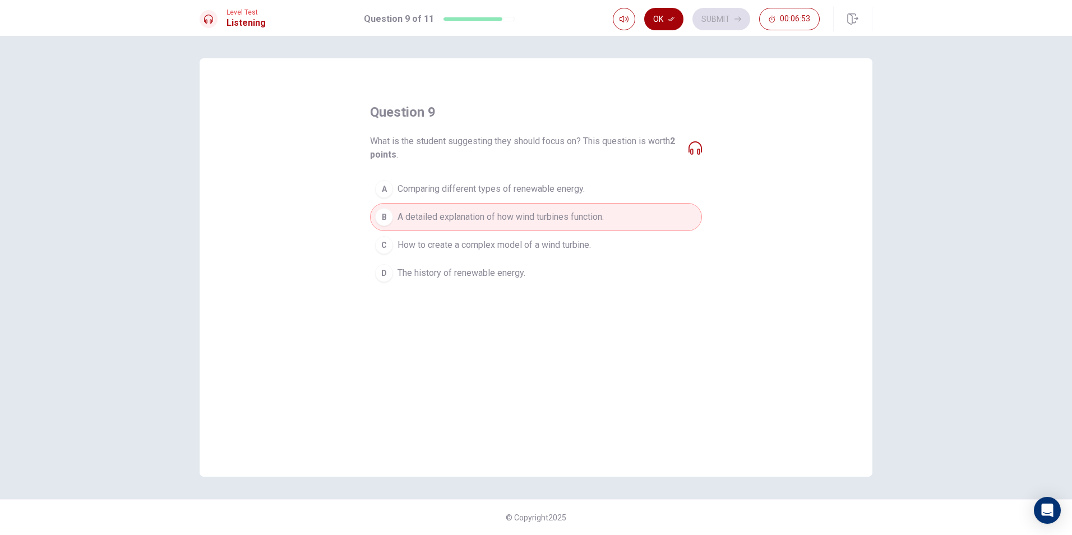
click at [669, 20] on icon "button" at bounding box center [671, 19] width 7 height 7
click at [727, 18] on button "Submit" at bounding box center [721, 19] width 58 height 22
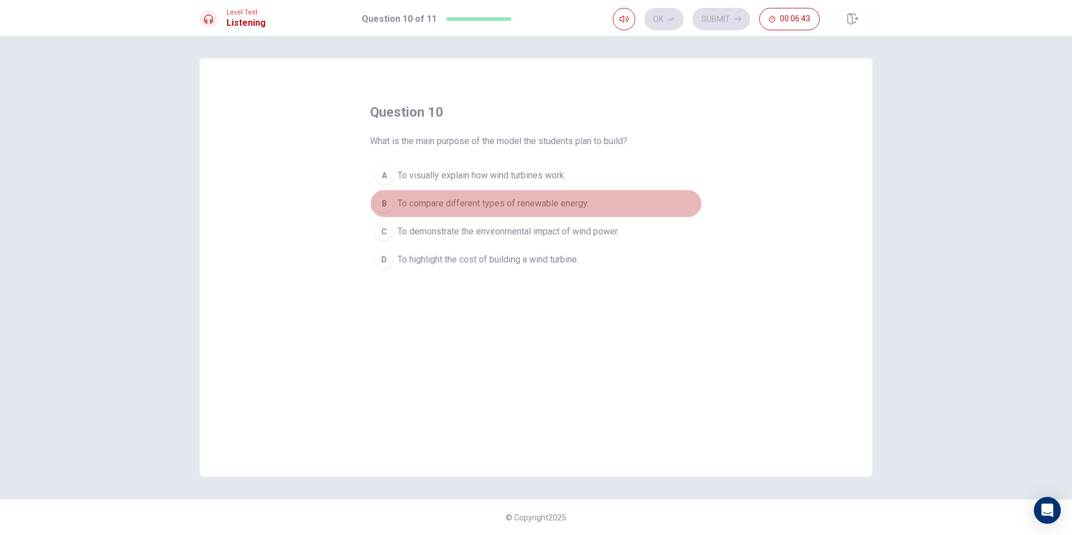
click at [478, 211] on button "B To compare different types of renewable energy." at bounding box center [536, 203] width 332 height 28
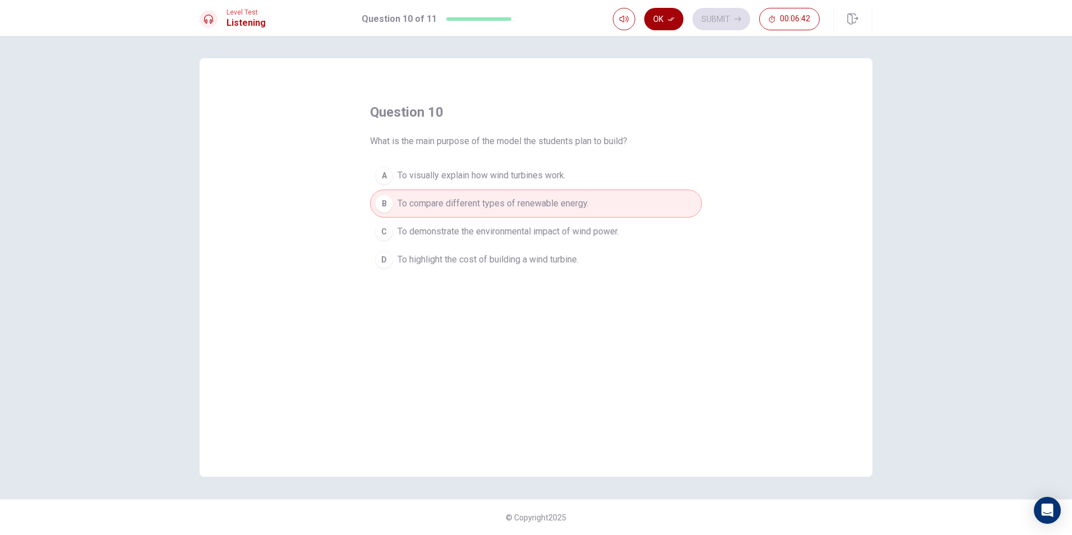
click at [661, 11] on button "Ok" at bounding box center [663, 19] width 39 height 22
click at [709, 15] on button "Submit" at bounding box center [721, 19] width 58 height 22
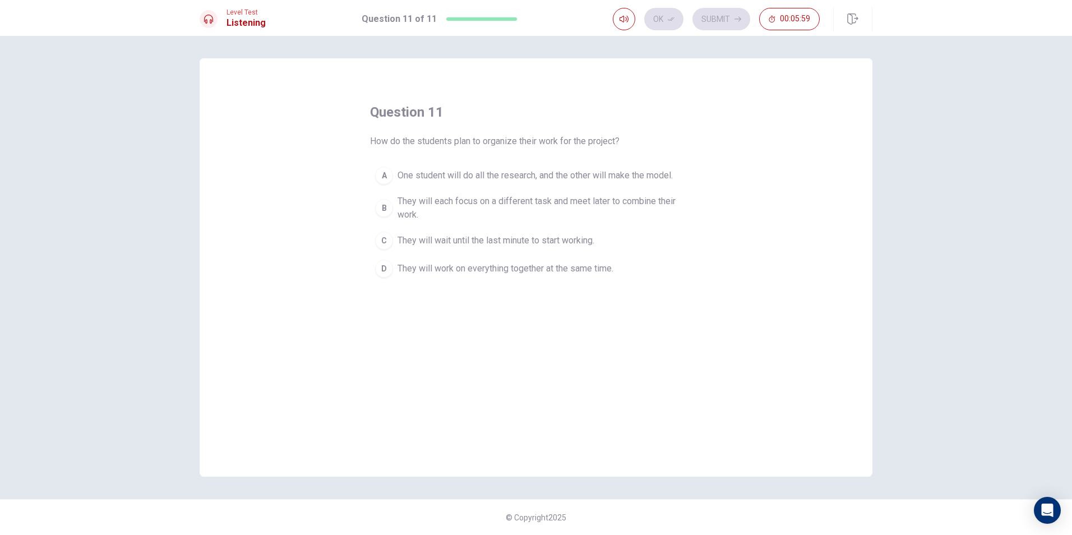
click at [414, 197] on span "They will each focus on a different task and meet later to combine their work." at bounding box center [546, 207] width 299 height 27
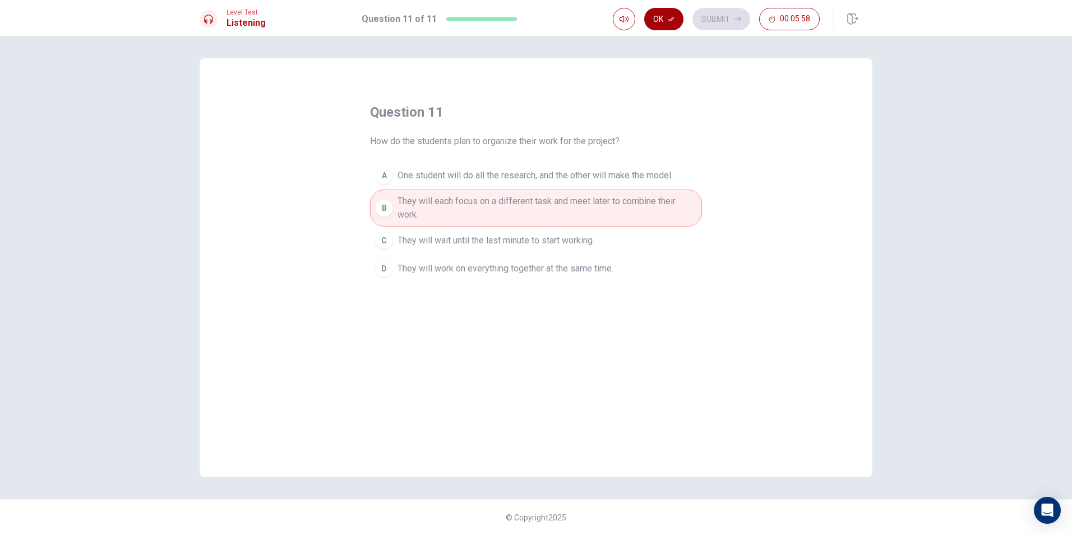
click at [667, 20] on button "Ok" at bounding box center [663, 19] width 39 height 22
click at [729, 26] on button "Submit" at bounding box center [721, 19] width 58 height 22
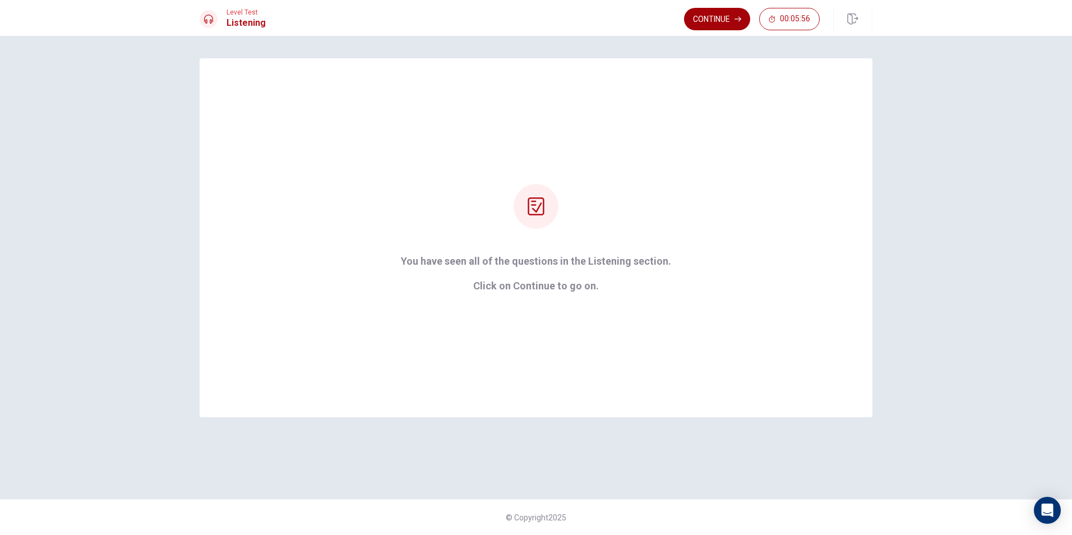
click at [719, 25] on button "Continue" at bounding box center [717, 19] width 66 height 22
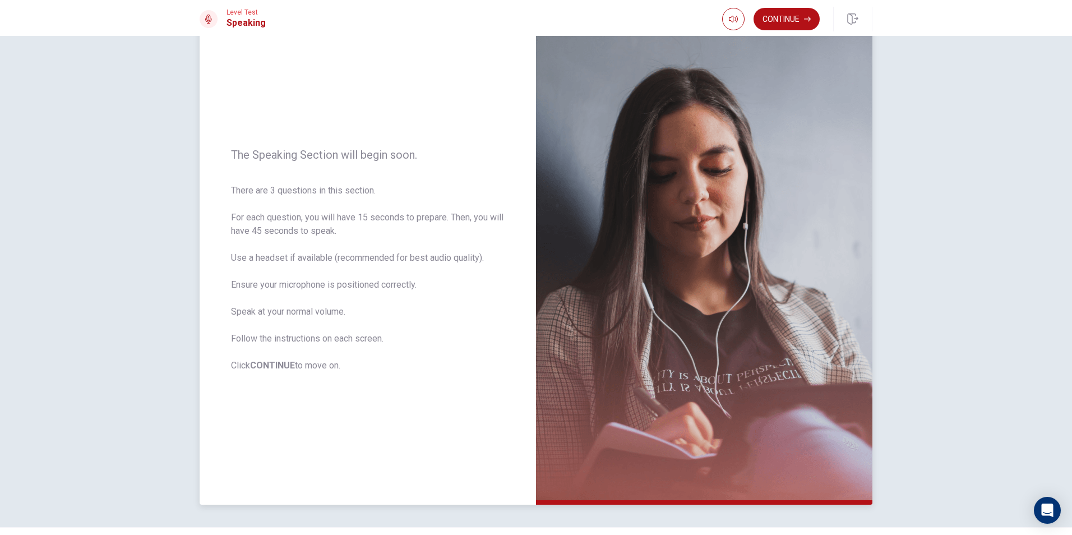
scroll to position [15, 0]
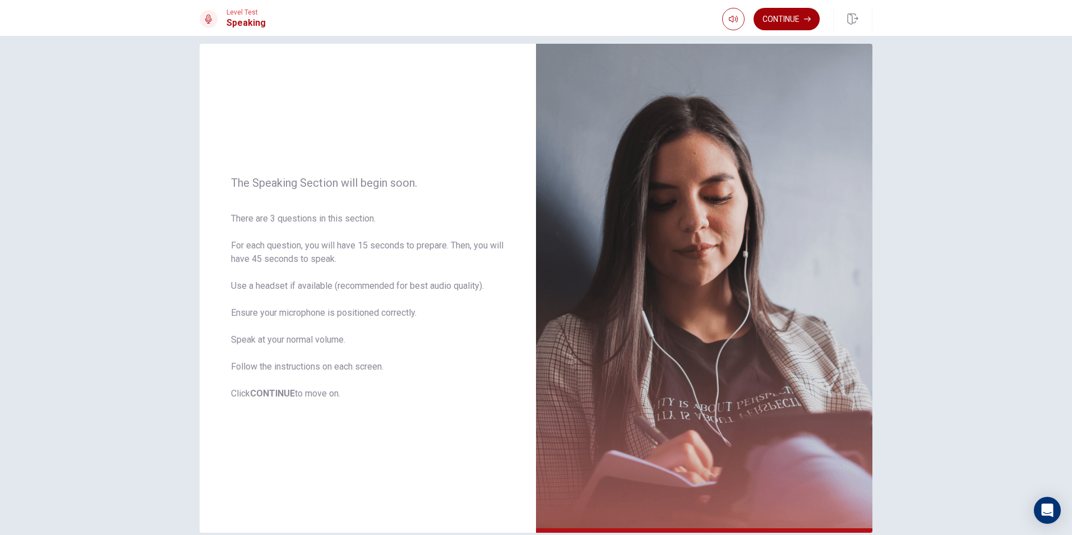
click at [779, 20] on button "Continue" at bounding box center [786, 19] width 66 height 22
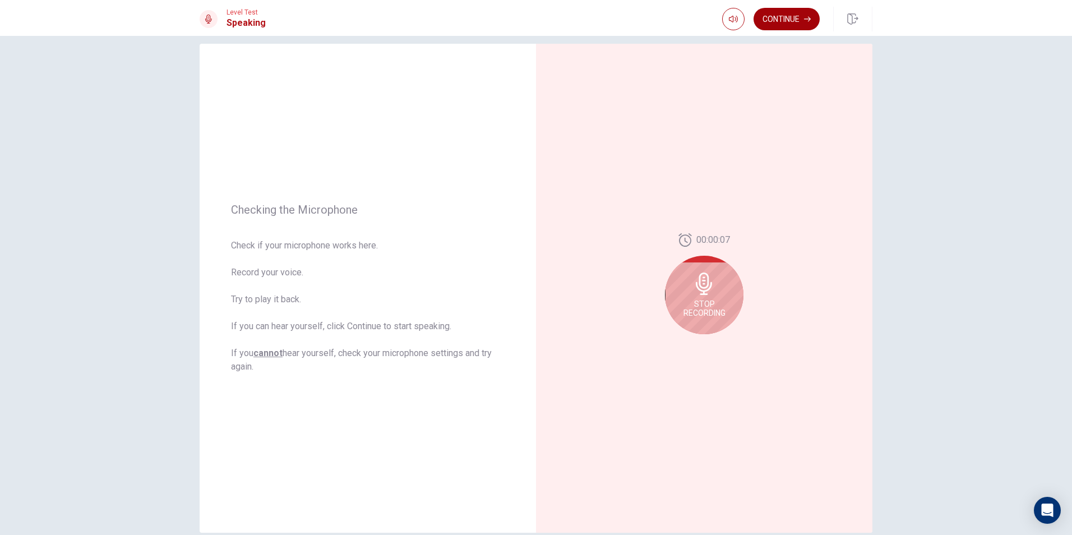
click at [779, 20] on button "Continue" at bounding box center [786, 19] width 66 height 22
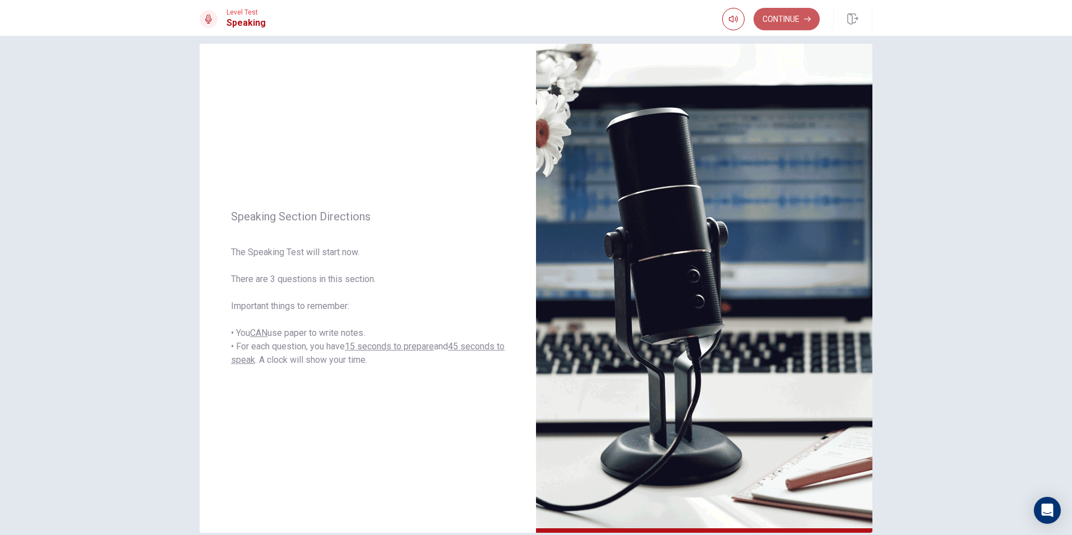
click at [779, 17] on button "Continue" at bounding box center [786, 19] width 66 height 22
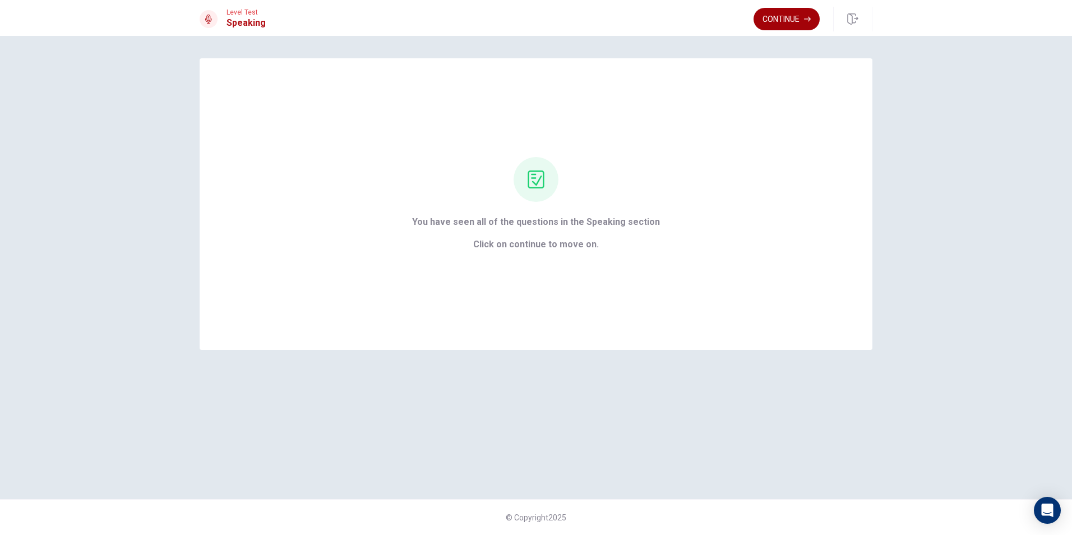
click at [791, 21] on button "Continue" at bounding box center [786, 19] width 66 height 22
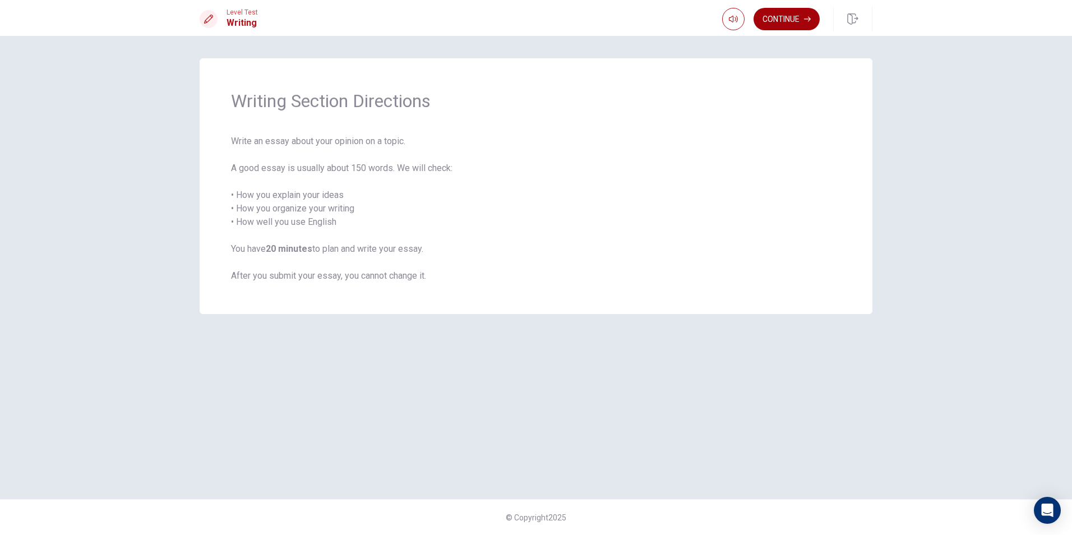
click at [777, 20] on button "Continue" at bounding box center [786, 19] width 66 height 22
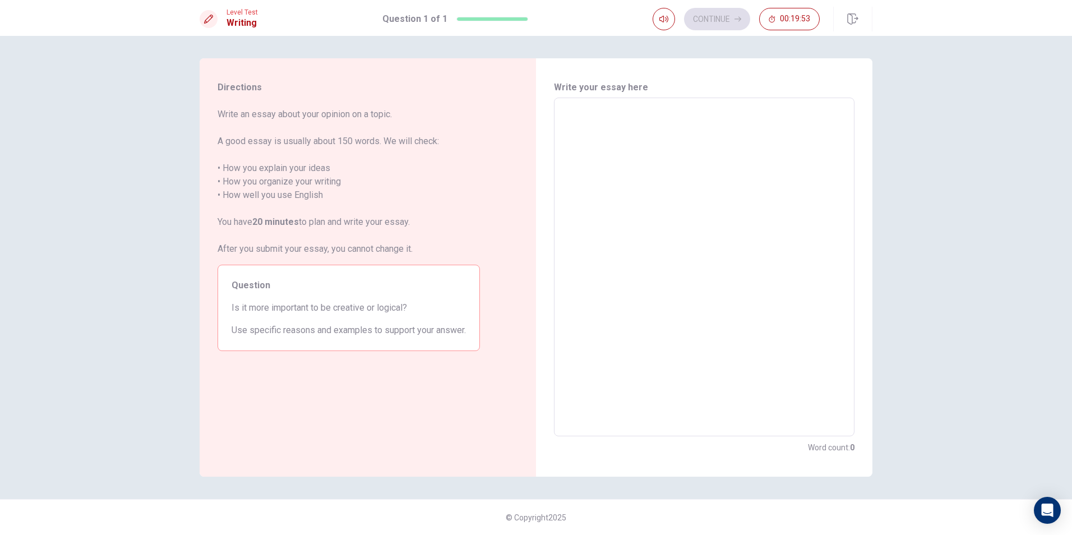
drag, startPoint x: 727, startPoint y: 178, endPoint x: 730, endPoint y: 173, distance: 6.3
click at [727, 178] on textarea at bounding box center [704, 267] width 285 height 320
type textarea "l"
type textarea "x"
type textarea "I"
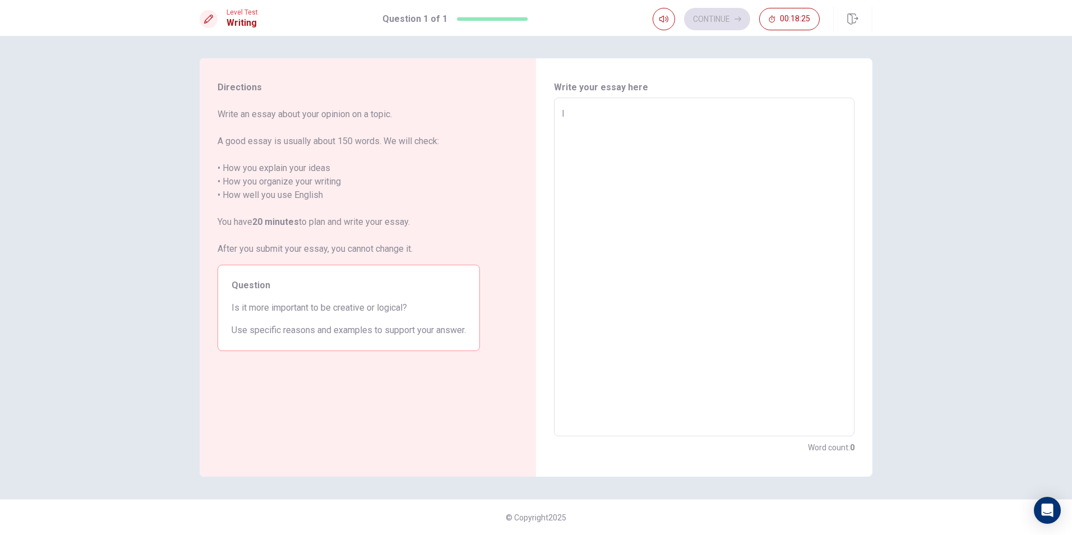
type textarea "x"
type textarea "I"
type textarea "x"
type textarea "I rt"
type textarea "x"
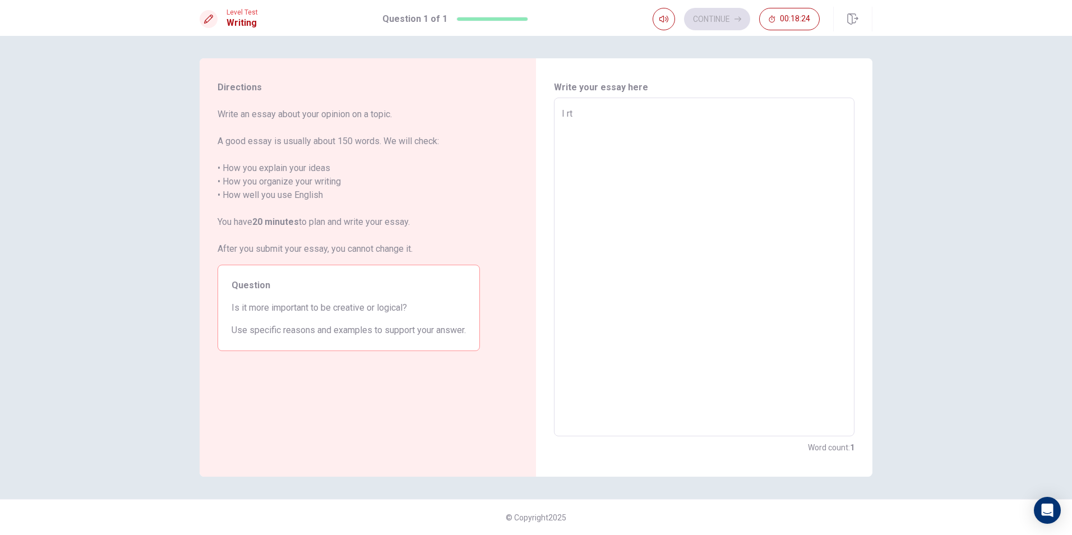
type textarea "I rth"
type textarea "x"
type textarea "I rthi"
type textarea "x"
type textarea "I rthin"
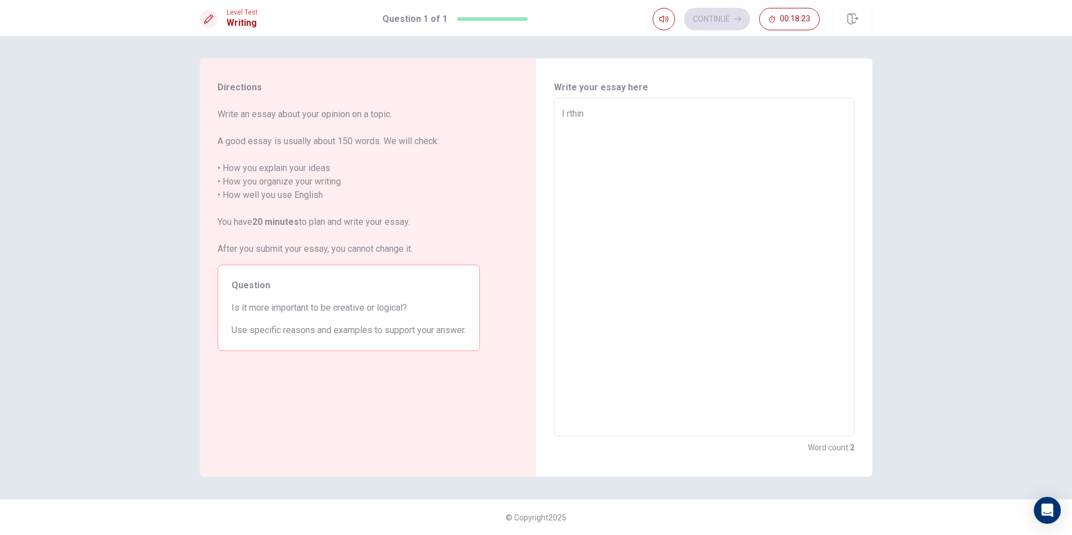
type textarea "x"
type textarea "I rthink"
type textarea "x"
type textarea "I rthink"
type textarea "x"
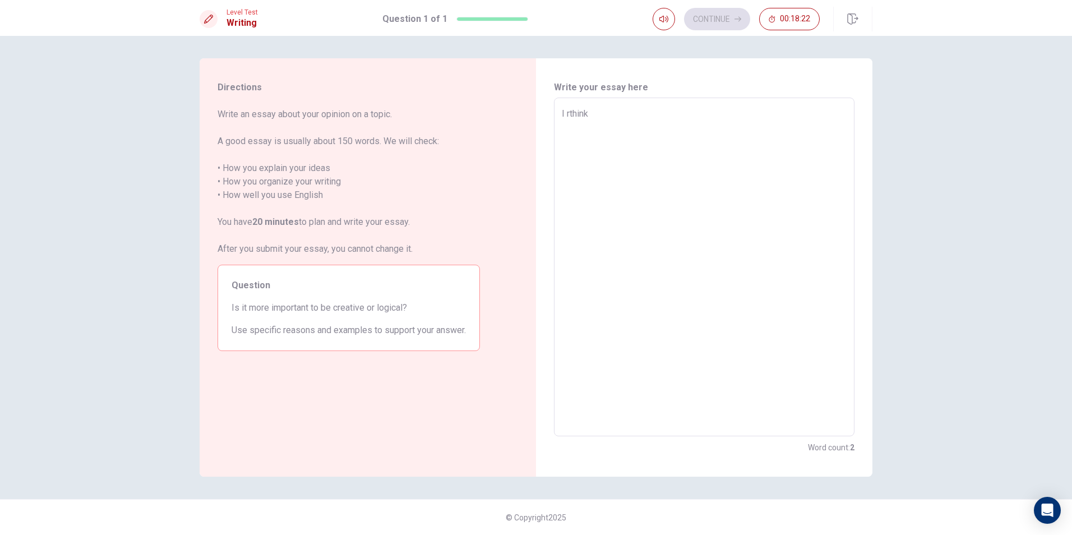
type textarea "I rthink"
type textarea "x"
type textarea "I rthin"
type textarea "x"
type textarea "I rthi"
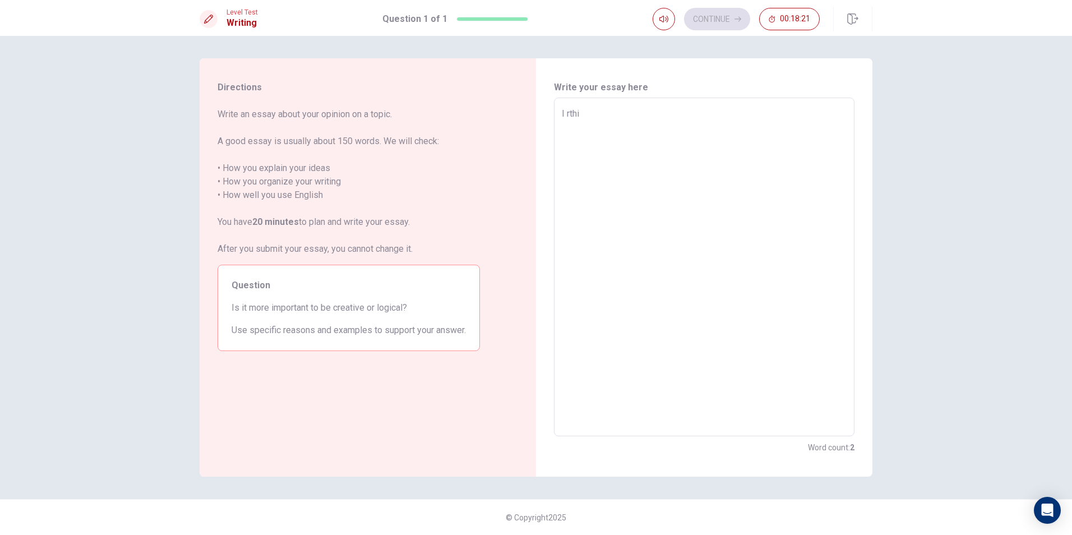
type textarea "x"
type textarea "I rth"
type textarea "x"
type textarea "I rt"
type textarea "x"
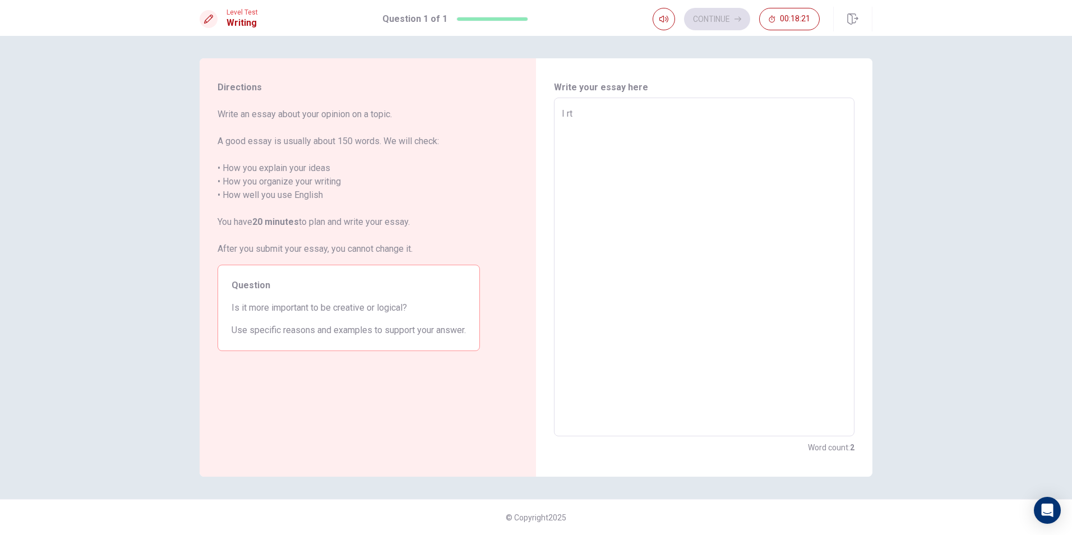
type textarea "I r"
type textarea "x"
type textarea "I"
type textarea "x"
type textarea "I t"
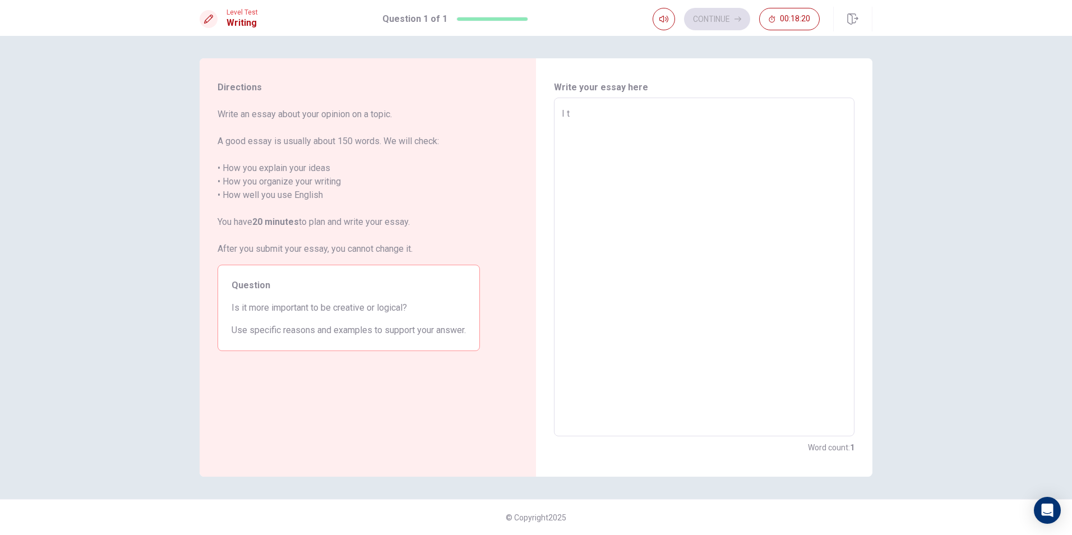
type textarea "x"
type textarea "I th"
type textarea "x"
type textarea "I thi"
type textarea "x"
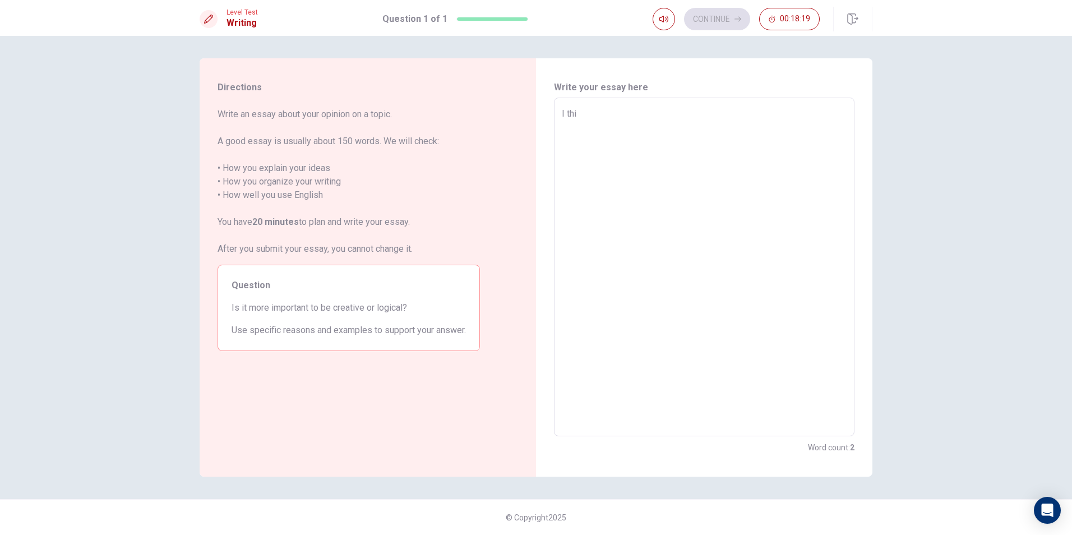
type textarea "I thin"
type textarea "x"
type textarea "I think"
type textarea "x"
type textarea "I think"
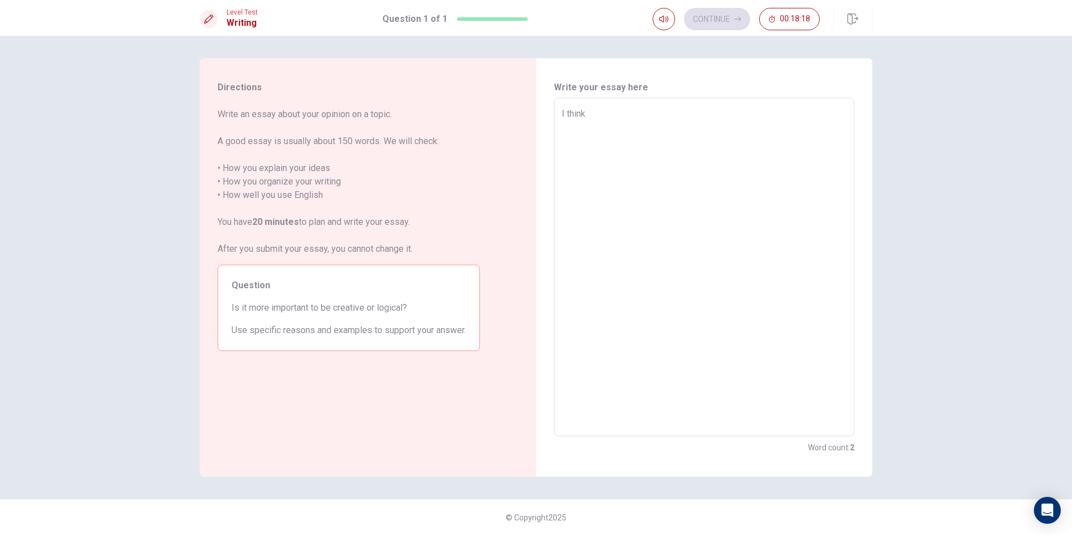
type textarea "x"
type textarea "I think y"
type textarea "x"
type textarea "I think ye"
type textarea "x"
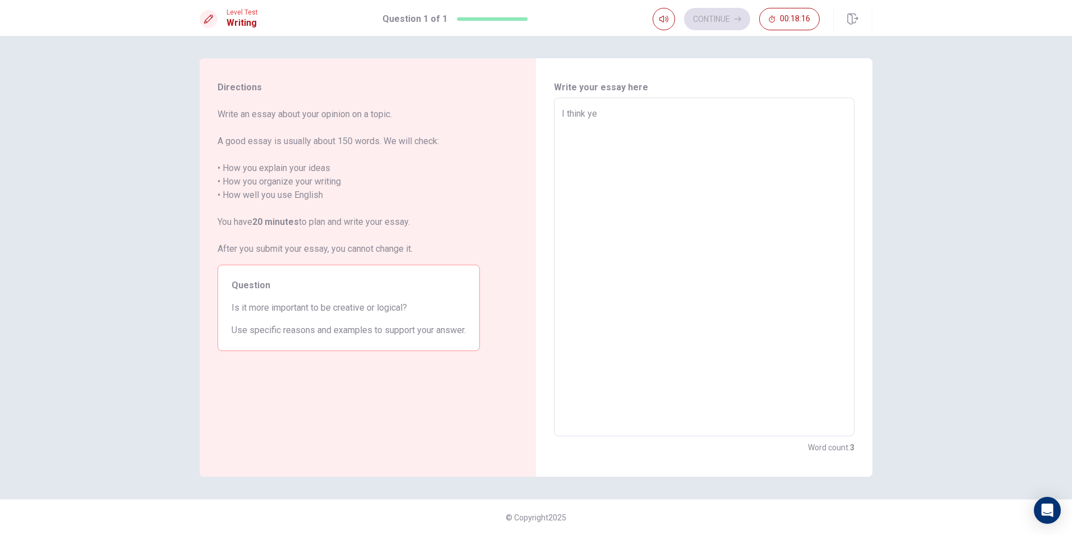
type textarea "I think yes"
type textarea "x"
type textarea "I think yes"
type textarea "x"
type textarea "I think yes"
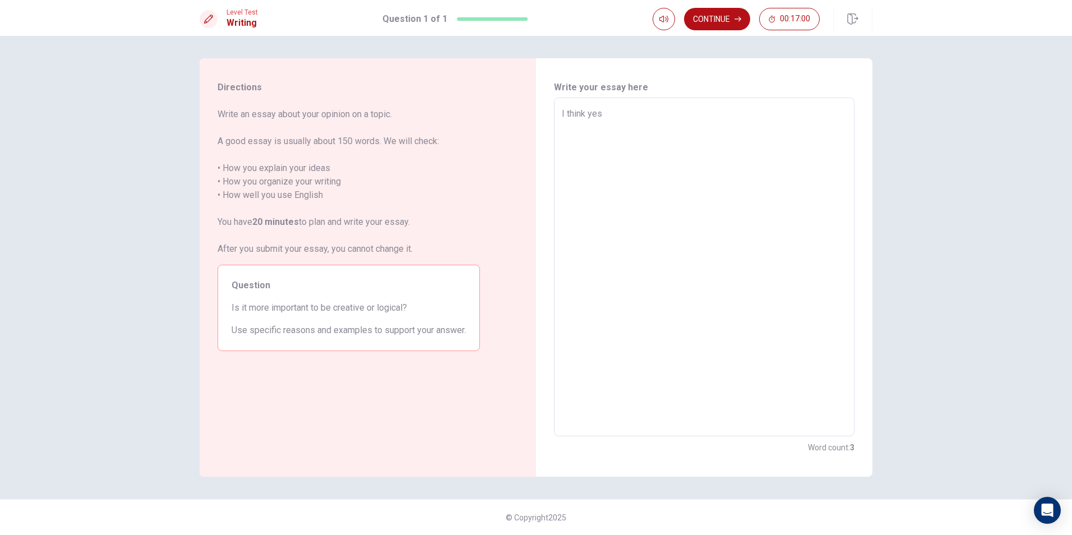
type textarea "x"
type textarea "I think ye"
type textarea "x"
type textarea "I think y"
type textarea "x"
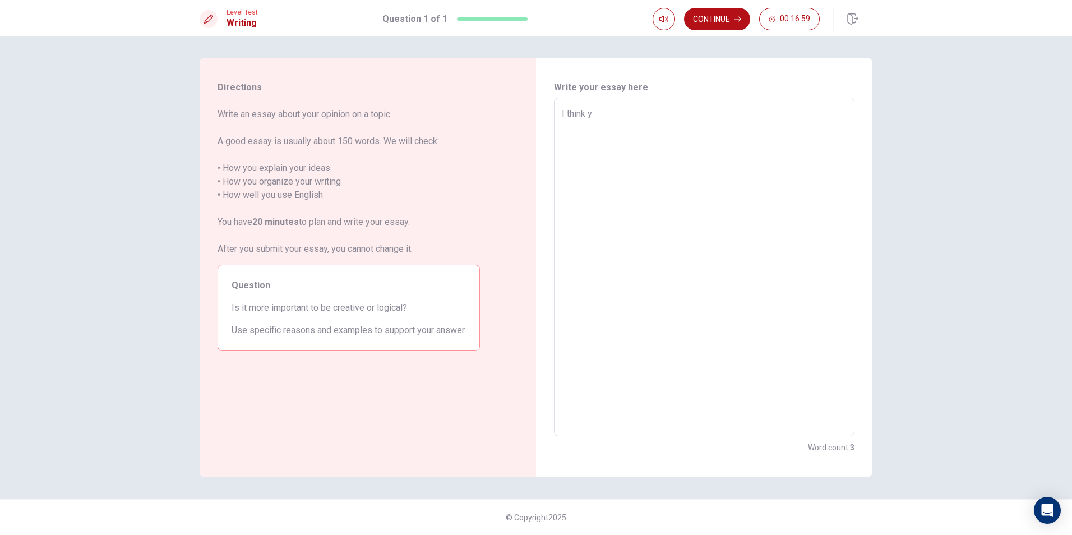
type textarea "I think"
type textarea "x"
type textarea "I think"
type textarea "x"
type textarea "I thin"
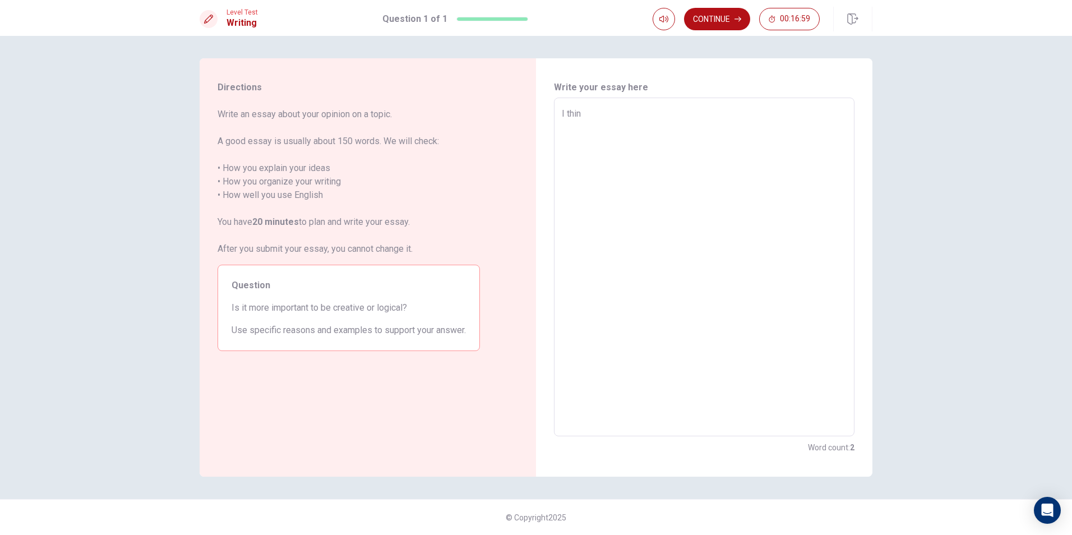
type textarea "x"
type textarea "I thi"
type textarea "x"
type textarea "I th"
type textarea "x"
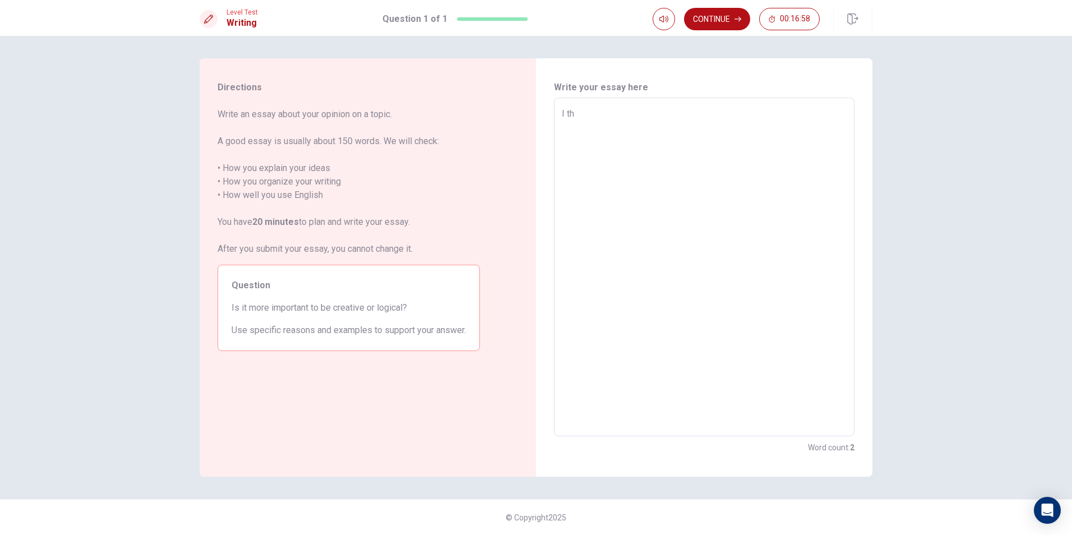
type textarea "I t"
type textarea "x"
type textarea "I"
type textarea "x"
type textarea "I"
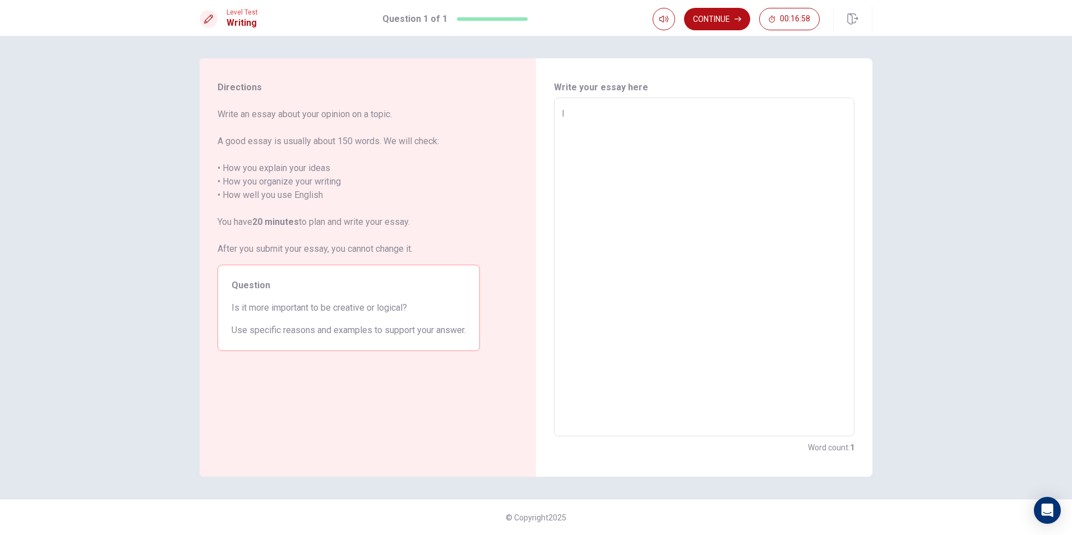
type textarea "x"
type textarea "Y"
type textarea "x"
type textarea "Ye"
type textarea "x"
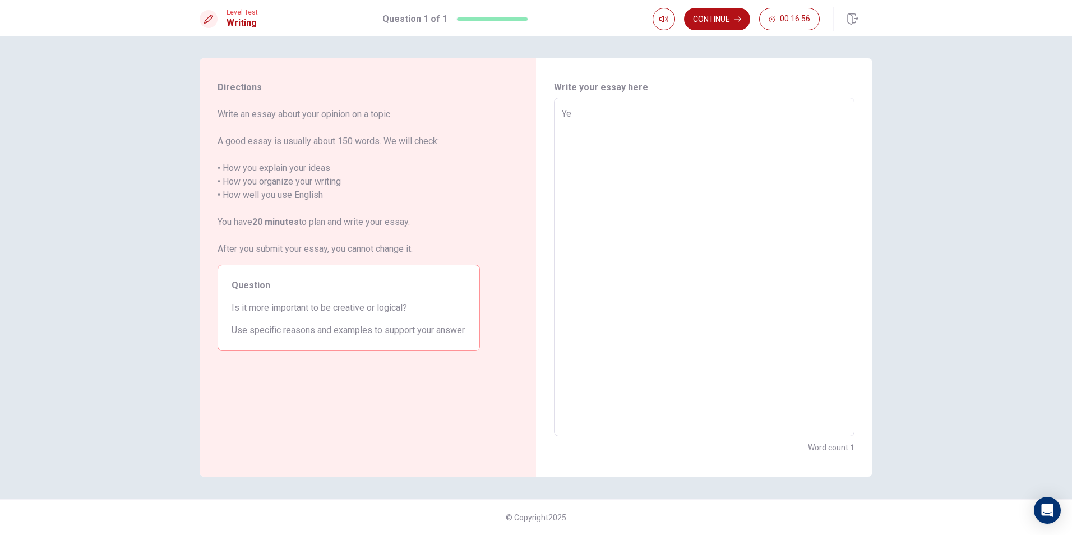
type textarea "Yes"
type textarea "x"
type textarea "Yes"
type textarea "x"
type textarea "Yes i"
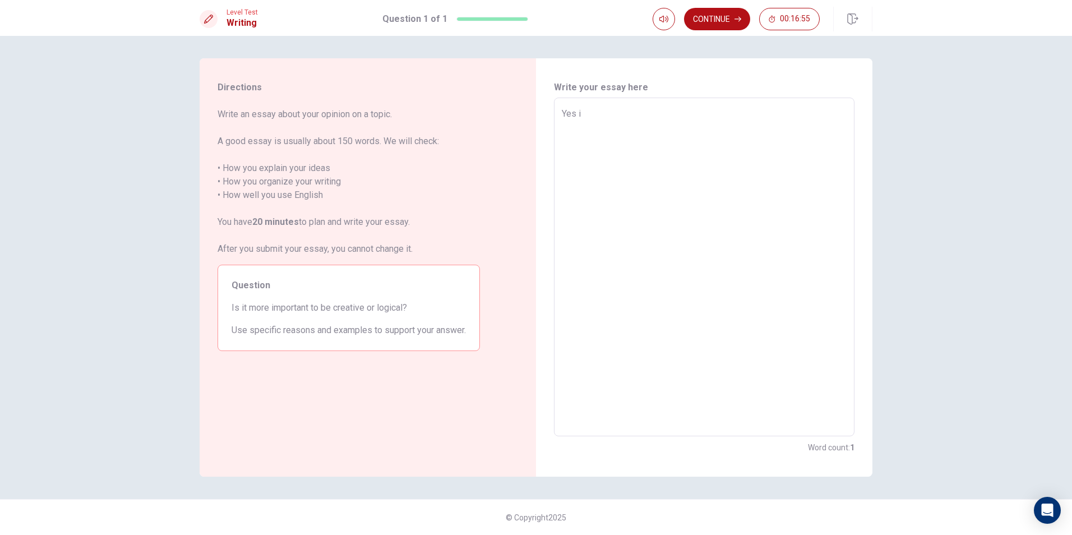
type textarea "x"
type textarea "Yes it"
type textarea "x"
type textarea "Yes it"
type textarea "x"
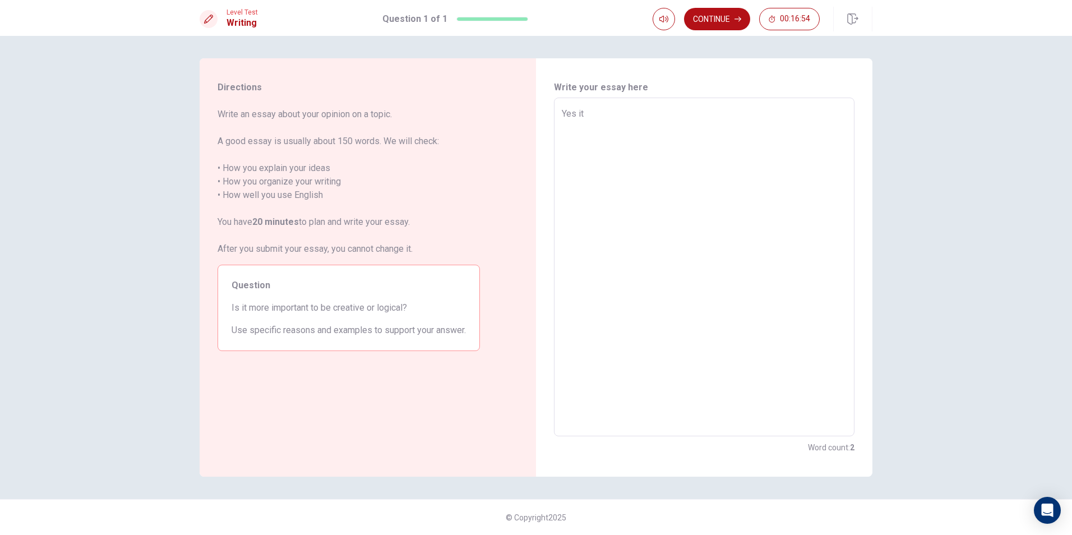
type textarea "Yes it i"
type textarea "x"
type textarea "Yes it is"
type textarea "x"
type textarea "Yes it is"
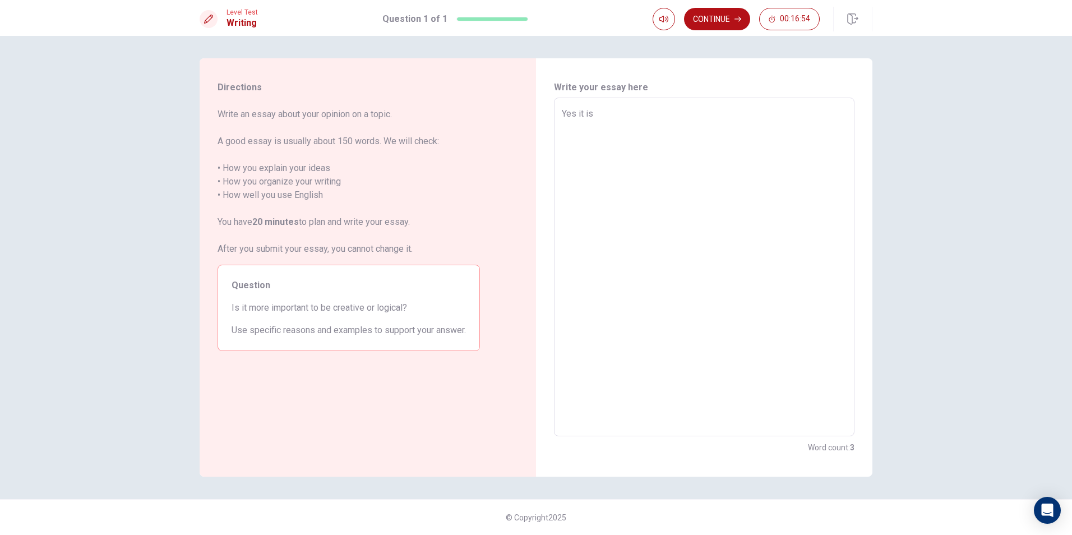
type textarea "x"
type textarea "Yes it is i"
type textarea "x"
type textarea "Yes it is im"
type textarea "x"
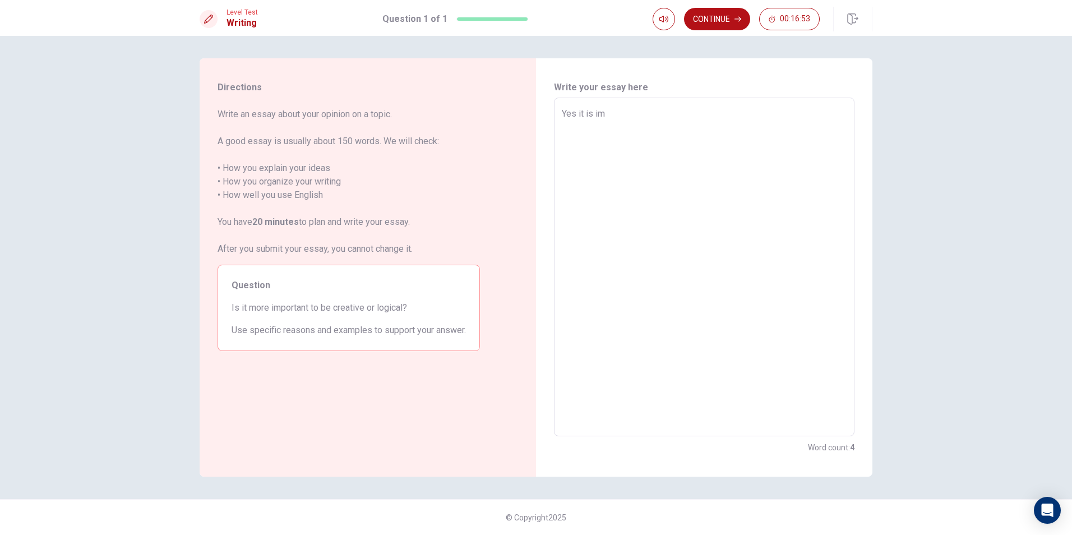
type textarea "Yes it is imp"
type textarea "x"
type textarea "Yes it is impo"
type textarea "x"
type textarea "Yes it is impor"
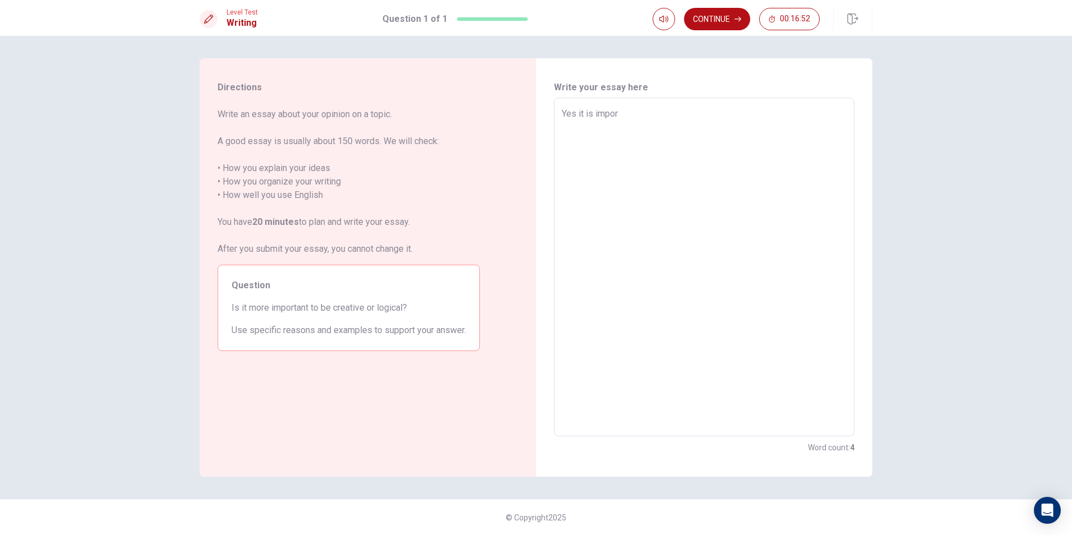
type textarea "x"
type textarea "Yes it is import"
type textarea "x"
type textarea "Yes it is importa"
type textarea "x"
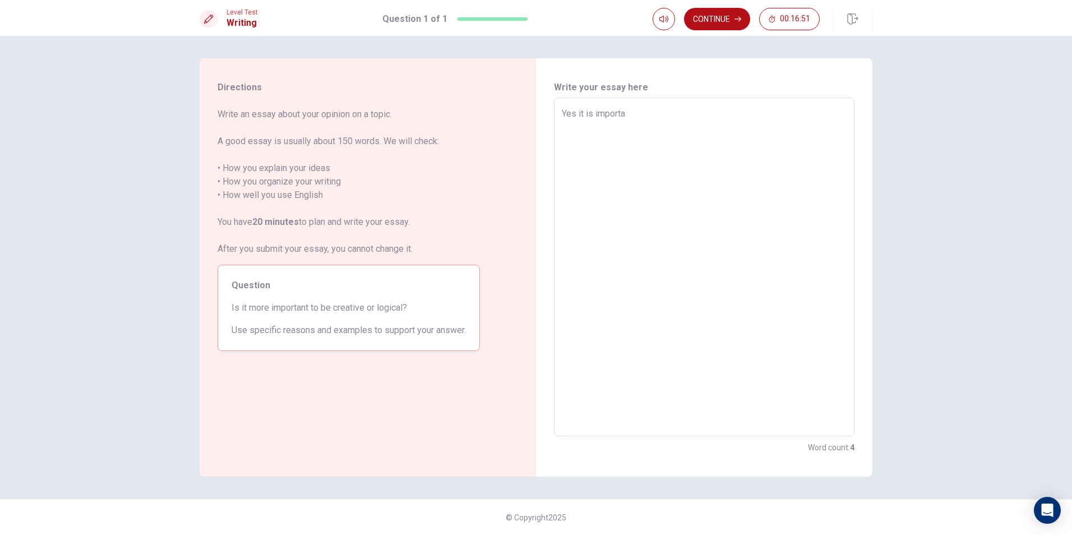
type textarea "Yes it is importan"
type textarea "x"
type textarea "Yes it is important"
type textarea "x"
type textarea "Yes it is important"
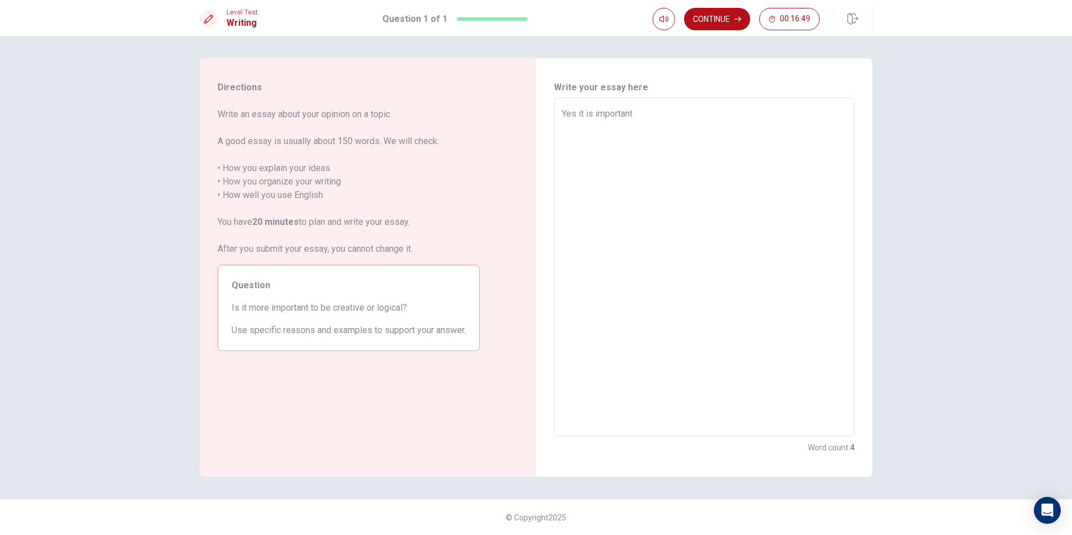
type textarea "x"
type textarea "Yes it is important t"
type textarea "x"
type textarea "Yes it is important to"
type textarea "x"
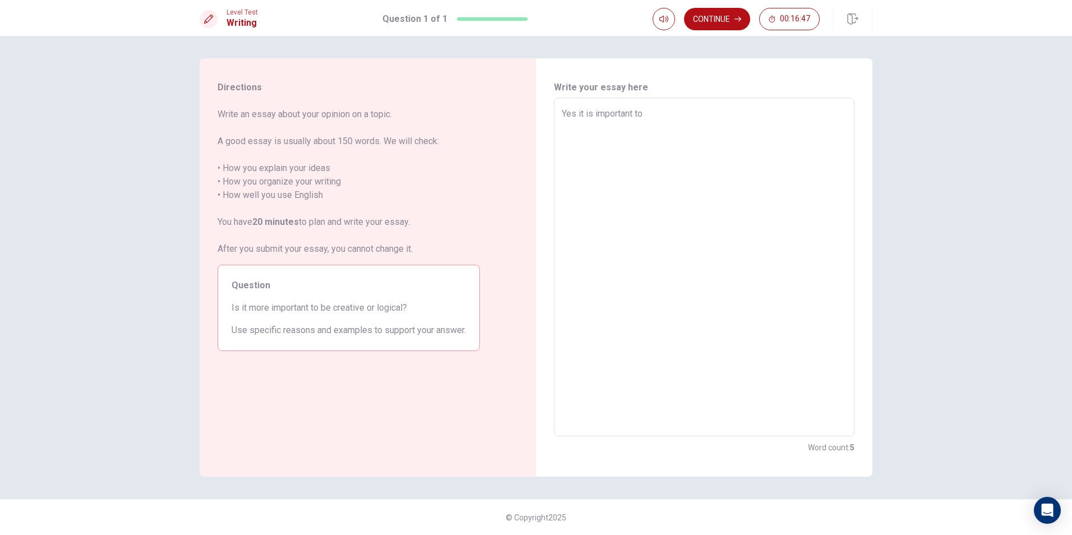
type textarea "Yes it is important to"
type textarea "x"
type textarea "Yes it is important to c"
type textarea "x"
type textarea "Yes it is important to cr"
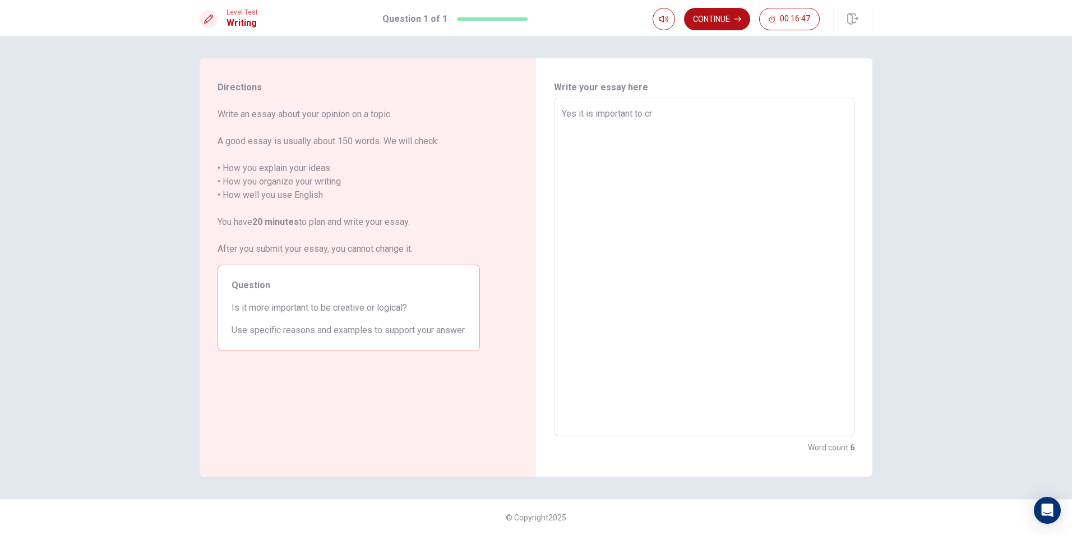
type textarea "x"
type textarea "Yes it is important to cre"
type textarea "x"
type textarea "Yes it is important to crea"
type textarea "x"
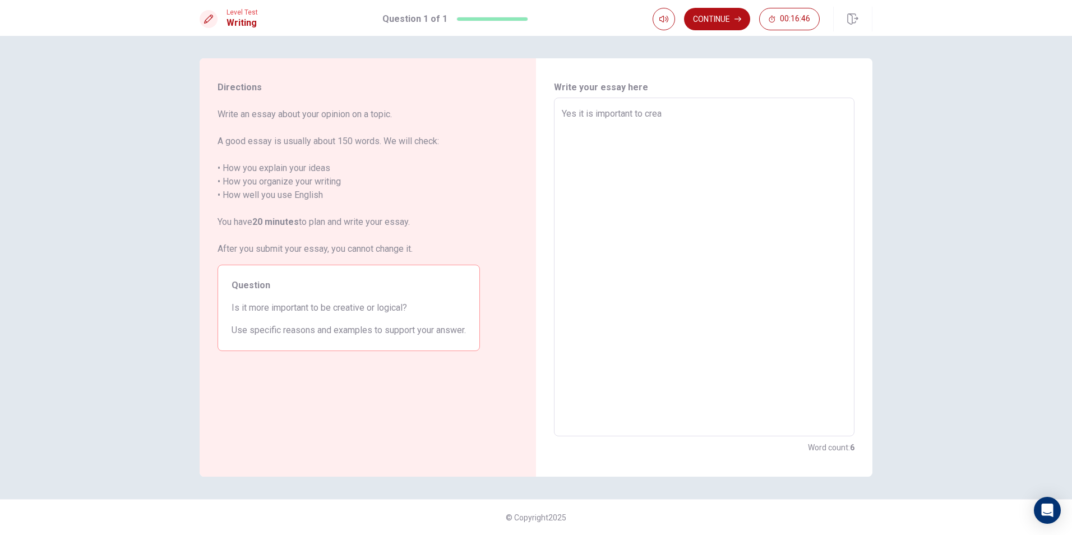
type textarea "Yes it is important to creas"
type textarea "x"
type textarea "Yes it is important to creast"
type textarea "x"
type textarea "Yes it is important to creaste"
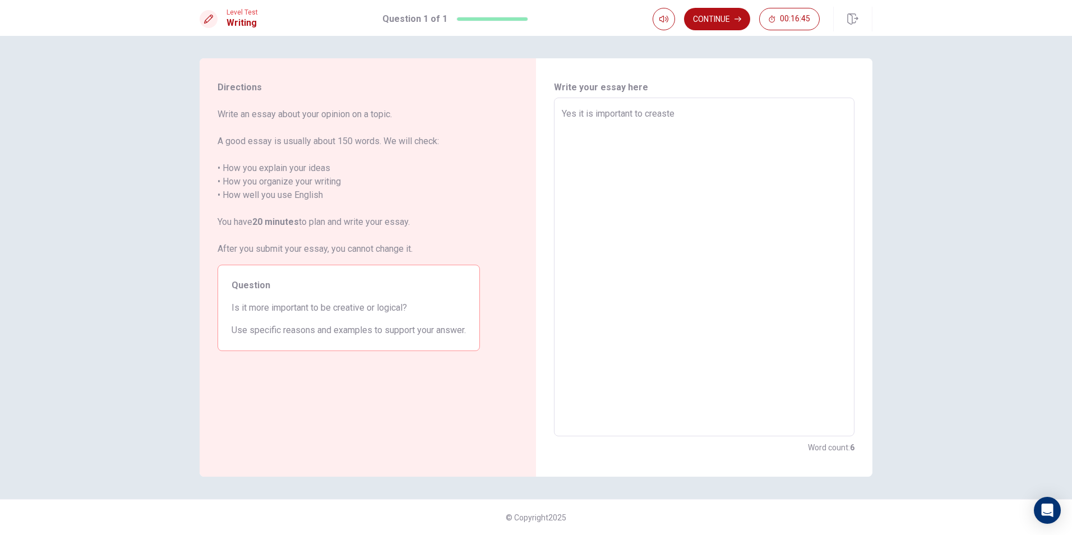
type textarea "x"
type textarea "Yes it is important to creast"
type textarea "x"
type textarea "Yes it is important to creas"
type textarea "x"
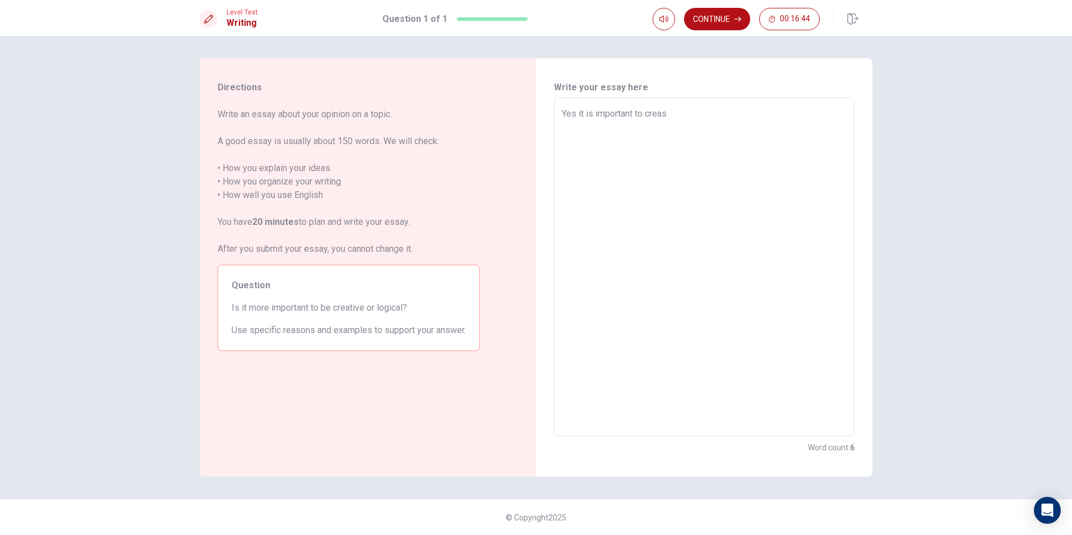
type textarea "Yes it is important to crea"
type textarea "x"
type textarea "Yes it is important to cre"
type textarea "x"
type textarea "Yes it is important to cr"
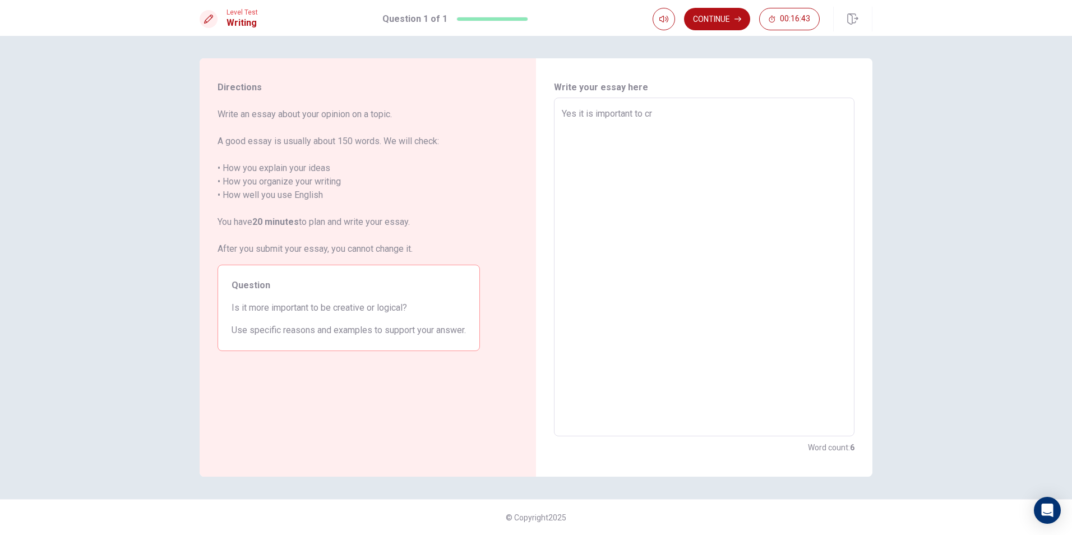
type textarea "x"
type textarea "Yes it is important to cre"
type textarea "x"
type textarea "Yes it is important to crea"
type textarea "x"
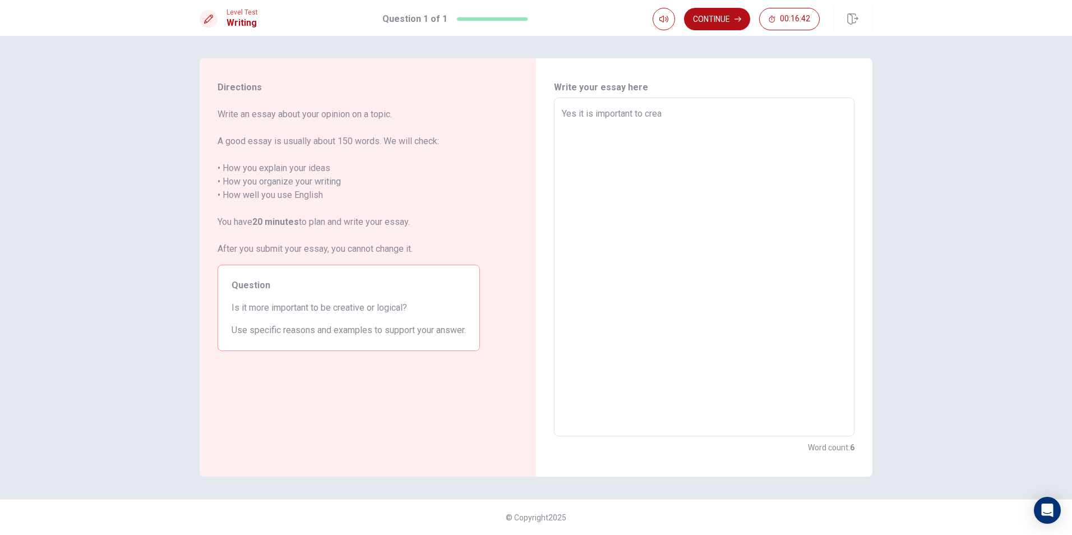
type textarea "Yes it is important to crear"
type textarea "x"
type textarea "Yes it is important to crea"
type textarea "x"
type textarea "Yes it is important to creat"
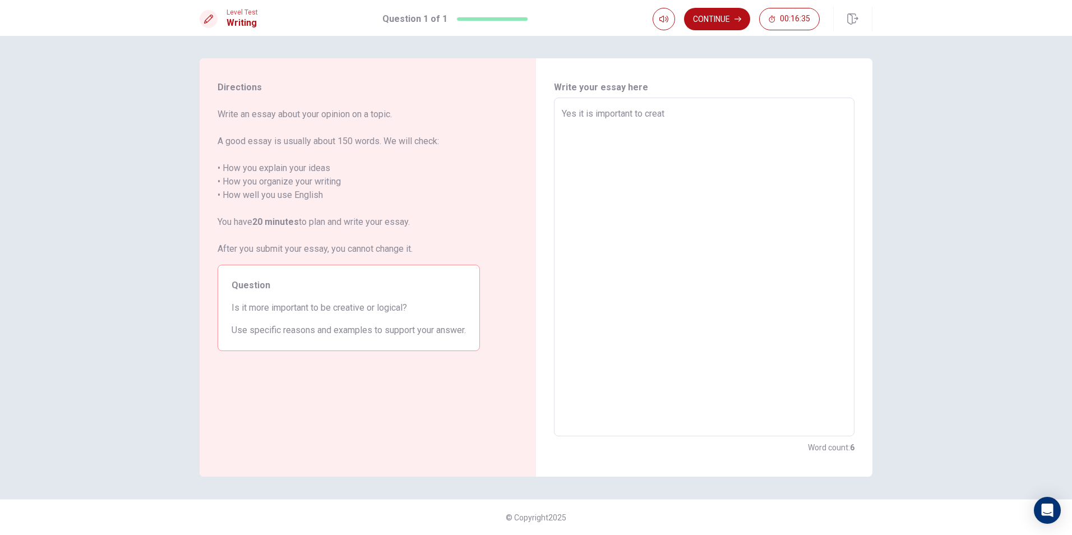
type textarea "x"
type textarea "Yes it is important to create"
type textarea "x"
type textarea "Yes it is important to create"
type textarea "x"
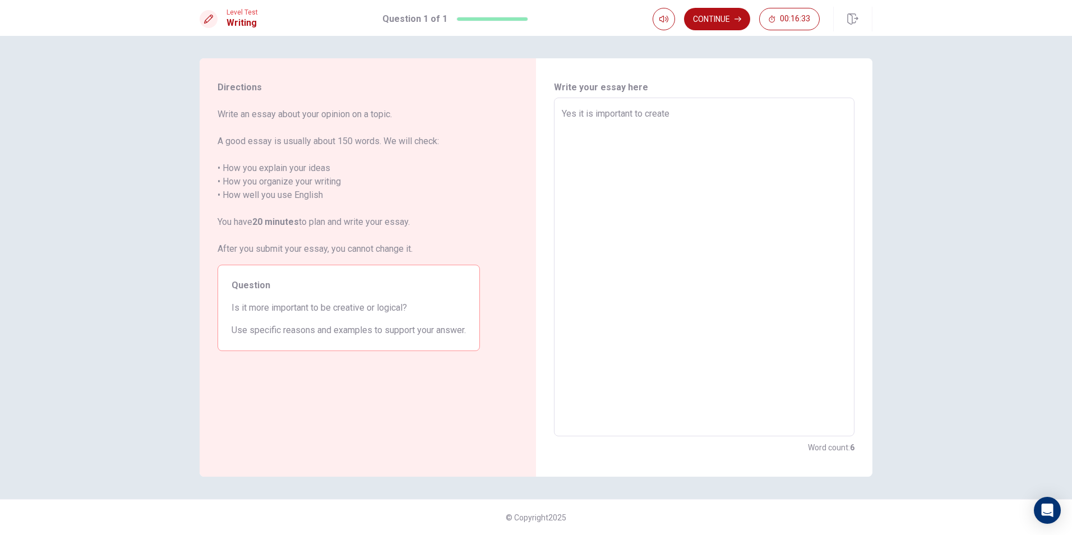
type textarea "Yes it is important to create b"
type textarea "x"
type textarea "Yes it is important to create be"
type textarea "x"
type textarea "Yes it is important to create bec"
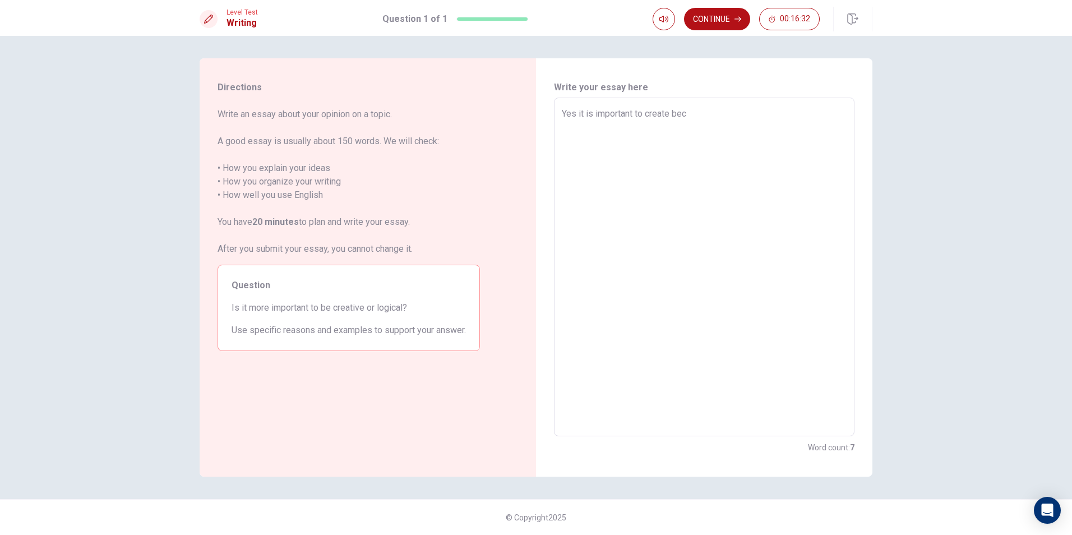
type textarea "x"
type textarea "Yes it is important to create beca"
type textarea "x"
type textarea "Yes it is important to create becau"
type textarea "x"
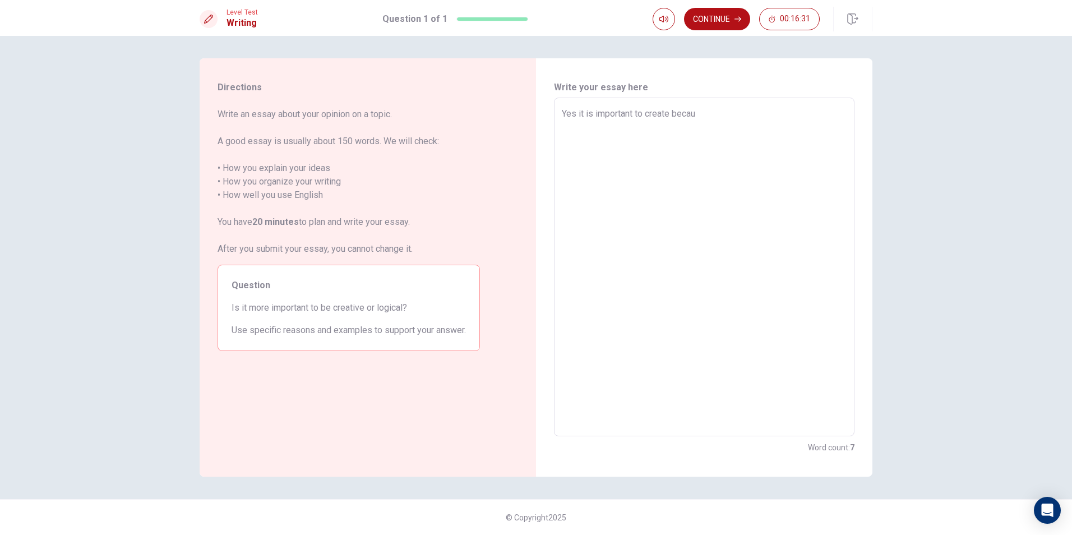
type textarea "Yes it is important to create becaus"
type textarea "x"
type textarea "Yes it is important to create because"
type textarea "x"
type textarea "Yes it is important to create because"
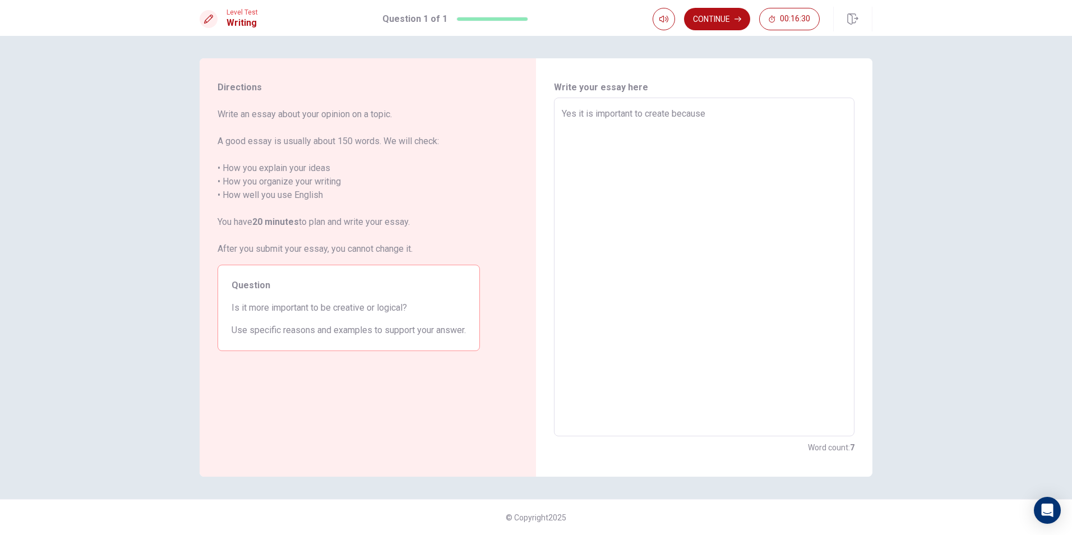
type textarea "x"
type textarea "Yes it is important to create because i"
type textarea "x"
type textarea "Yes it is important to create because it"
type textarea "x"
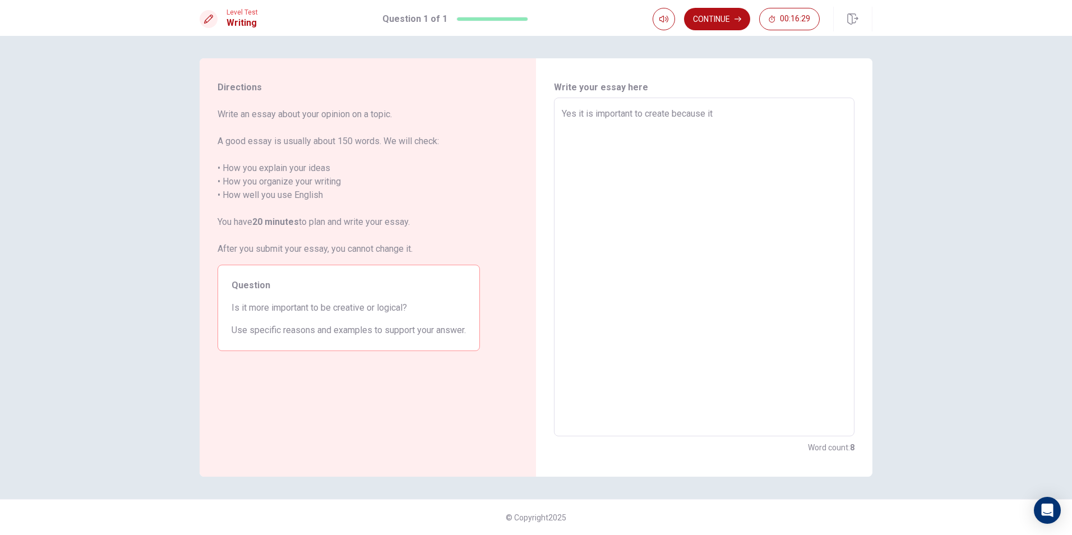
type textarea "Yes it is important to create because it"
type textarea "x"
type textarea "Yes it is important to create because it h"
type textarea "x"
type textarea "Yes it is important to create because it he"
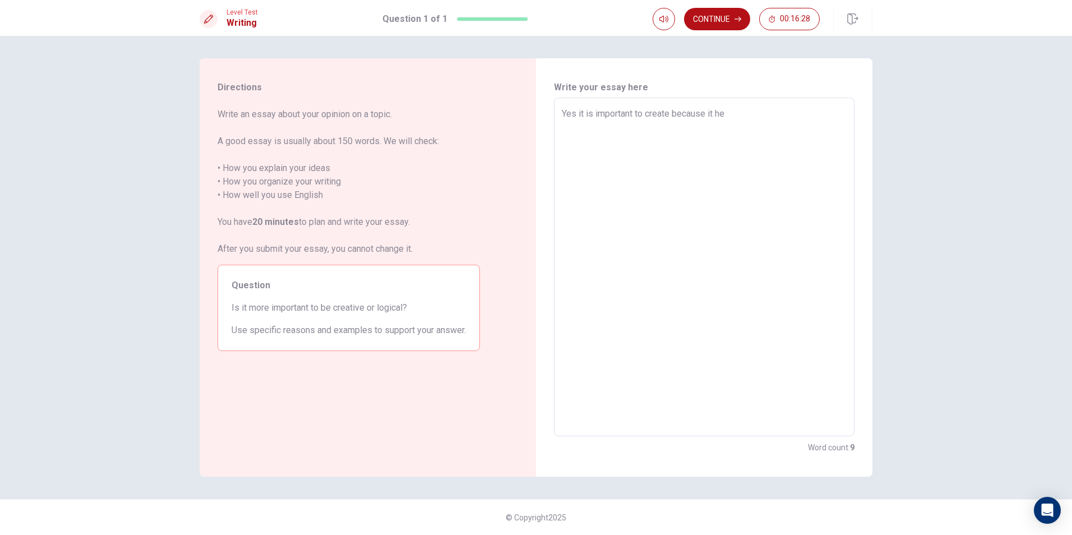
type textarea "x"
type textarea "Yes it is important to create because it hel"
type textarea "x"
type textarea "Yes it is important to create because it help"
type textarea "x"
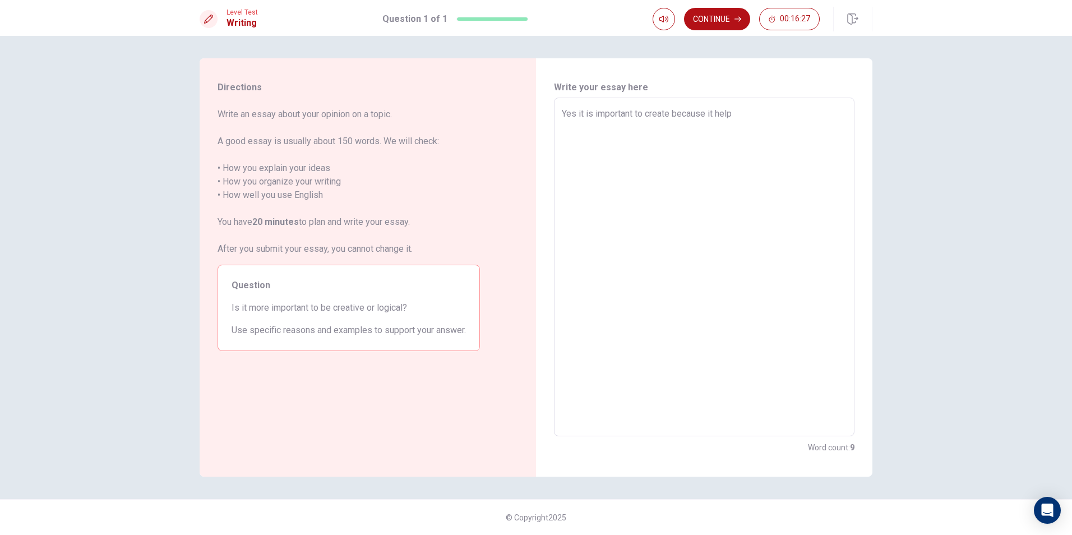
type textarea "Yes it is important to create because it help"
type textarea "x"
type textarea "Yes it is important to create because it help u"
type textarea "x"
type textarea "Yes it is important to create because it help us"
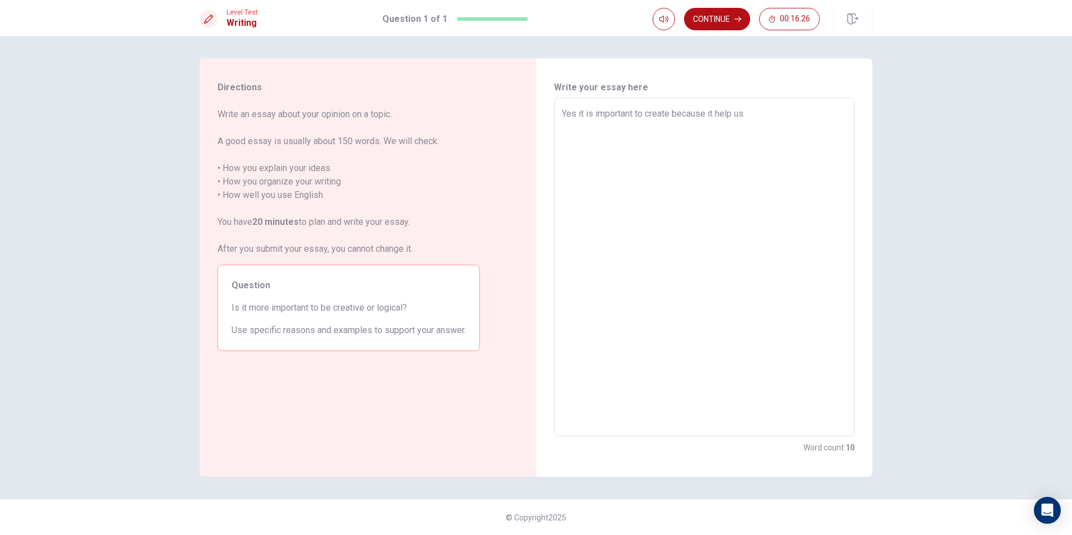
type textarea "x"
type textarea "Yes it is important to create because it help us"
type textarea "x"
type textarea "Yes it is important to create because it help us t"
type textarea "x"
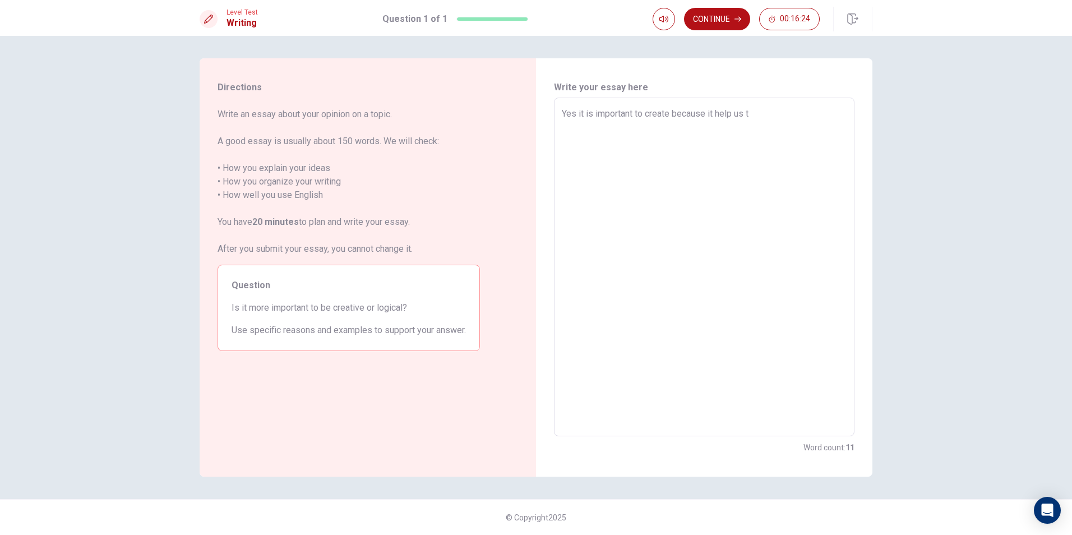
type textarea "Yes it is important to create because it help us to"
type textarea "x"
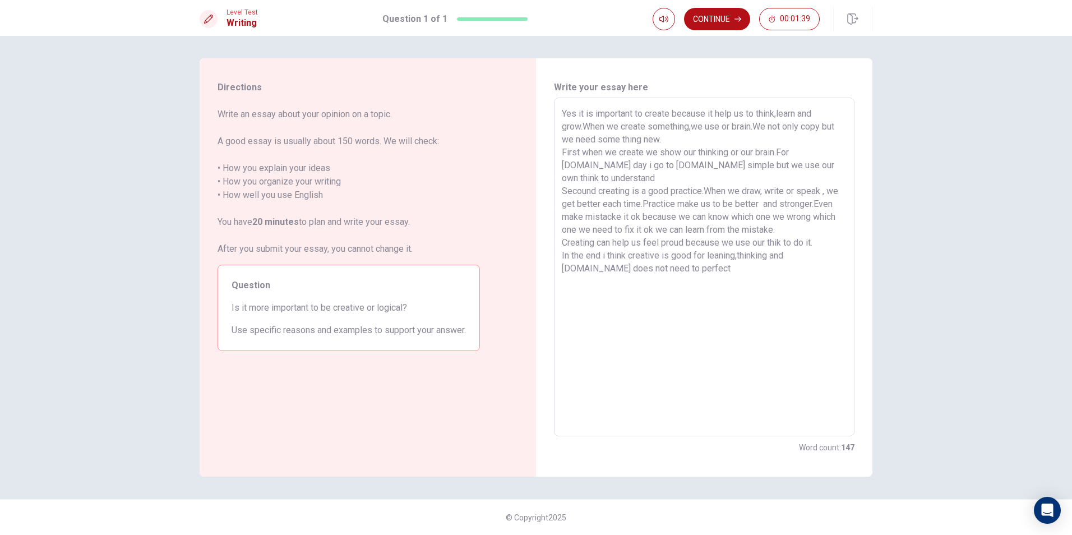
click at [563, 150] on textarea "Yes it is important to create because it help us to think,learn and grow.When w…" at bounding box center [704, 267] width 285 height 320
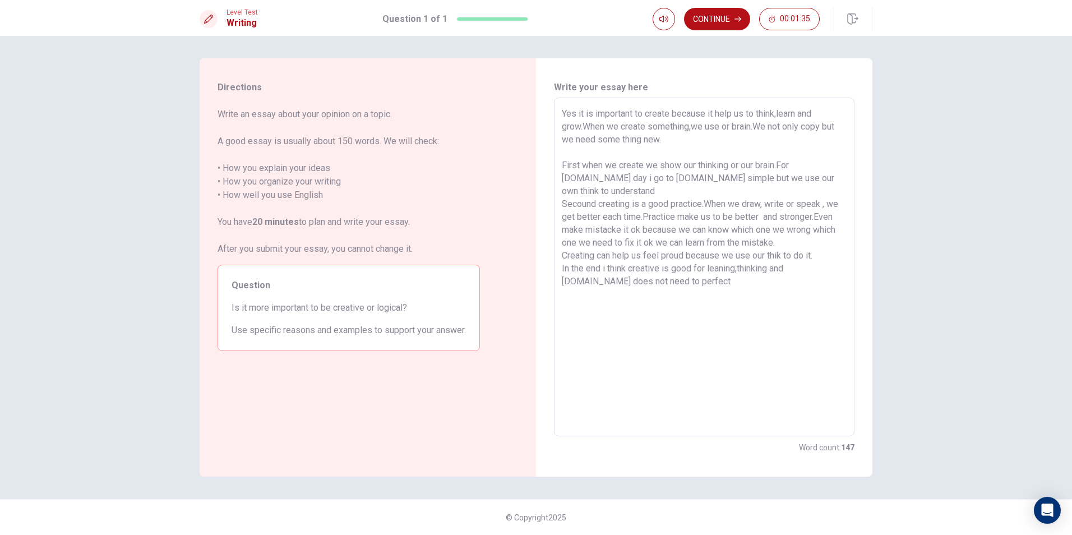
click at [562, 198] on textarea "Yes it is important to create because it help us to think,learn and grow.When w…" at bounding box center [704, 267] width 285 height 320
click at [561, 266] on div "Yes it is important to create because it help us to think,learn and grow.When w…" at bounding box center [704, 267] width 300 height 339
click at [560, 267] on div "Yes it is important to create because it help us to think,learn and grow.When w…" at bounding box center [704, 267] width 300 height 339
click at [560, 258] on div "Yes it is important to create because it help us to think,learn and grow.When w…" at bounding box center [704, 267] width 300 height 339
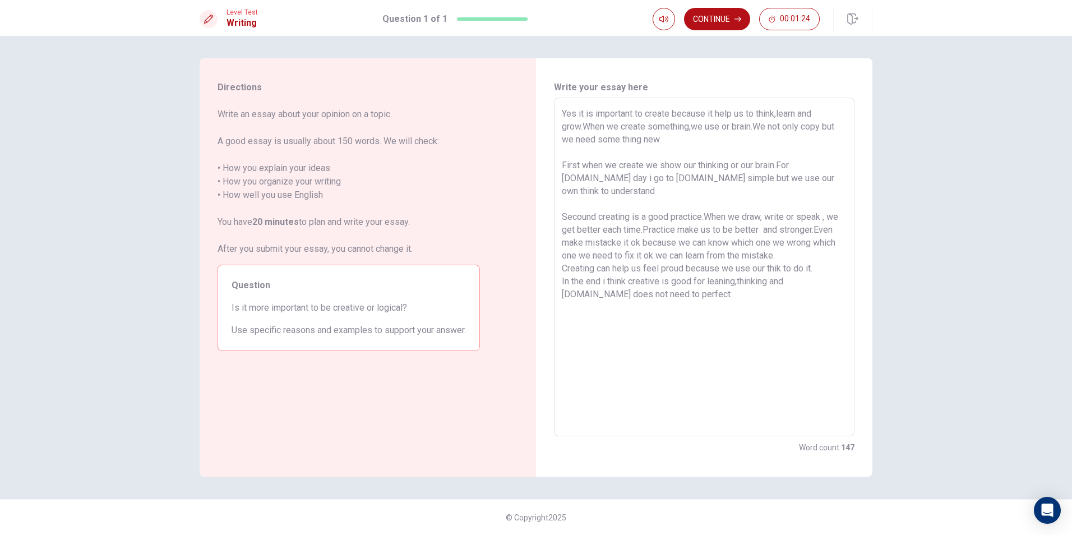
drag, startPoint x: 562, startPoint y: 257, endPoint x: 562, endPoint y: 267, distance: 10.1
click at [562, 262] on textarea "Yes it is important to create because it help us to think,learn and grow.When w…" at bounding box center [704, 267] width 285 height 320
click at [562, 269] on textarea "Yes it is important to create because it help us to think,learn and grow.When w…" at bounding box center [704, 267] width 285 height 320
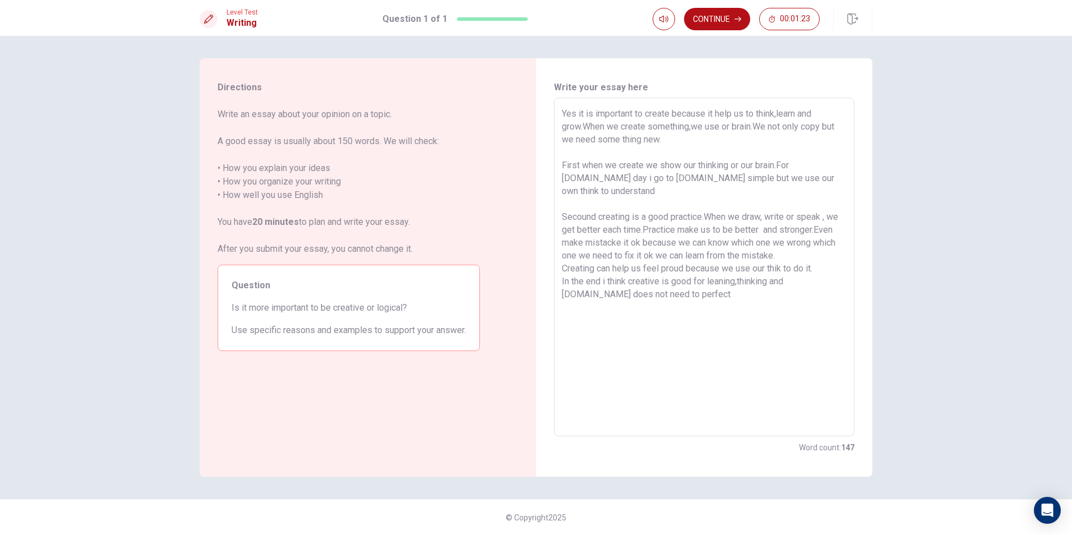
click at [562, 269] on textarea "Yes it is important to create because it help us to think,learn and grow.When w…" at bounding box center [704, 267] width 285 height 320
click at [561, 269] on div "Yes it is important to create because it help us to think,learn and grow.When w…" at bounding box center [704, 267] width 300 height 339
click at [706, 321] on textarea "Yes it is important to create because it help us to think,learn and grow.When w…" at bounding box center [704, 267] width 285 height 320
click at [560, 271] on div "Yes it is important to create because it help us to think,learn and grow.When w…" at bounding box center [704, 267] width 300 height 339
drag, startPoint x: 560, startPoint y: 271, endPoint x: 560, endPoint y: 264, distance: 7.3
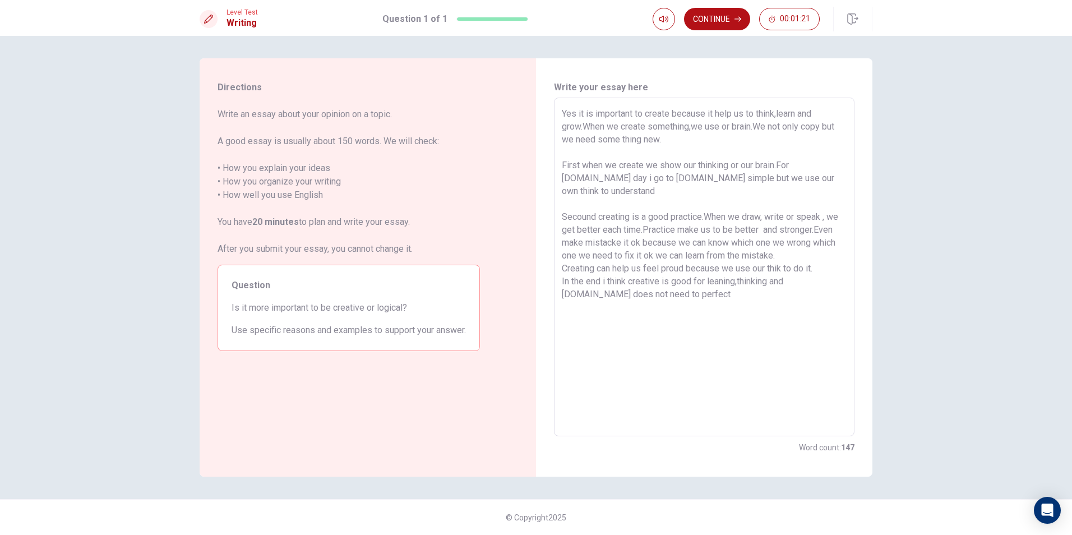
click at [560, 268] on div "Yes it is important to create because it help us to think,learn and grow.When w…" at bounding box center [704, 267] width 300 height 339
click at [560, 264] on div "Yes it is important to create because it help us to think,learn and grow.When w…" at bounding box center [704, 267] width 300 height 339
drag, startPoint x: 663, startPoint y: 295, endPoint x: 589, endPoint y: 298, distance: 74.0
click at [599, 279] on textarea "Yes it is important to create because it help us to think,learn and grow.When w…" at bounding box center [704, 267] width 285 height 320
click at [559, 272] on div "Yes it is important to create because it help us to think,learn and grow.When w…" at bounding box center [704, 267] width 300 height 339
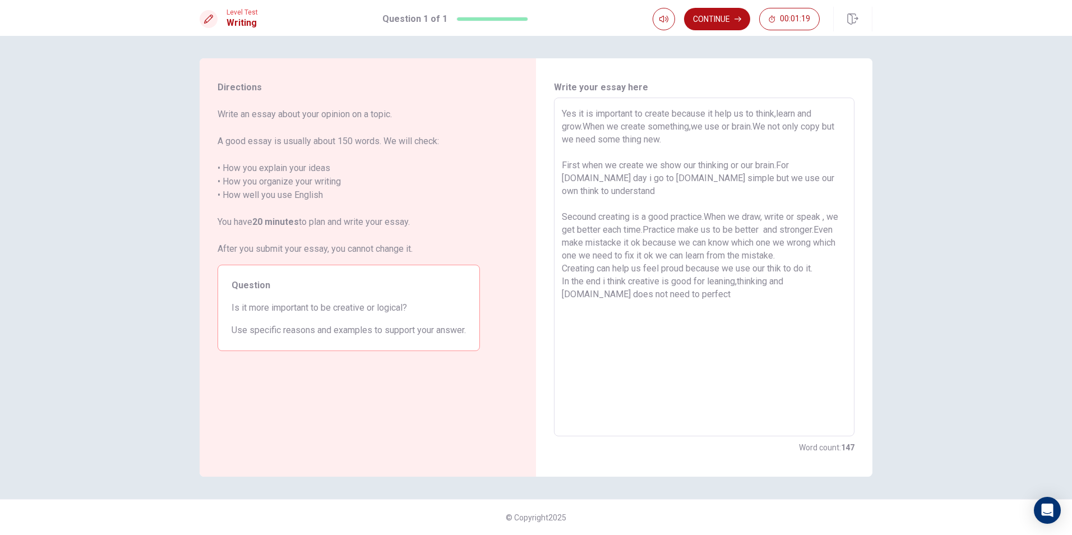
click at [558, 265] on div "Yes it is important to create because it help us to think,learn and grow.When w…" at bounding box center [704, 267] width 300 height 339
click at [558, 258] on div "Yes it is important to create because it help us to think,learn and grow.When w…" at bounding box center [704, 267] width 300 height 339
click at [565, 256] on textarea "Yes it is important to create because it help us to think,learn and grow.When w…" at bounding box center [704, 267] width 285 height 320
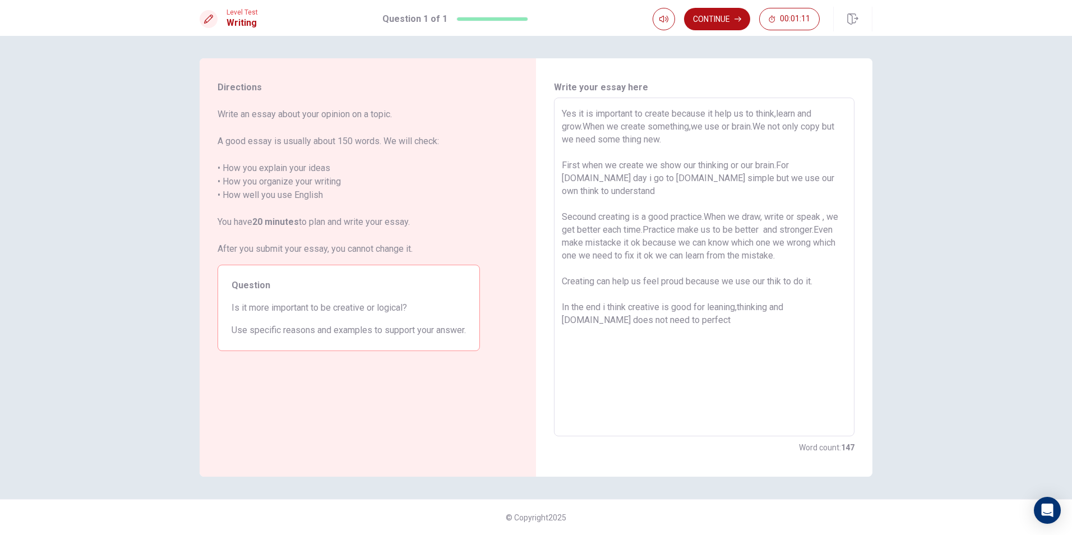
click at [680, 330] on textarea "Yes it is important to create because it help us to think,learn and grow.When w…" at bounding box center [704, 267] width 285 height 320
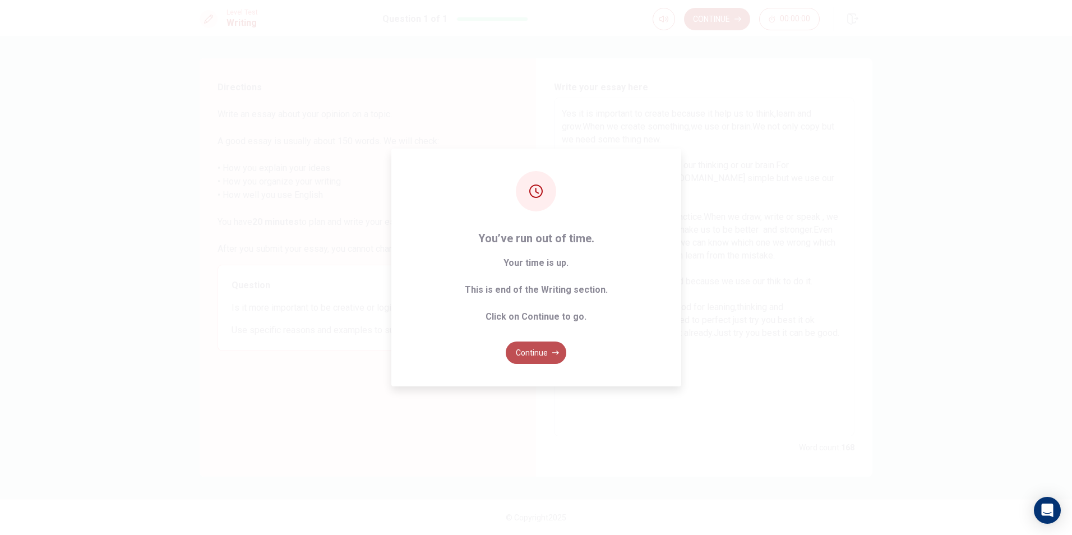
click at [544, 351] on button "Continue" at bounding box center [536, 352] width 61 height 22
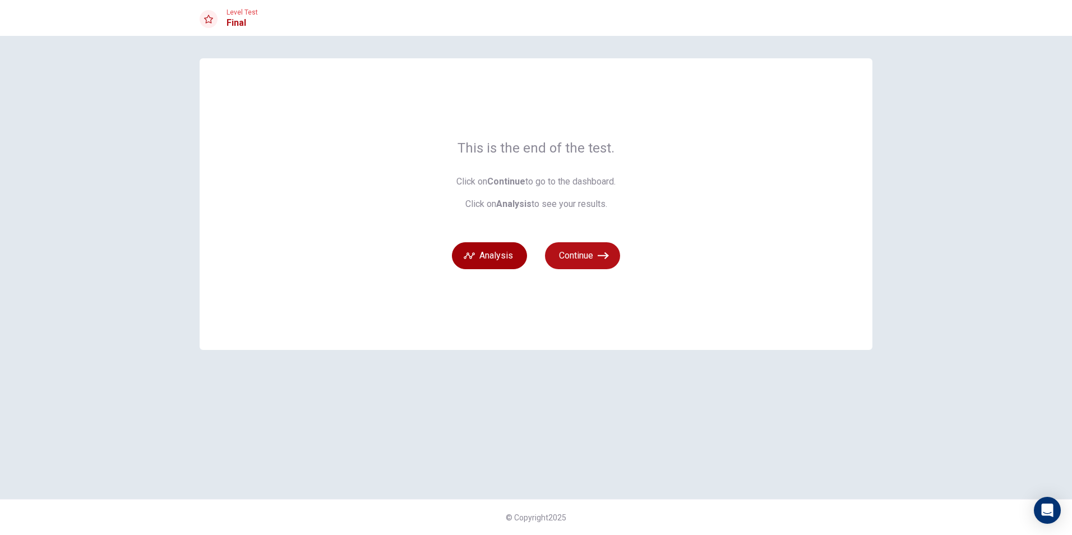
click at [511, 251] on button "Analysis" at bounding box center [489, 255] width 75 height 27
